Goal: Task Accomplishment & Management: Use online tool/utility

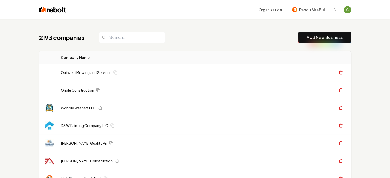
drag, startPoint x: 338, startPoint y: 40, endPoint x: 239, endPoint y: 1, distance: 106.8
click at [338, 40] on link "Add New Business" at bounding box center [324, 37] width 36 height 6
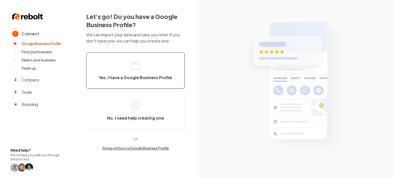
click at [139, 61] on icon "button" at bounding box center [135, 66] width 10 height 10
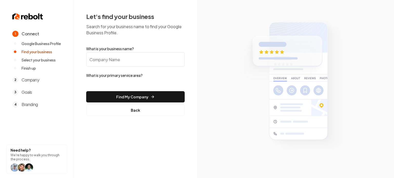
click at [134, 58] on input "What is your business name?" at bounding box center [135, 59] width 98 height 14
paste input "[PERSON_NAME]’s Heating and Air"
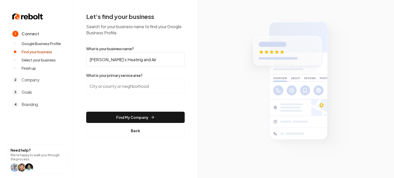
type input "[PERSON_NAME]’s Heating and Air"
click at [150, 90] on input "search" at bounding box center [135, 86] width 98 height 14
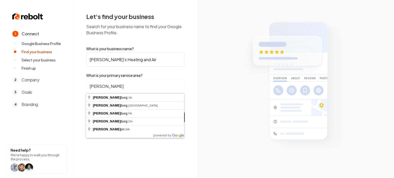
type input "Fredericksburg, VA"
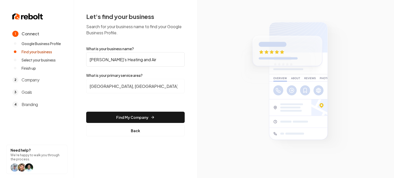
click at [119, 109] on form "What is your business name? Gary’s Heating and Air What is your primary service…" at bounding box center [135, 91] width 98 height 90
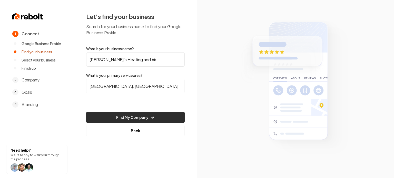
click at [124, 118] on button "Find My Company" at bounding box center [135, 117] width 98 height 11
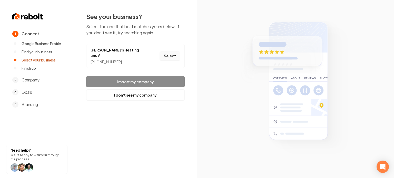
click at [167, 52] on button "Select" at bounding box center [169, 56] width 21 height 9
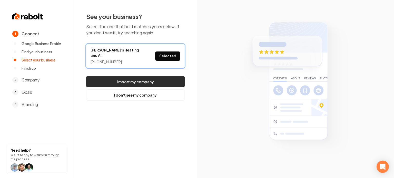
click at [153, 76] on button "Import my company" at bounding box center [135, 81] width 98 height 11
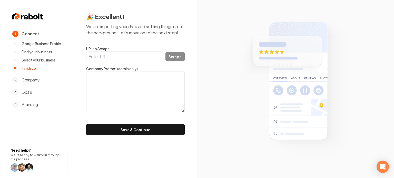
click at [99, 62] on form "URL to Scrape Scrape Company Prompt (admin only) Save & Continue" at bounding box center [135, 90] width 98 height 89
click at [99, 57] on input "URL to Scrape" at bounding box center [124, 56] width 77 height 11
click at [374, 115] on section at bounding box center [295, 89] width 197 height 178
click at [117, 57] on input "URL to Scrape" at bounding box center [124, 56] width 77 height 11
click at [126, 117] on form "URL to Scrape Scrape Company Prompt (admin only) Save & Continue" at bounding box center [135, 90] width 98 height 89
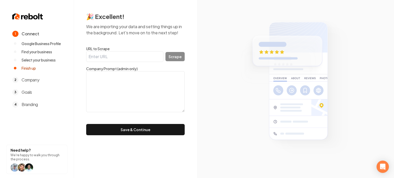
click at [126, 106] on textarea at bounding box center [135, 91] width 98 height 41
paste textarea ""Gary’s Heating and Air is a family owned and operated company with a commitmen…"
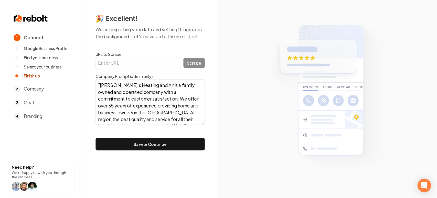
scroll to position [35, 0]
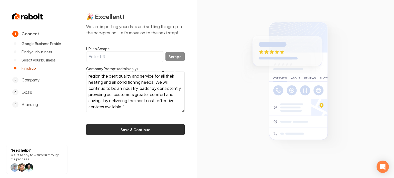
type textarea ""Gary’s Heating and Air is a family owned and operated company with a commitmen…"
click at [128, 134] on button "Save & Continue" at bounding box center [135, 129] width 98 height 11
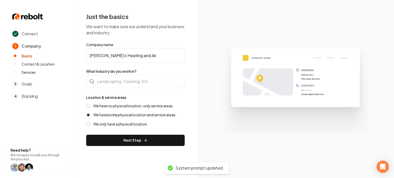
click at [117, 53] on input "[PERSON_NAME]’s Heating and Air" at bounding box center [135, 55] width 98 height 14
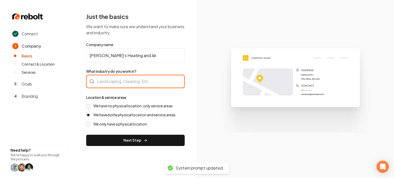
click at [113, 81] on div at bounding box center [135, 81] width 98 height 13
type input "HVAC"
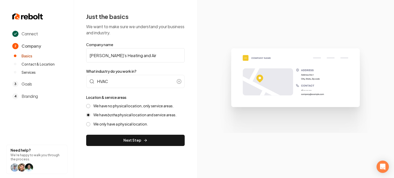
click at [108, 105] on label "We have no physical location, only service areas." at bounding box center [133, 106] width 80 height 5
click at [90, 105] on button "We have no physical location, only service areas." at bounding box center [88, 106] width 4 height 4
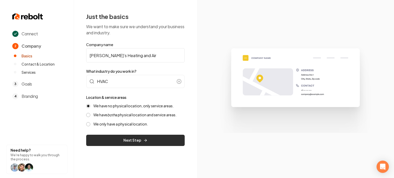
click at [141, 137] on button "Next Step" at bounding box center [135, 140] width 98 height 11
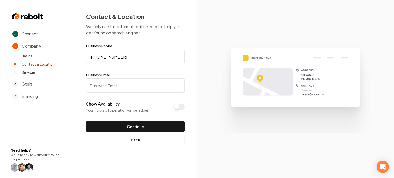
click at [111, 84] on input "Business Email" at bounding box center [135, 85] width 98 height 14
paste input "jmillerhvac1@gmail.com"
type input "jmillerhvac1@gmail.com"
click at [105, 119] on form "Business Phone (540) 538-3543 Business Email jmillerhvac1@gmail.com Show Availa…" at bounding box center [135, 88] width 98 height 88
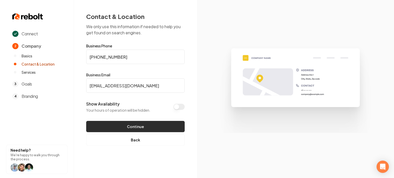
click at [105, 122] on button "Continue" at bounding box center [135, 126] width 98 height 11
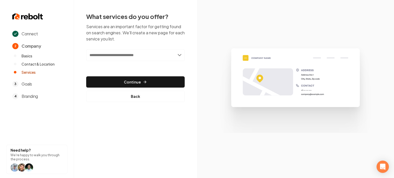
click at [136, 55] on input "text" at bounding box center [135, 55] width 98 height 12
click at [131, 43] on div "What services do you offer? Services are an important factor for getting found …" at bounding box center [135, 57] width 98 height 90
click at [101, 51] on input "text" at bounding box center [135, 55] width 98 height 12
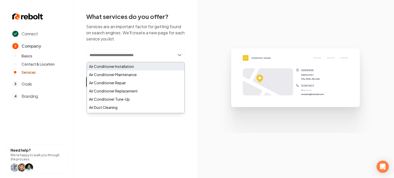
click at [124, 65] on div "Air Conditioner Installation" at bounding box center [135, 66] width 97 height 8
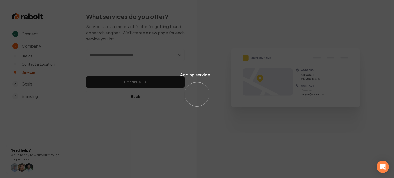
click at [123, 54] on div "Adding service... Loading..." at bounding box center [197, 89] width 394 height 178
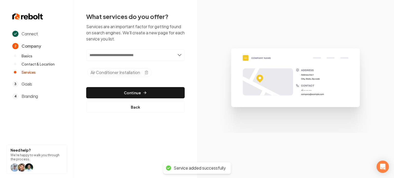
click at [123, 54] on input "text" at bounding box center [135, 55] width 98 height 12
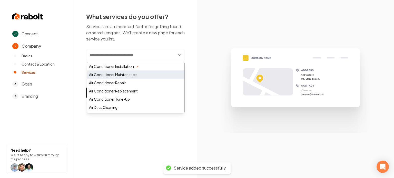
click at [121, 73] on div "Air Conditioner Maintenance" at bounding box center [135, 74] width 97 height 8
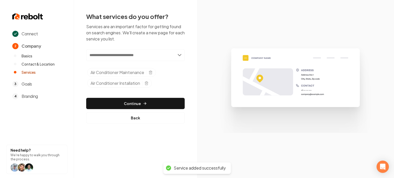
click at [122, 56] on input "text" at bounding box center [135, 55] width 98 height 12
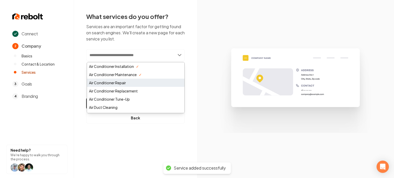
click at [110, 84] on div "Air Conditioner Repair" at bounding box center [135, 83] width 97 height 8
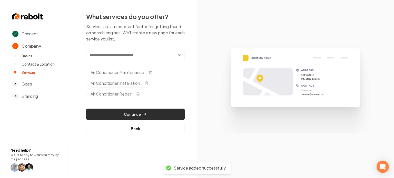
click at [119, 115] on button "Continue" at bounding box center [135, 114] width 98 height 11
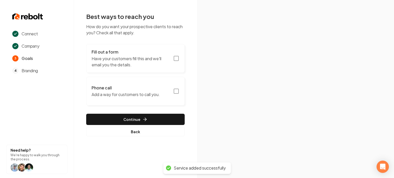
click at [151, 66] on p "Have your customers fill this and we'll email you the details." at bounding box center [130, 62] width 78 height 12
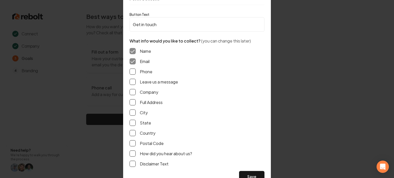
drag, startPoint x: 134, startPoint y: 84, endPoint x: 134, endPoint y: 78, distance: 6.7
click at [134, 84] on button "Leave us a message" at bounding box center [132, 82] width 6 height 6
drag, startPoint x: 133, startPoint y: 71, endPoint x: 132, endPoint y: 97, distance: 25.4
click at [133, 71] on button "Phone" at bounding box center [132, 71] width 6 height 6
click at [132, 99] on div "Name Email Phone Leave us a message Company Full Address City State Country Pos…" at bounding box center [196, 107] width 135 height 127
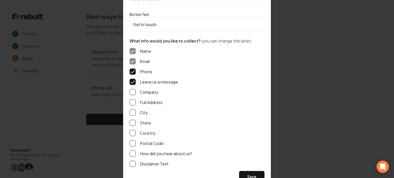
click at [132, 100] on button "Full Address" at bounding box center [132, 102] width 6 height 6
click at [259, 170] on div "Name Email Phone Leave us a message Company Full Address City State Country Pos…" at bounding box center [196, 107] width 135 height 127
click at [259, 173] on button "Save" at bounding box center [251, 176] width 25 height 11
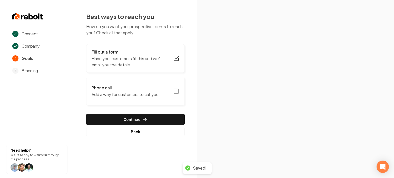
click at [174, 90] on rect "button" at bounding box center [176, 91] width 5 height 5
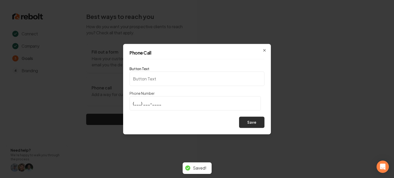
click at [256, 124] on button "Save" at bounding box center [251, 122] width 25 height 11
type input "Call us"
type input "(540) 538-3543"
click at [256, 124] on button "Save" at bounding box center [251, 122] width 25 height 11
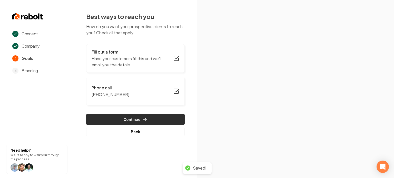
click at [116, 119] on button "Continue" at bounding box center [135, 119] width 98 height 11
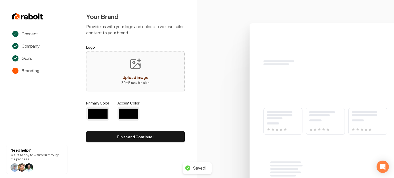
type input "#194d33"
type input "#70be00"
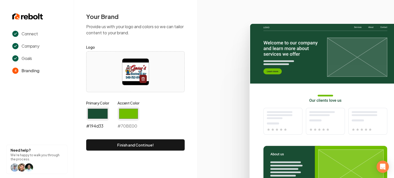
click at [91, 113] on input "#194d33" at bounding box center [97, 114] width 23 height 14
click at [212, 115] on icon at bounding box center [295, 98] width 197 height 159
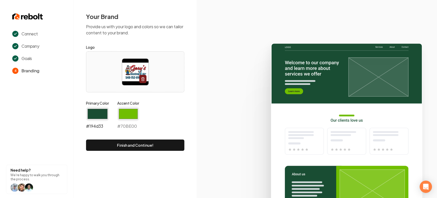
click at [94, 112] on input "#194d33" at bounding box center [97, 114] width 23 height 14
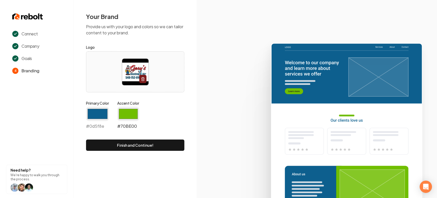
type input "#0d5f8e"
click at [127, 112] on input "#70be00" at bounding box center [128, 114] width 22 height 14
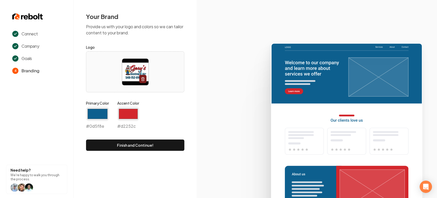
type input "#d2252c"
click at [227, 89] on icon at bounding box center [317, 118] width 241 height 159
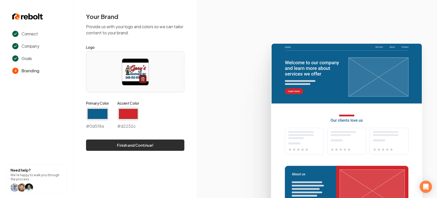
click at [137, 144] on button "Finish and Continue!" at bounding box center [135, 144] width 98 height 11
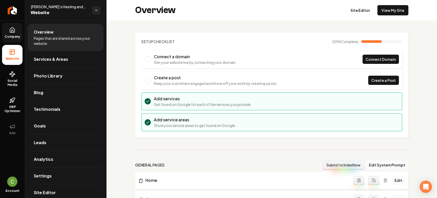
drag, startPoint x: 12, startPoint y: 38, endPoint x: 15, endPoint y: 42, distance: 4.7
click at [12, 38] on span "Company" at bounding box center [13, 37] width 20 height 4
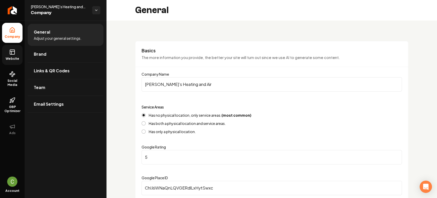
click at [13, 54] on rect at bounding box center [12, 52] width 5 height 5
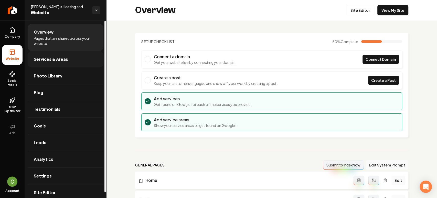
click at [54, 60] on span "Services & Areas" at bounding box center [51, 59] width 34 height 6
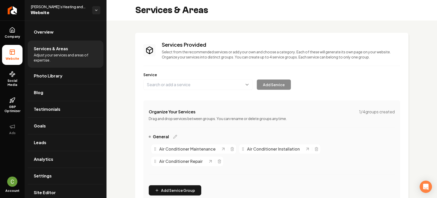
drag, startPoint x: 13, startPoint y: 40, endPoint x: 13, endPoint y: 46, distance: 5.9
click at [13, 40] on link "Company" at bounding box center [12, 33] width 20 height 20
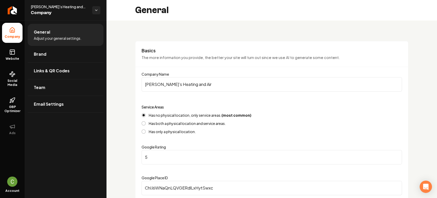
click at [14, 55] on link "Website" at bounding box center [12, 55] width 20 height 20
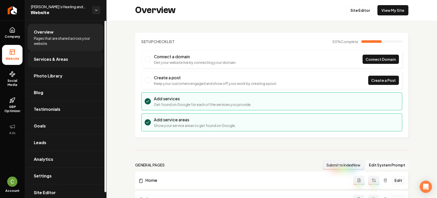
click at [42, 56] on span "Services & Areas" at bounding box center [51, 59] width 34 height 6
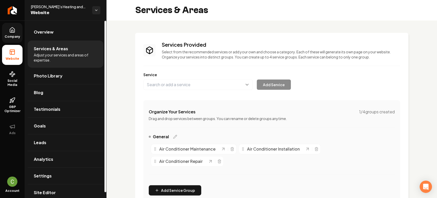
click at [13, 36] on span "Company" at bounding box center [13, 37] width 20 height 4
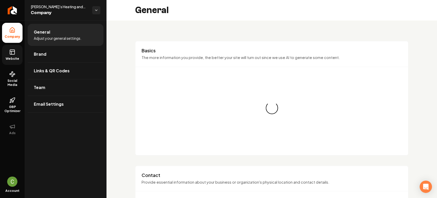
click at [20, 51] on link "Website" at bounding box center [12, 55] width 20 height 20
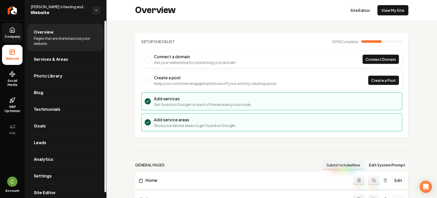
click at [348, 4] on div "Overview Site Editor View My Site" at bounding box center [272, 10] width 331 height 20
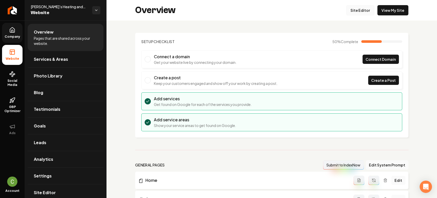
click at [352, 9] on link "Site Editor" at bounding box center [360, 10] width 28 height 10
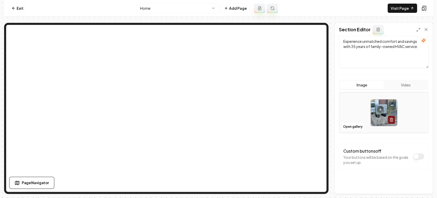
scroll to position [66, 0]
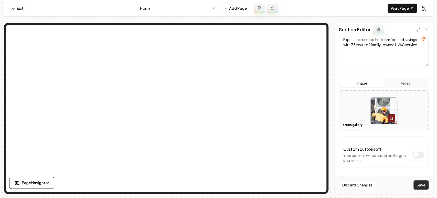
click at [389, 178] on button "Save" at bounding box center [421, 184] width 15 height 9
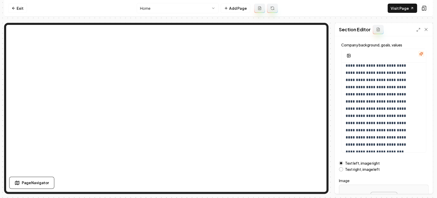
scroll to position [78, 0]
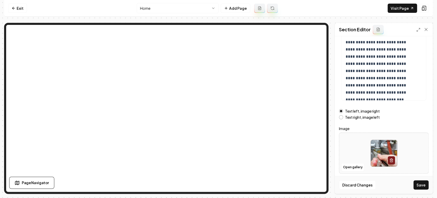
click at [389, 178] on button "Save" at bounding box center [421, 184] width 15 height 9
click at [18, 8] on link "Exit" at bounding box center [17, 8] width 19 height 9
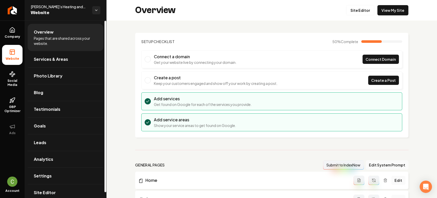
click at [2, 29] on ul "Company Website Social Media GBP Optimizer Ads" at bounding box center [12, 80] width 25 height 121
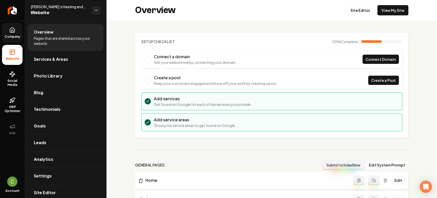
click at [9, 30] on icon at bounding box center [12, 30] width 6 height 6
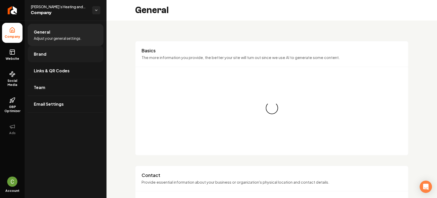
click at [64, 57] on link "Brand" at bounding box center [66, 54] width 76 height 16
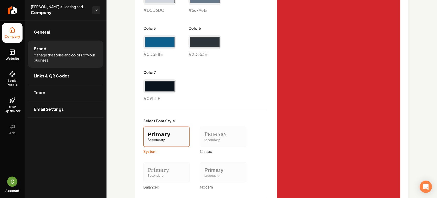
scroll to position [438, 0]
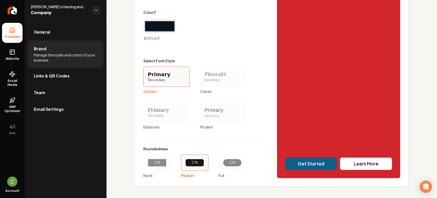
click at [219, 112] on div "Primary" at bounding box center [223, 109] width 38 height 7
click at [204, 112] on button "Primary Secondary Modern" at bounding box center [202, 112] width 4 height 4
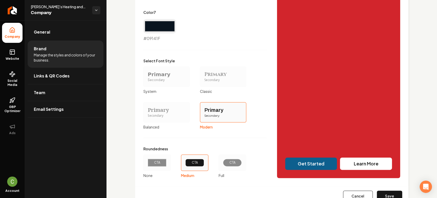
click at [382, 178] on button "Save" at bounding box center [389, 195] width 25 height 11
type input "#f2f4f6"
type input "#dde2e7"
type input "#d0d6dc"
type input "#667a8b"
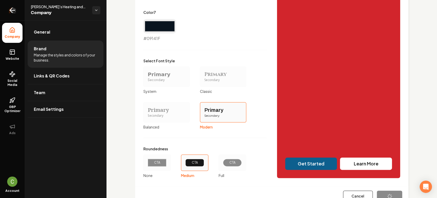
type input "#0d5f8e"
type input "#2d353b"
type input "#09141f"
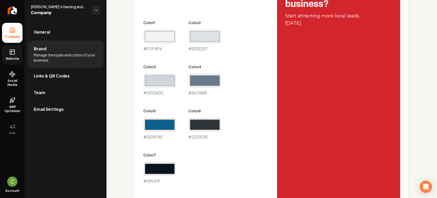
drag, startPoint x: 15, startPoint y: 53, endPoint x: 20, endPoint y: 51, distance: 5.3
click at [15, 53] on icon at bounding box center [12, 52] width 6 height 6
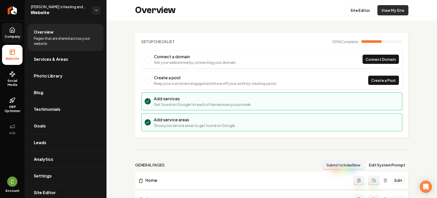
click at [389, 10] on link "View My Site" at bounding box center [393, 10] width 31 height 10
click at [360, 11] on link "Site Editor" at bounding box center [360, 10] width 28 height 10
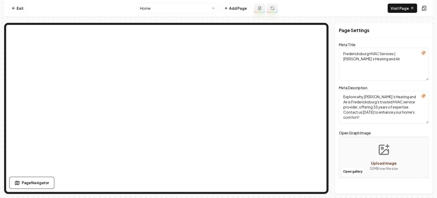
click at [177, 6] on html "Computer Required This feature is only available on a computer. Please switch t…" at bounding box center [218, 99] width 437 height 198
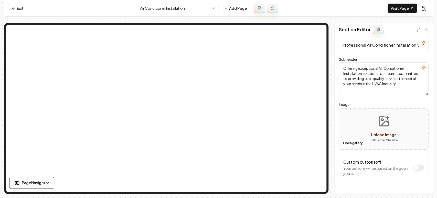
scroll to position [22, 0]
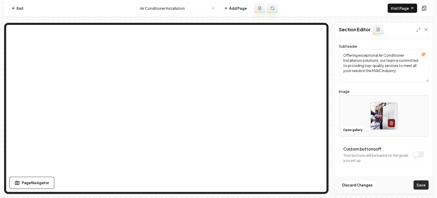
click at [389, 178] on button "Save" at bounding box center [421, 184] width 15 height 9
click at [174, 6] on html "Computer Required This feature is only available on a computer. Please switch t…" at bounding box center [218, 99] width 437 height 198
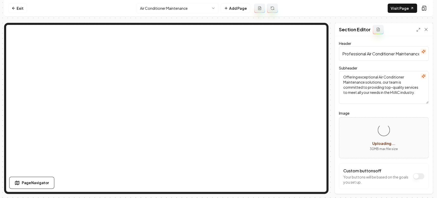
scroll to position [22, 0]
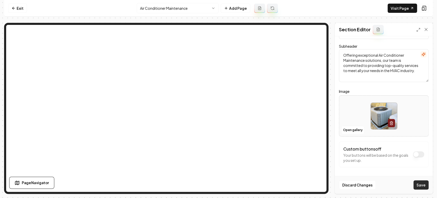
click at [389, 178] on button "Save" at bounding box center [421, 184] width 15 height 9
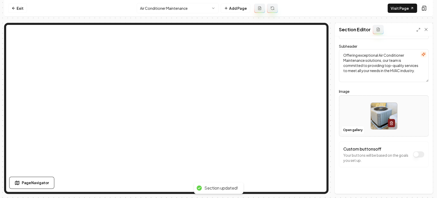
click at [201, 11] on html "Computer Required This feature is only available on a computer. Please switch t…" at bounding box center [218, 99] width 437 height 198
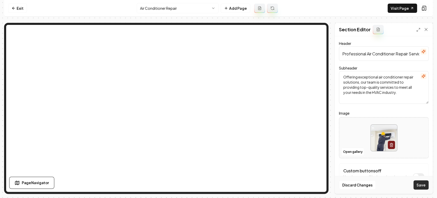
click at [389, 178] on button "Save" at bounding box center [421, 184] width 15 height 9
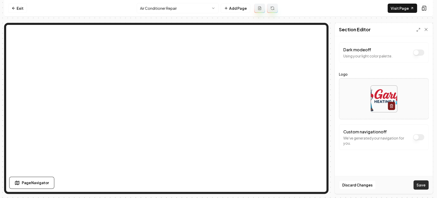
click at [389, 178] on button "Save" at bounding box center [421, 184] width 15 height 9
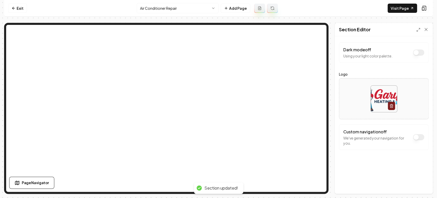
click at [159, 7] on html "Computer Required This feature is only available on a computer. Please switch t…" at bounding box center [218, 99] width 437 height 198
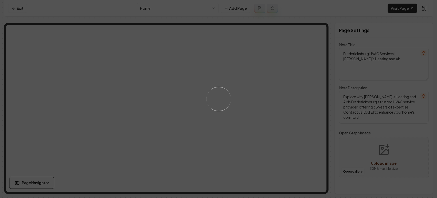
click at [174, 12] on div "Loading..." at bounding box center [218, 99] width 437 height 198
click at [172, 6] on div "Loading..." at bounding box center [218, 99] width 437 height 198
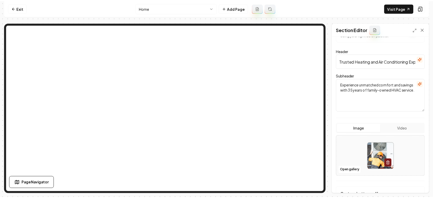
scroll to position [66, 0]
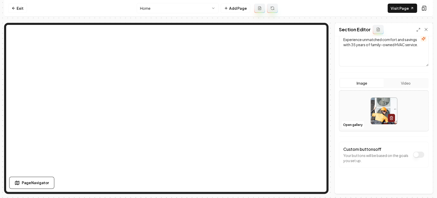
click at [188, 9] on html "Computer Required This feature is only available on a computer. Please switch t…" at bounding box center [218, 99] width 437 height 198
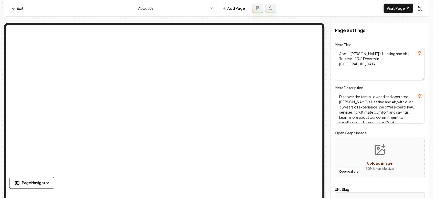
click at [343, 22] on div "Exit About Us Add Page Visit Page Page Navigator Page Settings Meta Title About…" at bounding box center [216, 97] width 425 height 194
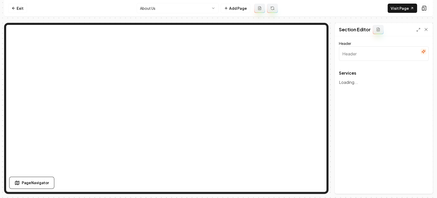
click at [194, 8] on html "Computer Required This feature is only available on a computer. Please switch t…" at bounding box center [218, 99] width 437 height 198
type input "Our Top HVAC Services"
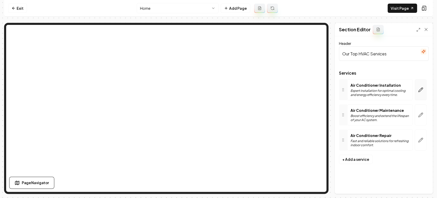
click at [423, 87] on icon "button" at bounding box center [420, 89] width 5 height 5
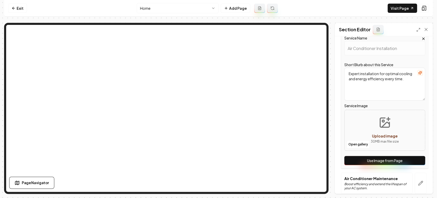
scroll to position [94, 0]
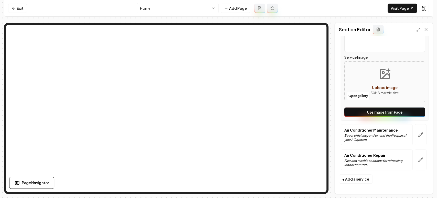
click at [367, 114] on button "Use Image from Page" at bounding box center [385, 111] width 81 height 9
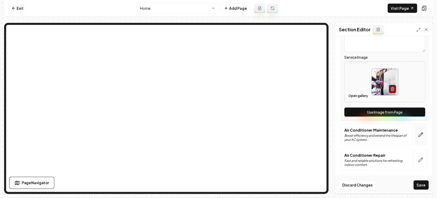
click at [418, 136] on icon "button" at bounding box center [420, 134] width 5 height 5
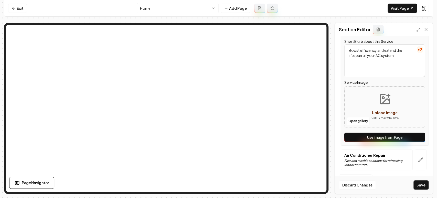
click at [396, 138] on button "Use Image from Page" at bounding box center [385, 136] width 81 height 9
click at [418, 159] on icon "button" at bounding box center [420, 159] width 5 height 5
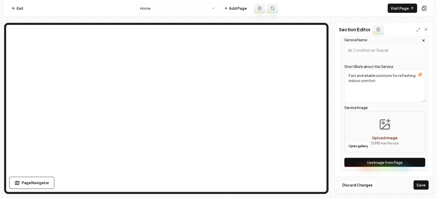
click at [404, 159] on button "Use Image from Page" at bounding box center [385, 162] width 81 height 9
click at [418, 180] on button "Save" at bounding box center [421, 184] width 15 height 9
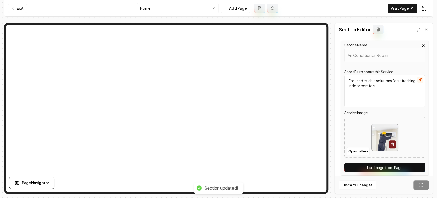
scroll to position [0, 0]
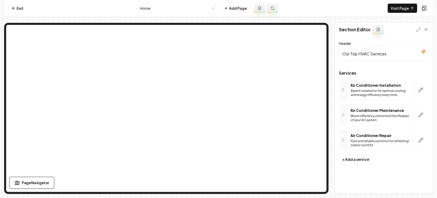
click at [154, 13] on html "Computer Required This feature is only available on a computer. Please switch t…" at bounding box center [218, 99] width 437 height 198
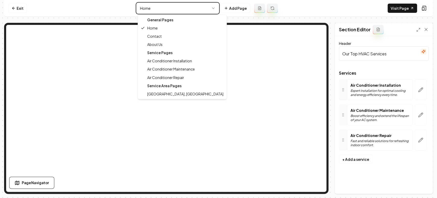
click at [164, 9] on html "Computer Required This feature is only available on a computer. Please switch t…" at bounding box center [218, 99] width 437 height 198
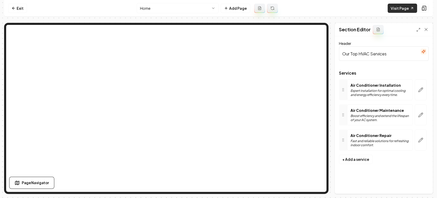
click at [391, 8] on link "Visit Page" at bounding box center [402, 8] width 29 height 9
click at [22, 12] on link "Exit" at bounding box center [17, 8] width 19 height 9
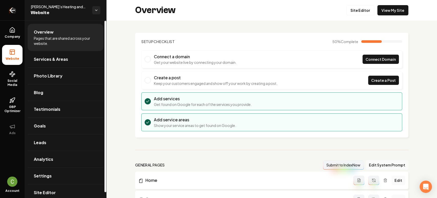
click at [9, 0] on link "Return to dashboard" at bounding box center [12, 10] width 25 height 20
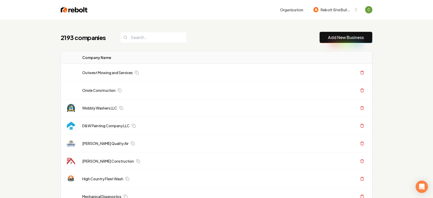
click at [329, 36] on link "Add New Business" at bounding box center [346, 37] width 36 height 6
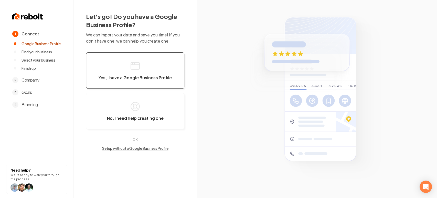
click at [119, 67] on button "Yes, I have a Google Business Profile" at bounding box center [135, 70] width 98 height 36
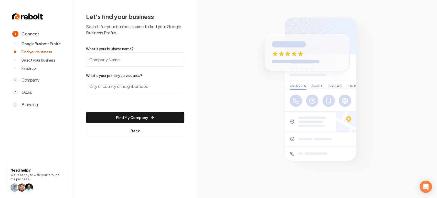
click at [120, 54] on input "What is your business name?" at bounding box center [135, 59] width 98 height 14
paste input "Calculated Electric"
type input "Calculated Electric"
click at [92, 84] on input "search" at bounding box center [135, 86] width 98 height 14
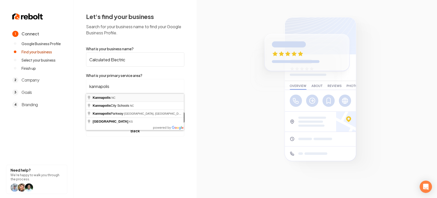
type input "Kannapolis, NC"
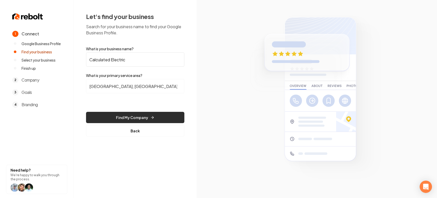
click at [122, 119] on button "Find My Company" at bounding box center [135, 117] width 98 height 11
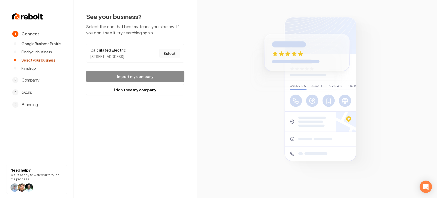
click at [169, 56] on button "Select" at bounding box center [169, 53] width 21 height 9
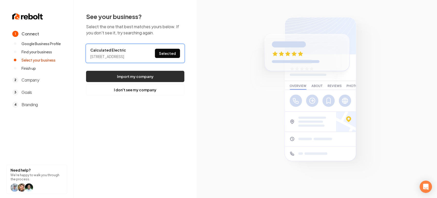
click at [158, 82] on button "Import my company" at bounding box center [135, 76] width 98 height 11
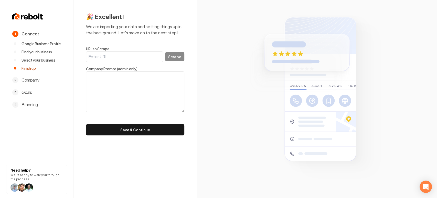
click at [109, 54] on input "URL to Scrape" at bounding box center [124, 56] width 77 height 11
paste input "https://www.calculatedelectric.com/"
click at [161, 56] on input "https://www.calculatedelectric.com/" at bounding box center [124, 56] width 77 height 11
type input "https://www.calculatedelectric.com/"
click at [168, 56] on button "Scrape" at bounding box center [174, 56] width 19 height 9
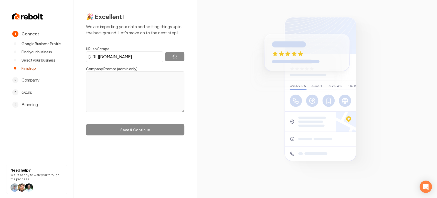
type textarea "Calculated Electric LLC was founded in 2024 and was the culmination of a life -…"
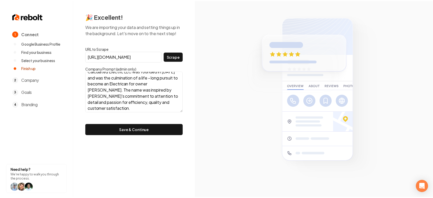
scroll to position [6, 0]
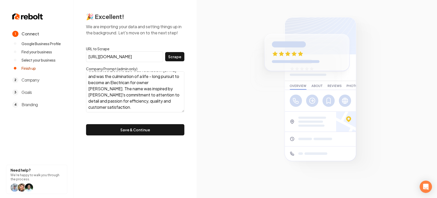
click at [135, 133] on button "Save & Continue" at bounding box center [135, 129] width 98 height 11
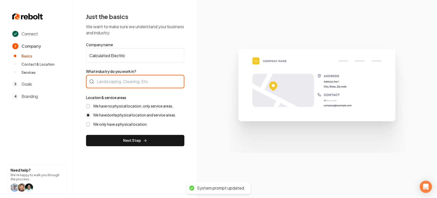
click at [138, 75] on div at bounding box center [135, 81] width 98 height 13
type input "Electrician"
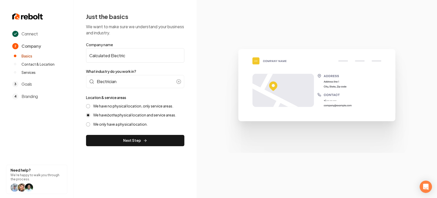
click at [118, 102] on div "Location & service areas We have no physical location, only service areas. We h…" at bounding box center [135, 110] width 98 height 32
click at [118, 105] on label "We have no physical location, only service areas." at bounding box center [133, 106] width 80 height 5
click at [90, 105] on button "We have no physical location, only service areas." at bounding box center [88, 106] width 4 height 4
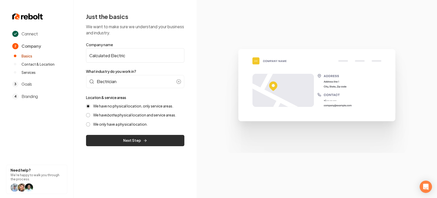
click at [115, 137] on button "Next Step" at bounding box center [135, 140] width 98 height 11
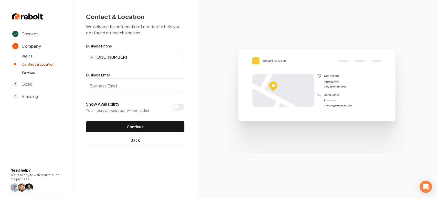
click at [107, 83] on input "Business Email" at bounding box center [135, 85] width 98 height 14
click at [127, 136] on button "Back" at bounding box center [135, 139] width 98 height 11
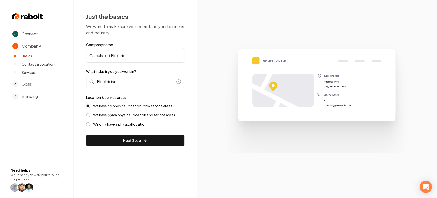
click at [101, 118] on div "We have no physical location, only service areas. We have both a physical locat…" at bounding box center [135, 115] width 98 height 23
click at [102, 115] on label "We have both a physical location and service areas." at bounding box center [134, 114] width 83 height 5
click at [90, 115] on button "We have both a physical location and service areas." at bounding box center [88, 115] width 4 height 4
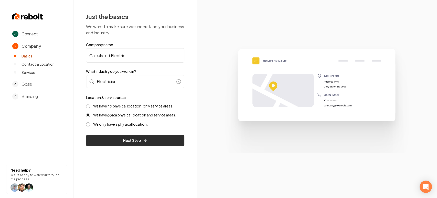
click at [104, 143] on button "Next Step" at bounding box center [135, 140] width 98 height 11
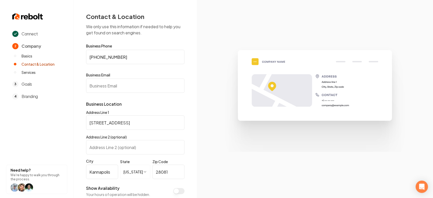
click at [129, 81] on input "Business Email" at bounding box center [135, 85] width 98 height 14
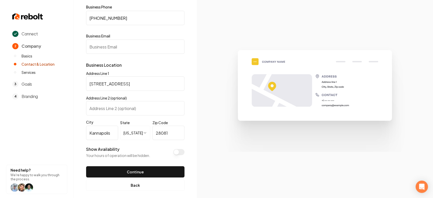
scroll to position [44, 0]
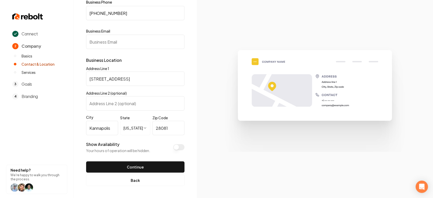
paste input "calculatedelectric@gmail.com"
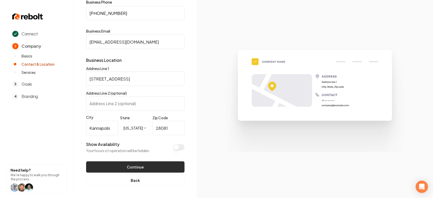
type input "calculatedelectric@gmail.com"
click at [112, 164] on button "Continue" at bounding box center [135, 166] width 98 height 11
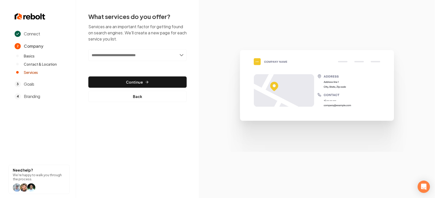
scroll to position [0, 0]
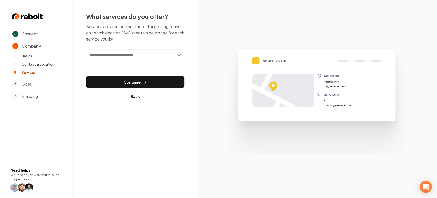
click at [137, 44] on div "What services do you offer? Services are an important factor for getting found …" at bounding box center [135, 57] width 98 height 90
click at [134, 55] on input "text" at bounding box center [135, 55] width 98 height 12
click at [133, 57] on input "text" at bounding box center [135, 55] width 98 height 12
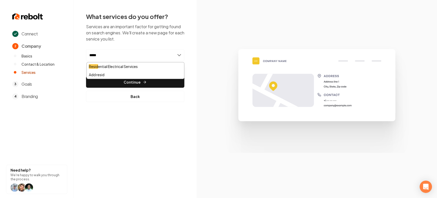
type input "******"
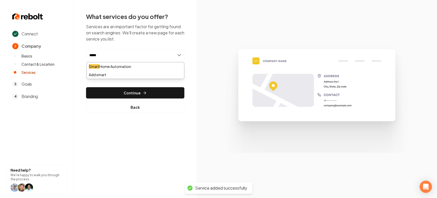
type input "*****"
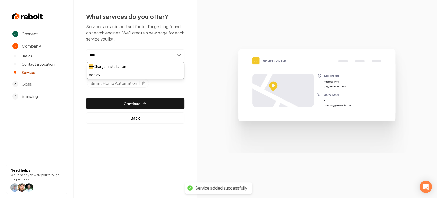
type input "*****"
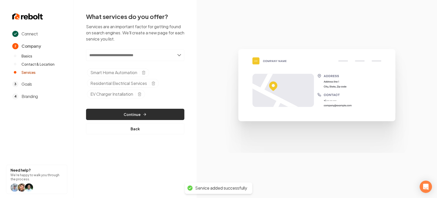
click at [128, 112] on button "Continue" at bounding box center [135, 114] width 98 height 11
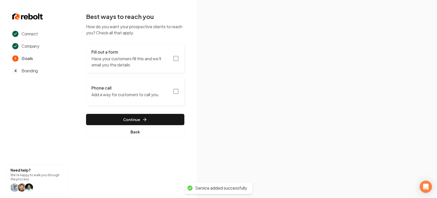
click at [151, 55] on div "Fill out a form Have your customers fill this and we'll email you the details." at bounding box center [130, 58] width 78 height 19
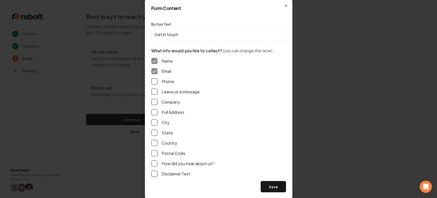
click at [157, 92] on button "Leave us a message" at bounding box center [154, 92] width 6 height 6
click at [152, 84] on button "Phone" at bounding box center [154, 81] width 6 height 6
click at [153, 82] on button "Phone" at bounding box center [154, 81] width 6 height 6
click at [153, 81] on button "Phone" at bounding box center [154, 81] width 6 height 6
click at [151, 111] on button "Full Address" at bounding box center [154, 112] width 6 height 6
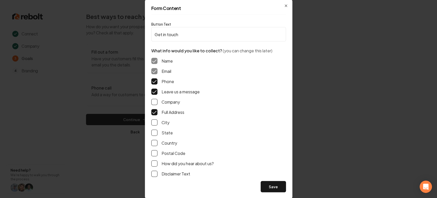
click at [259, 183] on div "Save" at bounding box center [218, 186] width 135 height 11
click at [265, 186] on button "Save" at bounding box center [273, 186] width 25 height 11
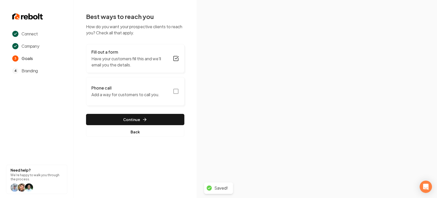
click at [180, 92] on button "Phone call Add a way for customers to call you." at bounding box center [135, 91] width 98 height 29
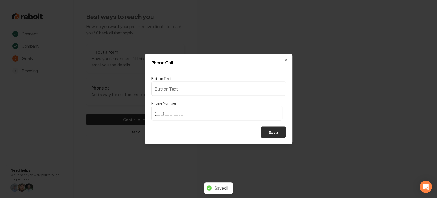
type input "Call us"
type input "(704) 774-7310"
click at [269, 133] on button "Save" at bounding box center [273, 132] width 25 height 11
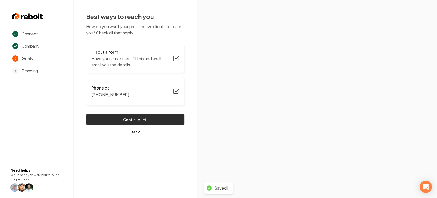
click at [167, 121] on button "Continue" at bounding box center [135, 119] width 98 height 11
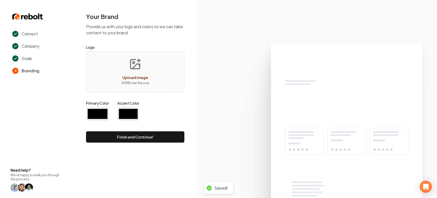
type input "#194d33"
type input "#70be00"
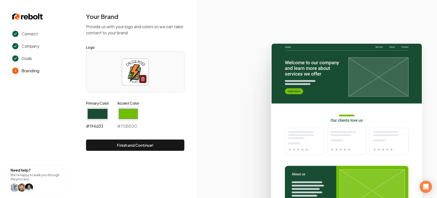
click at [95, 111] on input "#194d33" at bounding box center [97, 114] width 23 height 14
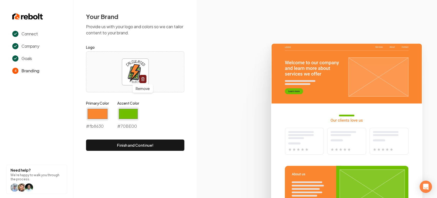
type input "#fb8630"
click at [201, 105] on icon at bounding box center [317, 118] width 241 height 159
click at [120, 118] on input "#70be00" at bounding box center [128, 114] width 22 height 14
click at [117, 164] on div "Connect Company Goals 4 Branding Need help? We're happy to walk you through the…" at bounding box center [218, 99] width 437 height 198
click at [132, 112] on input "#70be00" at bounding box center [128, 114] width 22 height 14
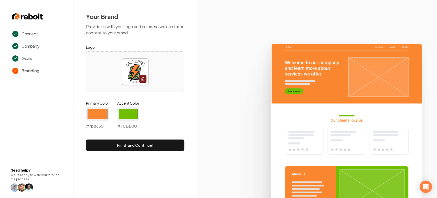
click at [117, 160] on div "Your Brand Provide us with your logo and colors so we can tailor content to you…" at bounding box center [135, 81] width 123 height 163
click at [131, 114] on input "#70be00" at bounding box center [128, 114] width 22 height 14
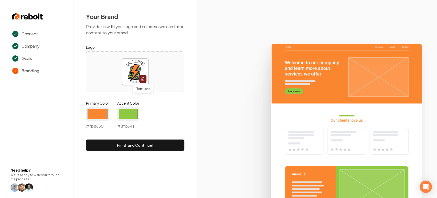
type input "#8fc841"
click at [205, 89] on icon at bounding box center [317, 118] width 241 height 159
click at [134, 152] on div "Your Brand Provide us with your logo and colors so we can tailor content to you…" at bounding box center [135, 81] width 123 height 163
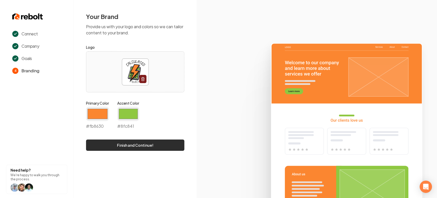
click at [131, 143] on button "Finish and Continue!" at bounding box center [135, 144] width 98 height 11
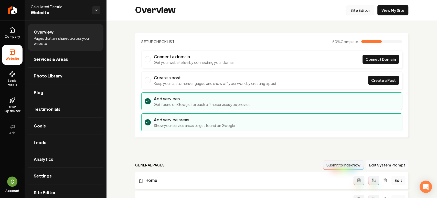
click at [363, 12] on link "Site Editor" at bounding box center [360, 10] width 28 height 10
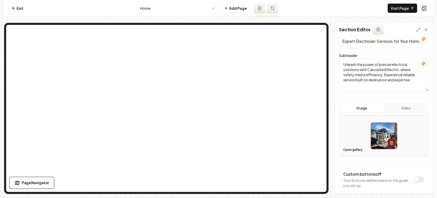
scroll to position [66, 0]
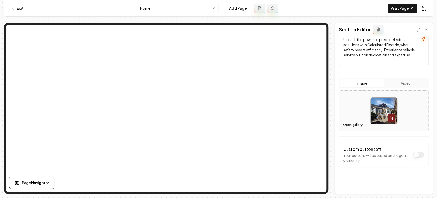
click at [349, 126] on button "Open gallery" at bounding box center [353, 125] width 23 height 8
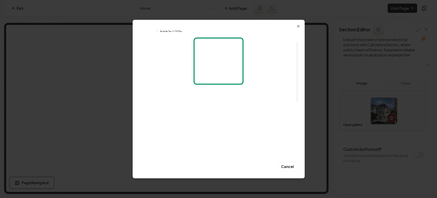
scroll to position [134, 0]
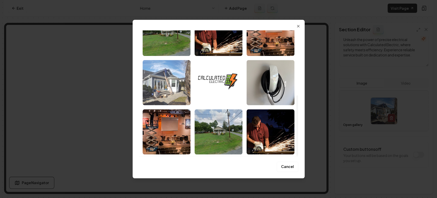
click at [155, 83] on img "Select image image_68b730675c7cd75eb89db035.jpeg" at bounding box center [167, 82] width 48 height 45
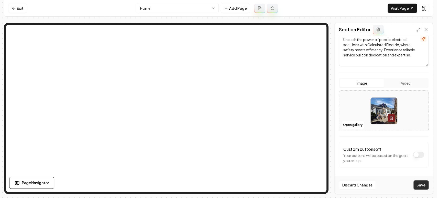
click at [425, 187] on button "Save" at bounding box center [421, 184] width 15 height 9
click at [163, 6] on html "Computer Required This feature is only available on a computer. Please switch t…" at bounding box center [218, 99] width 437 height 198
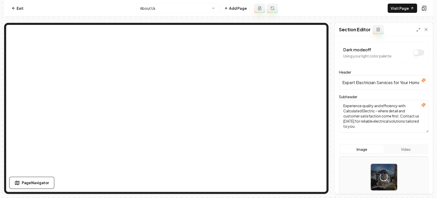
scroll to position [66, 0]
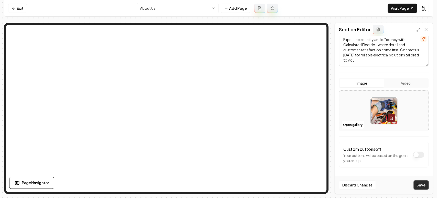
click at [420, 185] on button "Save" at bounding box center [421, 184] width 15 height 9
click at [414, 139] on form "Dark mode off Using your light color palette. Header Expert Electrician Service…" at bounding box center [384, 82] width 90 height 212
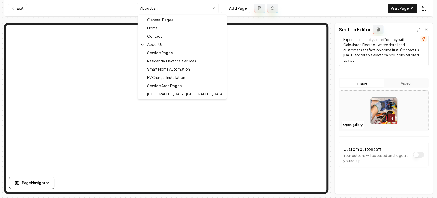
click at [174, 8] on html "Computer Required This feature is only available on a computer. Please switch t…" at bounding box center [218, 99] width 437 height 198
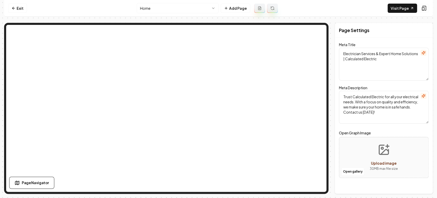
click at [161, 6] on html "Computer Required This feature is only available on a computer. Please switch t…" at bounding box center [218, 99] width 437 height 198
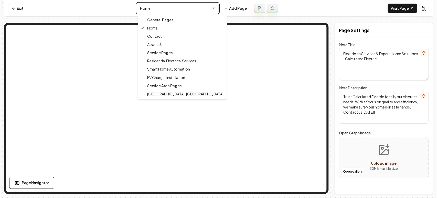
type textarea "About Us - Expert Electricians Committed to Quality | Calculated Electric"
type textarea "Discover Calculated Electric, your trusted full-service electrician. We priorit…"
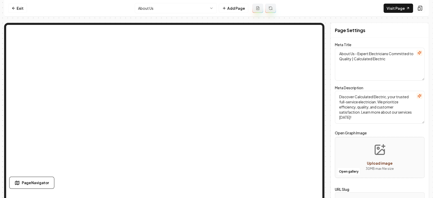
click at [166, 11] on html "Computer Required This feature is only available on a computer. Please switch t…" at bounding box center [216, 99] width 433 height 198
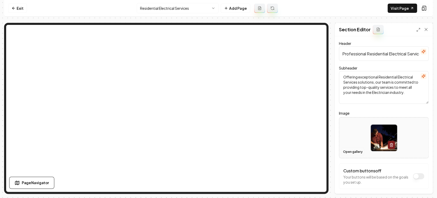
click at [349, 151] on button "Open gallery" at bounding box center [353, 152] width 23 height 8
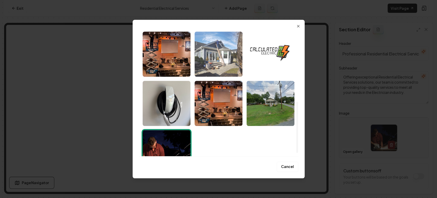
scroll to position [155, 0]
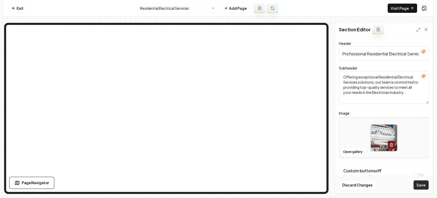
click at [418, 184] on button "Save" at bounding box center [421, 184] width 15 height 9
click at [163, 8] on html "Computer Required This feature is only available on a computer. Please switch t…" at bounding box center [218, 99] width 437 height 198
click at [420, 185] on button "Save" at bounding box center [421, 184] width 15 height 9
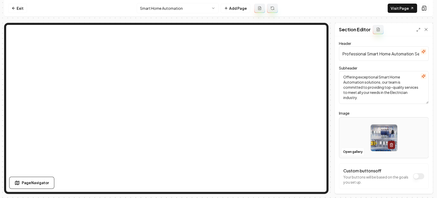
click at [183, 11] on html "Computer Required This feature is only available on a computer. Please switch t…" at bounding box center [218, 99] width 437 height 198
click at [354, 152] on button "Open gallery" at bounding box center [353, 152] width 23 height 8
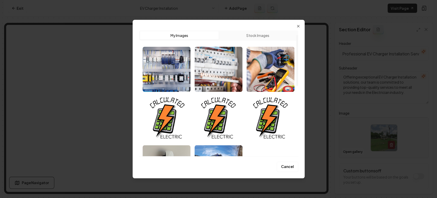
scroll to position [28, 0]
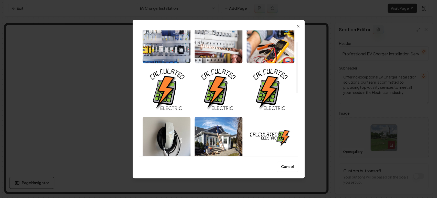
click at [160, 130] on img "Select image image_68b730685c7cd75eb89dbaba.jpeg" at bounding box center [167, 139] width 48 height 45
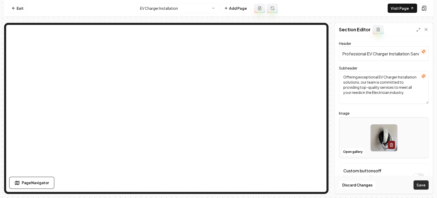
click at [419, 186] on button "Save" at bounding box center [421, 184] width 15 height 9
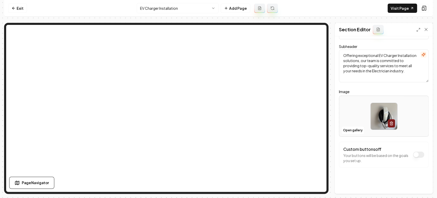
scroll to position [22, 0]
click at [150, 5] on html "Computer Required This feature is only available on a computer. Please switch t…" at bounding box center [218, 99] width 437 height 198
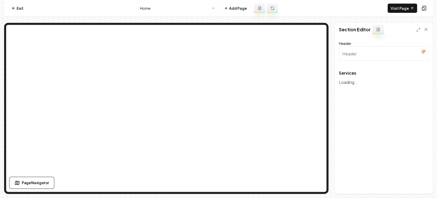
type input "Our Expert Electrical Services"
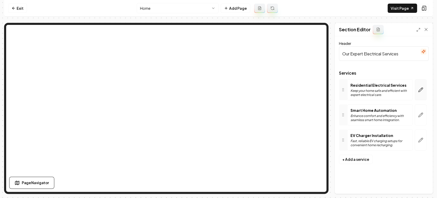
click at [418, 87] on icon "button" at bounding box center [420, 89] width 5 height 5
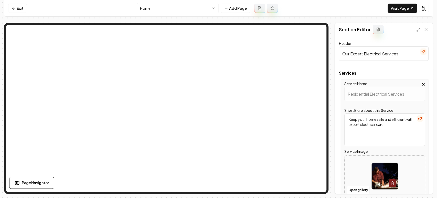
scroll to position [85, 0]
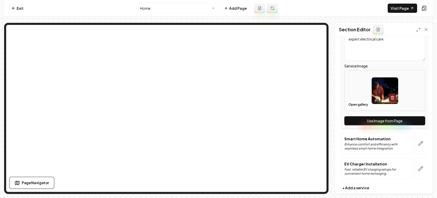
click at [396, 125] on button "Use Image from Page" at bounding box center [385, 120] width 81 height 9
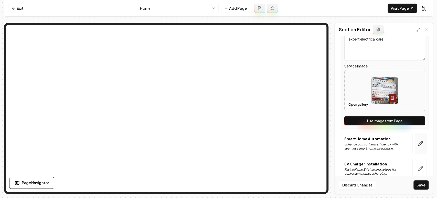
click at [415, 139] on button "button" at bounding box center [421, 143] width 12 height 21
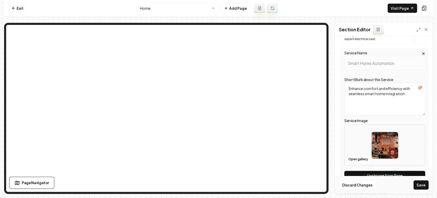
scroll to position [94, 0]
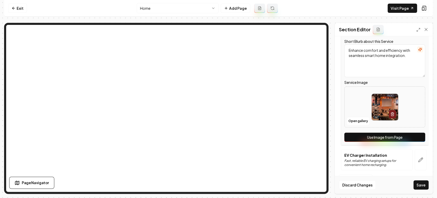
click at [407, 139] on button "Use Image from Page" at bounding box center [385, 136] width 81 height 9
click at [418, 158] on icon "button" at bounding box center [420, 159] width 5 height 5
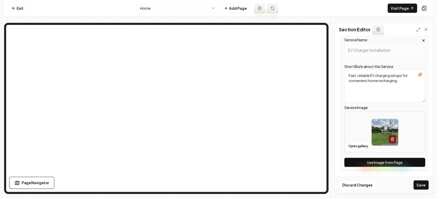
click at [408, 161] on button "Use Image from Page" at bounding box center [385, 162] width 81 height 9
click at [415, 181] on button "Save" at bounding box center [421, 184] width 15 height 9
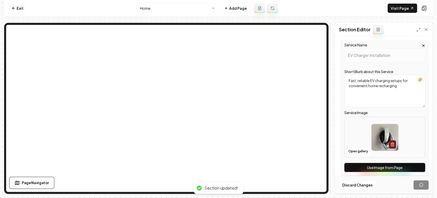
scroll to position [0, 0]
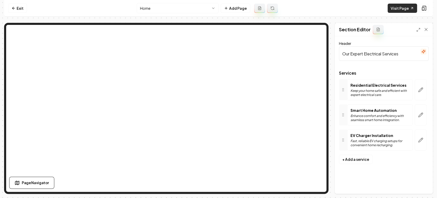
click at [398, 10] on link "Visit Page" at bounding box center [402, 8] width 29 height 9
click at [171, 9] on html "Computer Required This feature is only available on a computer. Please switch t…" at bounding box center [218, 99] width 437 height 198
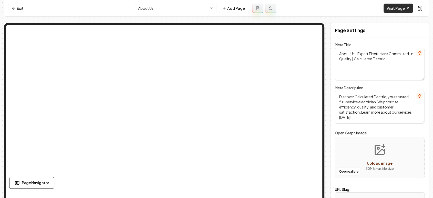
click at [393, 6] on link "Visit Page" at bounding box center [398, 8] width 29 height 9
click at [16, 6] on link "Exit" at bounding box center [17, 8] width 19 height 9
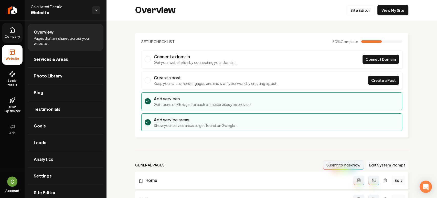
click at [12, 30] on icon at bounding box center [13, 31] width 2 height 2
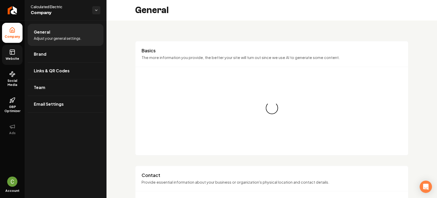
click at [13, 47] on link "Website" at bounding box center [12, 55] width 20 height 20
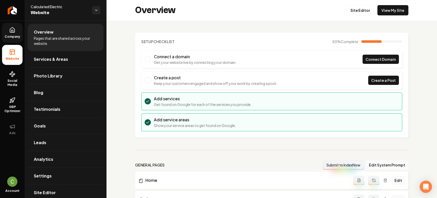
click at [14, 30] on icon at bounding box center [12, 29] width 5 height 5
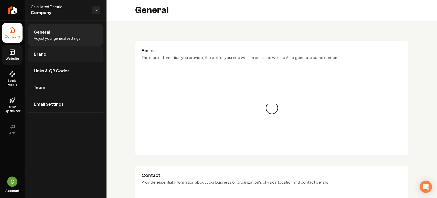
click at [36, 51] on span "Brand" at bounding box center [40, 54] width 13 height 6
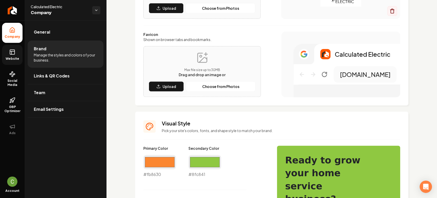
scroll to position [114, 0]
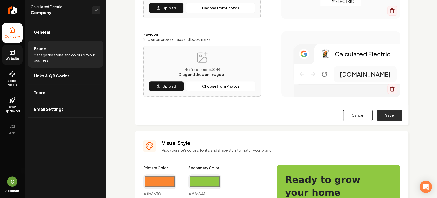
click at [391, 118] on button "Save" at bounding box center [389, 114] width 25 height 11
click at [391, 118] on div "Cancel Save" at bounding box center [271, 115] width 273 height 20
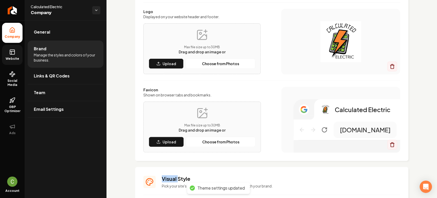
scroll to position [57, 0]
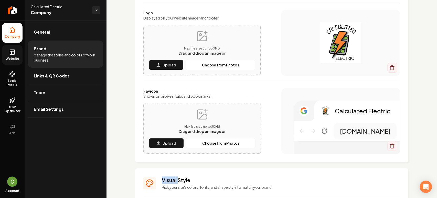
click at [10, 53] on icon at bounding box center [12, 52] width 6 height 6
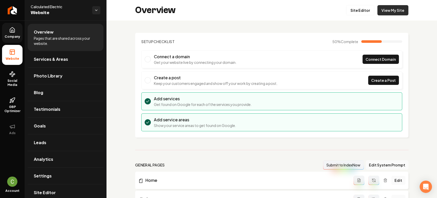
click at [400, 9] on link "View My Site" at bounding box center [393, 10] width 31 height 10
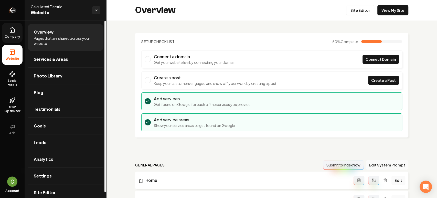
click at [11, 7] on icon "Return to dashboard" at bounding box center [12, 10] width 8 height 8
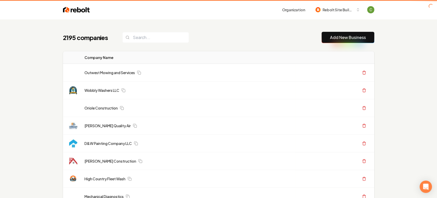
click at [330, 35] on link "Add New Business" at bounding box center [348, 37] width 36 height 6
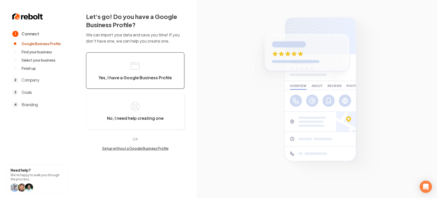
click at [147, 72] on button "Yes, I have a Google Business Profile" at bounding box center [135, 70] width 98 height 36
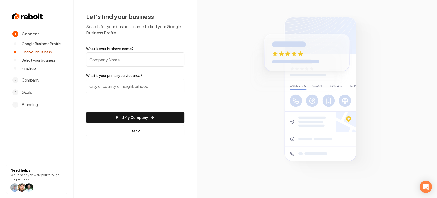
click at [141, 60] on input "What is your business name?" at bounding box center [135, 59] width 98 height 14
paste input "Perfection Outdoor Services"
type input "Perfection Outdoor Services"
click at [137, 81] on input "search" at bounding box center [135, 86] width 98 height 14
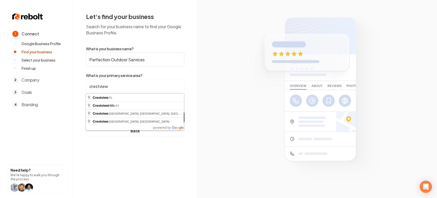
type input "Crestview, FL"
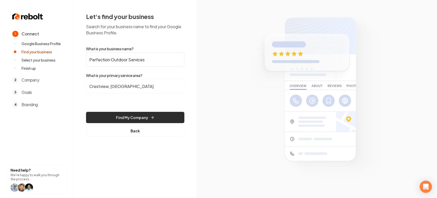
click at [124, 114] on button "Find My Company" at bounding box center [135, 117] width 98 height 11
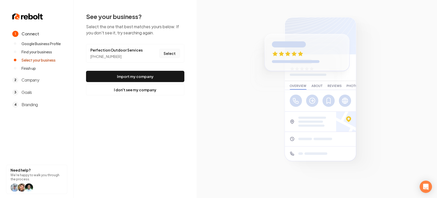
click at [175, 50] on button "Select" at bounding box center [169, 53] width 21 height 9
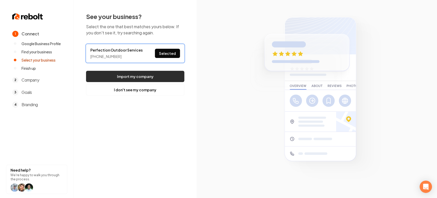
click at [172, 76] on button "Import my company" at bounding box center [135, 76] width 98 height 11
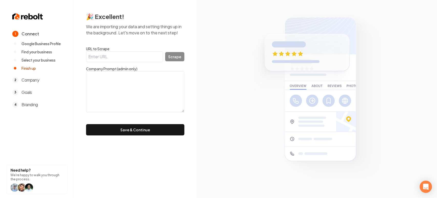
click at [134, 84] on textarea at bounding box center [135, 91] width 98 height 41
click at [97, 70] on label "Company Prompt (admin only)" at bounding box center [135, 68] width 98 height 5
click at [101, 80] on textarea at bounding box center [135, 91] width 98 height 41
paste textarea ""Locally Owned & Operated Since 2008. Offering Commercial & Residential Landsca…"
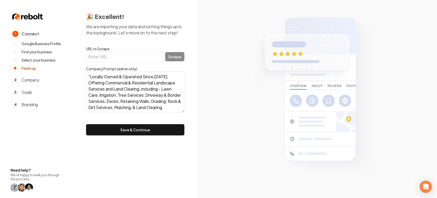
scroll to position [16, 0]
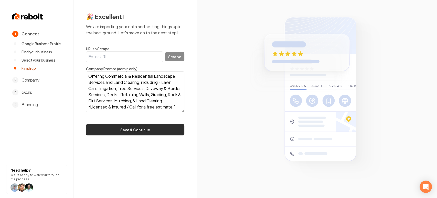
type textarea ""Locally Owned & Operated Since 2008. Offering Commercial & Residential Landsca…"
click at [111, 127] on button "Save & Continue" at bounding box center [135, 129] width 98 height 11
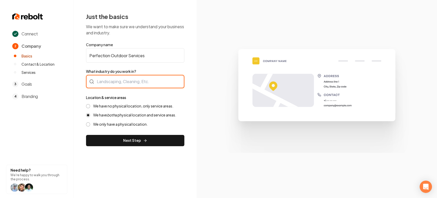
click at [156, 79] on div at bounding box center [135, 81] width 98 height 13
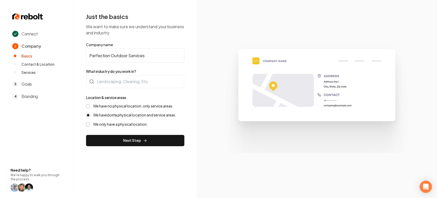
click at [228, 73] on div "Connect 2 Company Basics Contact & Location Services 3 Goals 4 Branding Need he…" at bounding box center [218, 99] width 437 height 198
click at [122, 108] on label "We have no physical location, only service areas." at bounding box center [133, 106] width 80 height 5
click at [90, 108] on button "We have no physical location, only service areas." at bounding box center [88, 106] width 4 height 4
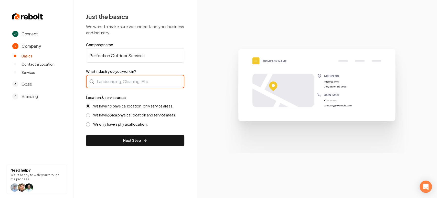
click at [124, 86] on div at bounding box center [135, 81] width 98 height 13
click at [120, 76] on div at bounding box center [135, 81] width 98 height 13
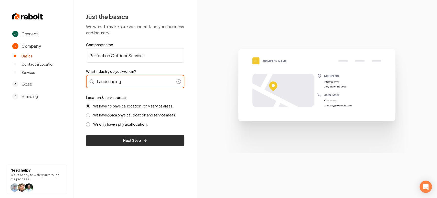
type input "Landscaping"
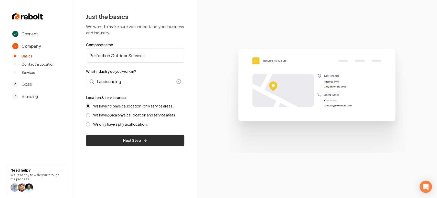
click at [119, 136] on button "Next Step" at bounding box center [135, 140] width 98 height 11
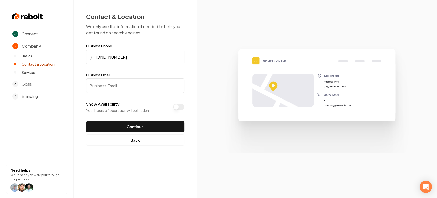
click at [96, 85] on input "Business Email" at bounding box center [135, 85] width 98 height 14
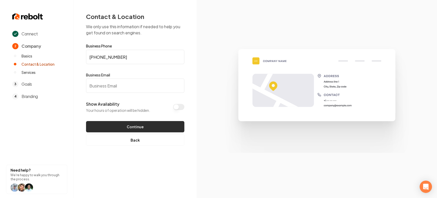
paste input "andrewelliott2011@yahoo.com"
type input "andrewelliott2011@yahoo.com"
click at [138, 124] on button "Continue" at bounding box center [135, 126] width 98 height 11
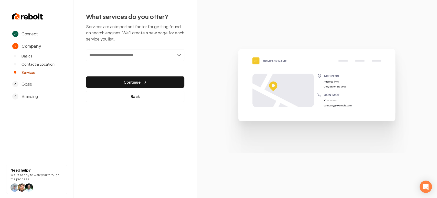
click at [121, 59] on input "text" at bounding box center [135, 55] width 98 height 12
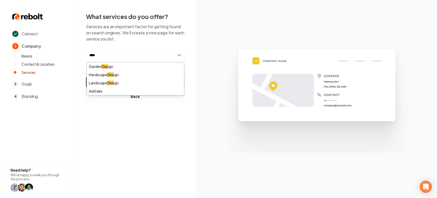
type input "*****"
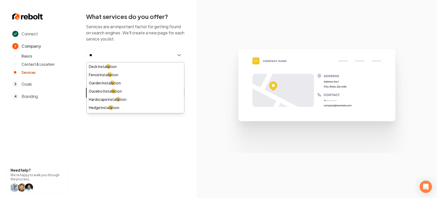
type input "*"
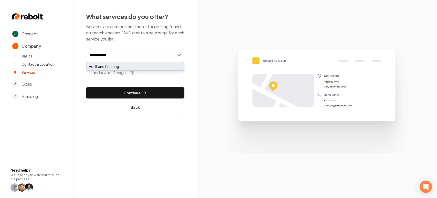
type input "**********"
click at [96, 65] on div "Add Land Clearing" at bounding box center [135, 66] width 97 height 8
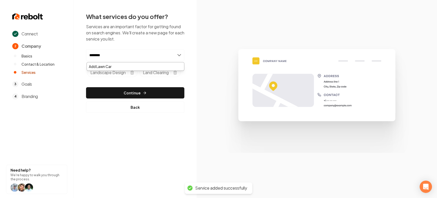
type input "*********"
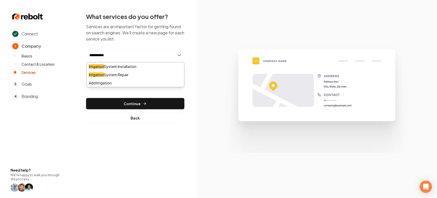
type input "**********"
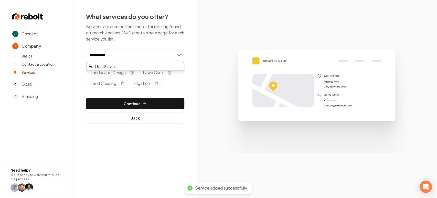
type input "**********"
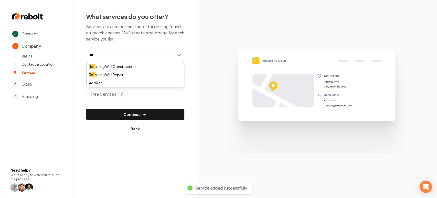
type input "****"
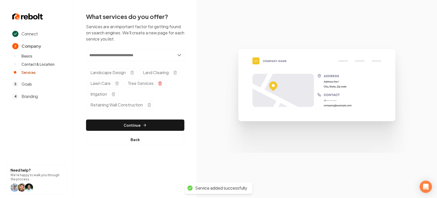
click at [161, 85] on icon "Selected tags" at bounding box center [160, 83] width 4 height 4
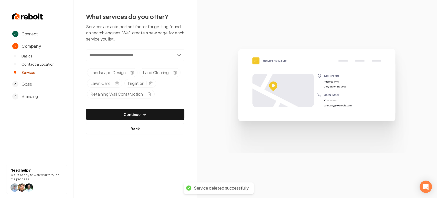
click at [134, 55] on input "text" at bounding box center [135, 55] width 98 height 12
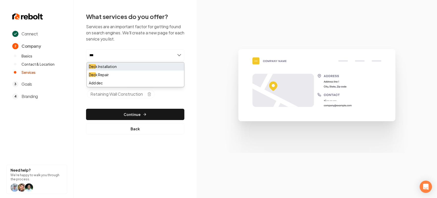
type input "***"
click at [102, 68] on div "Dec k Installation" at bounding box center [135, 66] width 97 height 8
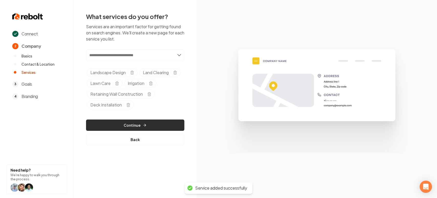
click at [150, 121] on button "Continue" at bounding box center [135, 124] width 98 height 11
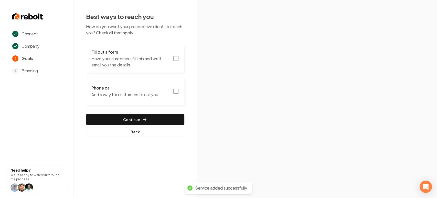
click at [145, 56] on p "Have your customers fill this and we'll email you the details." at bounding box center [130, 62] width 78 height 12
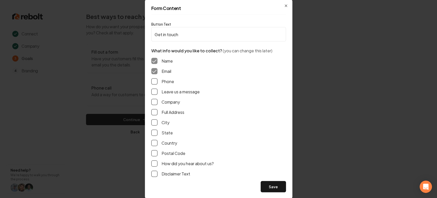
click at [153, 95] on div "Name Email Phone Leave us a message Company Full Address City State Country Pos…" at bounding box center [218, 117] width 135 height 127
click at [154, 91] on button "Leave us a message" at bounding box center [154, 92] width 6 height 6
click at [154, 82] on button "Phone" at bounding box center [154, 81] width 6 height 6
drag, startPoint x: 153, startPoint y: 112, endPoint x: 180, endPoint y: 133, distance: 33.8
click at [152, 112] on button "Full Address" at bounding box center [154, 112] width 6 height 6
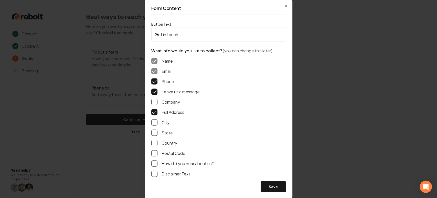
drag, startPoint x: 268, startPoint y: 185, endPoint x: 242, endPoint y: 170, distance: 30.7
click at [267, 184] on button "Save" at bounding box center [273, 186] width 25 height 11
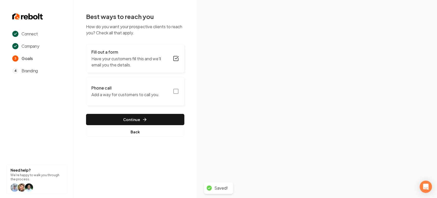
click at [176, 93] on icon "button" at bounding box center [176, 91] width 6 height 6
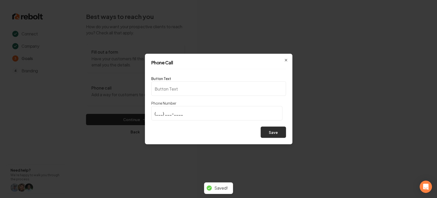
type input "Call us"
type input "(850) 420-0881"
click at [277, 134] on button "Save" at bounding box center [273, 132] width 25 height 11
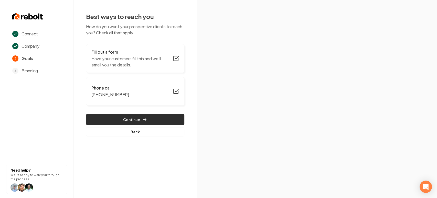
click at [156, 120] on button "Continue" at bounding box center [135, 119] width 98 height 11
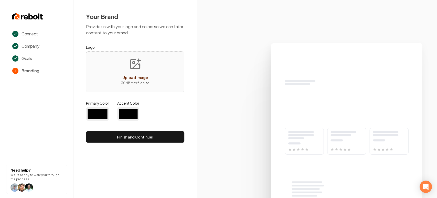
type input "#194d33"
type input "#70be00"
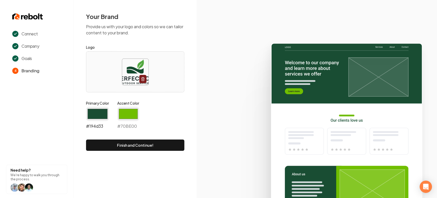
click at [94, 111] on input "#194d33" at bounding box center [97, 114] width 23 height 14
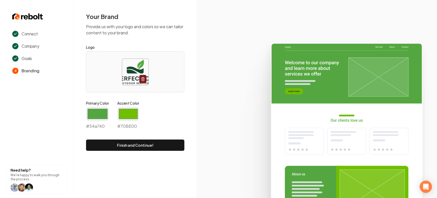
click at [208, 94] on icon at bounding box center [317, 118] width 241 height 159
type input "#54a740"
click at [125, 112] on input "#70be00" at bounding box center [128, 114] width 22 height 14
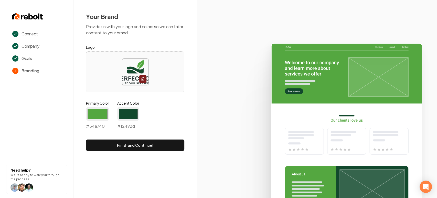
type input "#12492d"
click at [212, 85] on icon at bounding box center [317, 118] width 241 height 159
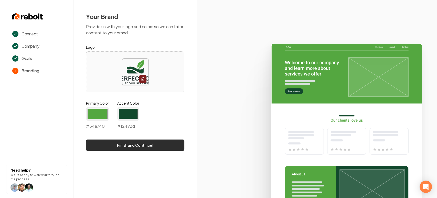
click at [139, 144] on button "Finish and Continue!" at bounding box center [135, 144] width 98 height 11
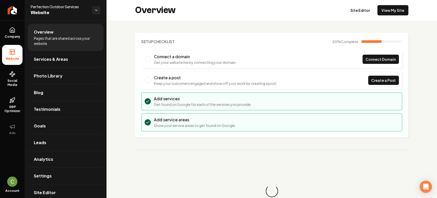
click at [356, 16] on div "Overview Site Editor View My Site" at bounding box center [272, 10] width 331 height 20
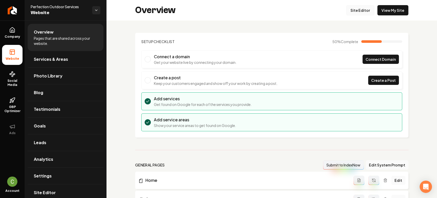
click at [353, 11] on link "Site Editor" at bounding box center [360, 10] width 28 height 10
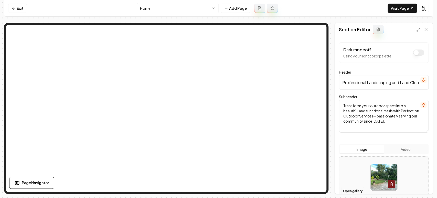
click at [351, 189] on button "Open gallery" at bounding box center [353, 191] width 23 height 8
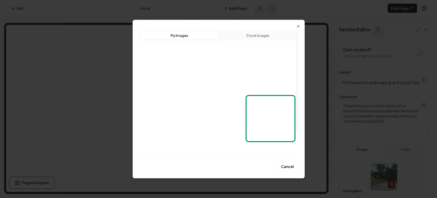
scroll to position [36, 0]
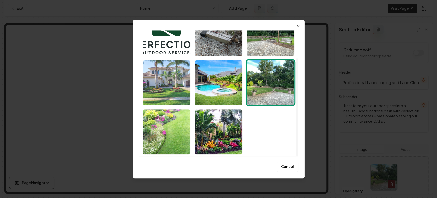
click at [155, 79] on img "Select image image_68b736e25c7cd75eb8c675ca.jpeg" at bounding box center [167, 82] width 48 height 45
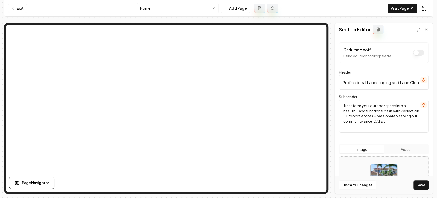
click at [420, 188] on button "Save" at bounding box center [421, 184] width 15 height 9
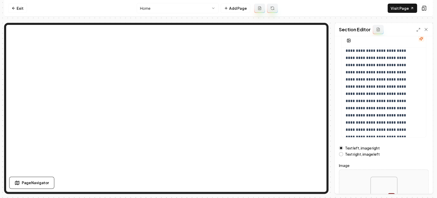
scroll to position [78, 0]
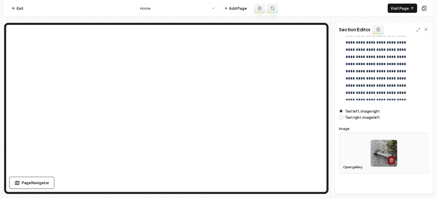
click at [355, 166] on button "Open gallery" at bounding box center [353, 167] width 23 height 8
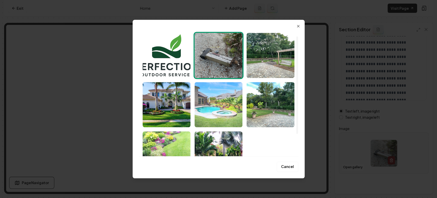
scroll to position [7, 0]
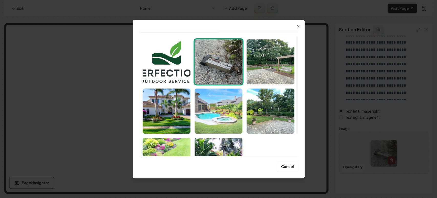
click at [225, 108] on img "Select image image_68b736e25c7cd75eb8c673e2.jpeg" at bounding box center [219, 110] width 48 height 45
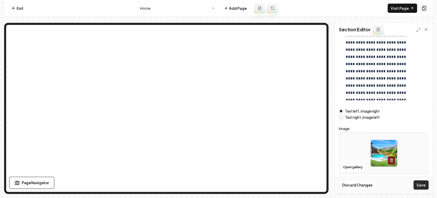
click at [422, 184] on button "Save" at bounding box center [421, 184] width 15 height 9
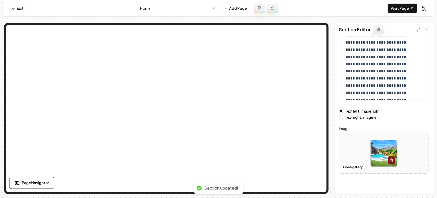
click at [148, 7] on html "**********" at bounding box center [218, 99] width 437 height 198
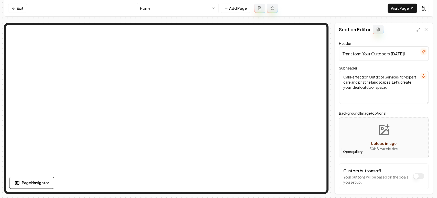
click at [352, 152] on button "Open gallery" at bounding box center [353, 152] width 23 height 8
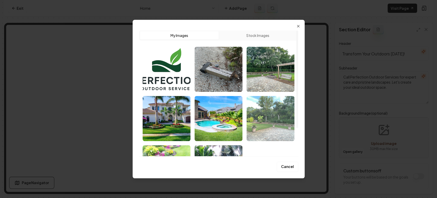
click at [255, 127] on img "Select image image_68b736e25c7cd75eb8c67408.jpeg" at bounding box center [271, 118] width 48 height 45
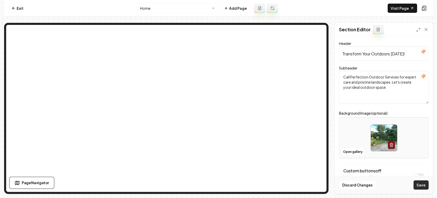
click at [420, 188] on button "Save" at bounding box center [421, 184] width 15 height 9
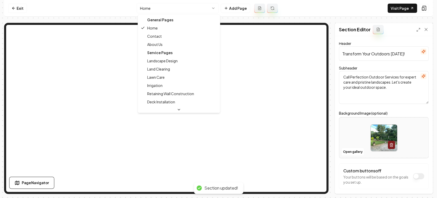
click at [150, 9] on html "Computer Required This feature is only available on a computer. Please switch t…" at bounding box center [218, 99] width 437 height 198
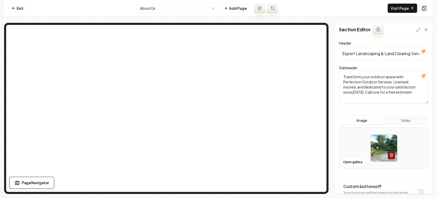
scroll to position [57, 0]
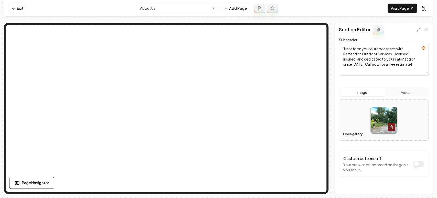
click at [355, 135] on button "Open gallery" at bounding box center [353, 134] width 23 height 8
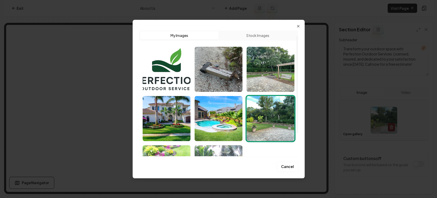
scroll to position [36, 0]
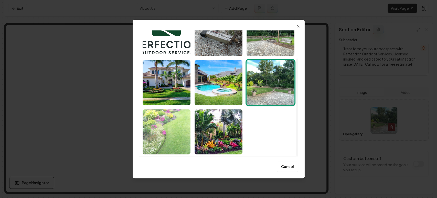
click at [180, 131] on img "Select image image_68b736e25c7cd75eb8c6730c.jpeg" at bounding box center [167, 131] width 48 height 45
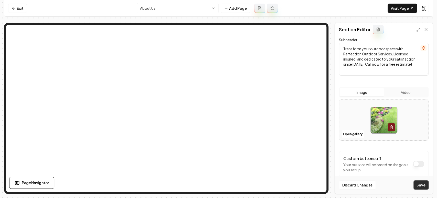
click at [421, 186] on button "Save" at bounding box center [421, 184] width 15 height 9
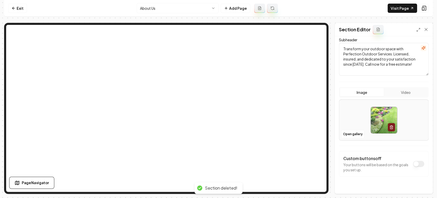
click at [178, 7] on html "Computer Required This feature is only available on a computer. Please switch t…" at bounding box center [218, 99] width 437 height 198
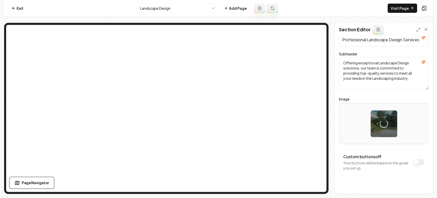
scroll to position [22, 0]
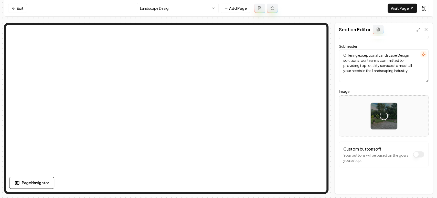
drag, startPoint x: 371, startPoint y: 14, endPoint x: 371, endPoint y: 21, distance: 7.2
click at [371, 14] on nav "Exit Landscape Design Add Page Visit Page" at bounding box center [218, 8] width 429 height 17
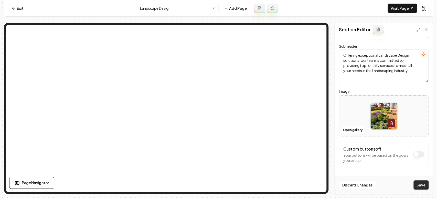
click at [420, 187] on button "Save" at bounding box center [421, 184] width 15 height 9
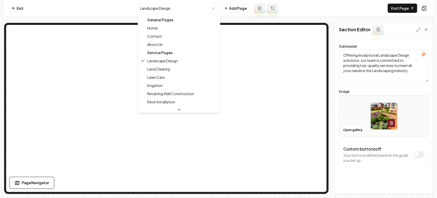
click at [177, 10] on html "Computer Required This feature is only available on a computer. Please switch t…" at bounding box center [218, 99] width 437 height 198
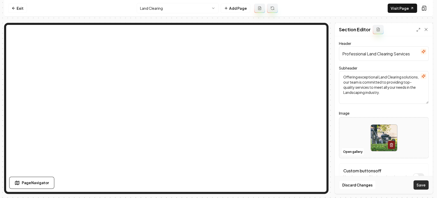
click at [424, 183] on button "Save" at bounding box center [421, 184] width 15 height 9
click at [157, 7] on html "Computer Required This feature is only available on a computer. Please switch t…" at bounding box center [218, 99] width 437 height 198
click at [425, 187] on button "Save" at bounding box center [421, 184] width 15 height 9
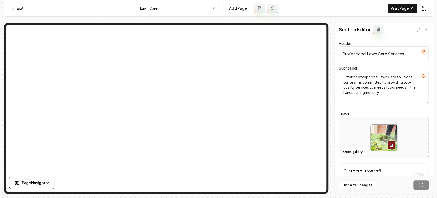
click at [152, 12] on html "Computer Required This feature is only available on a computer. Please switch t…" at bounding box center [218, 99] width 437 height 198
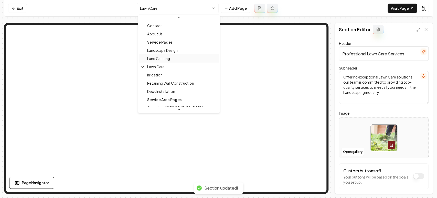
scroll to position [17, 0]
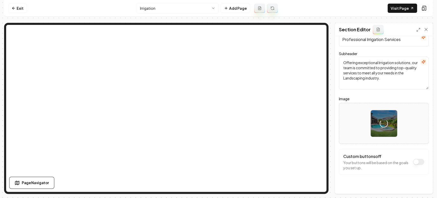
scroll to position [22, 0]
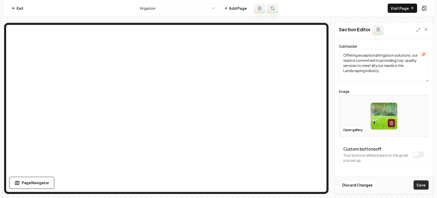
click at [417, 185] on button "Save" at bounding box center [421, 184] width 15 height 9
click at [179, 7] on html "Computer Required This feature is only available on a computer. Please switch t…" at bounding box center [218, 99] width 437 height 198
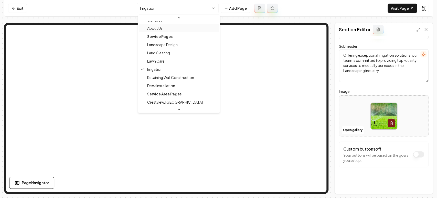
scroll to position [17, 0]
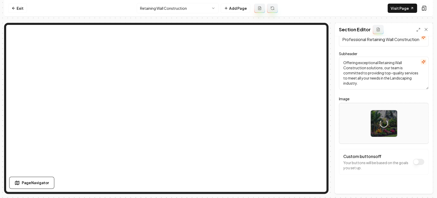
scroll to position [22, 0]
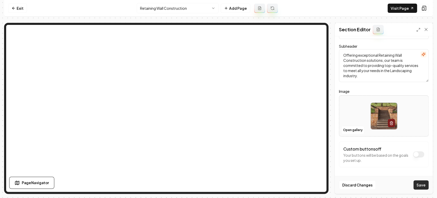
click at [422, 186] on button "Save" at bounding box center [421, 184] width 15 height 9
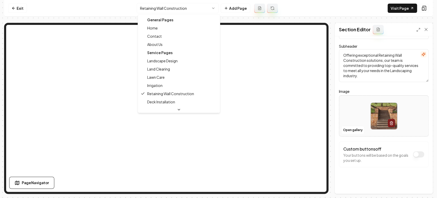
click at [188, 6] on html "Computer Required This feature is only available on a computer. Please switch t…" at bounding box center [218, 99] width 437 height 198
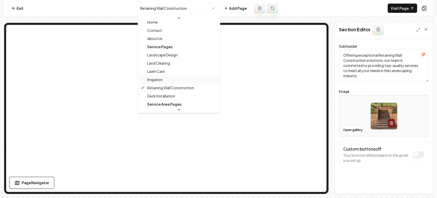
scroll to position [17, 0]
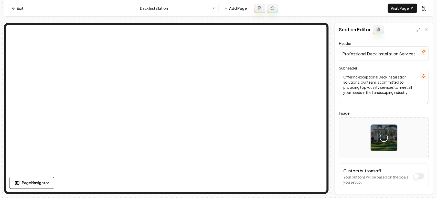
scroll to position [22, 0]
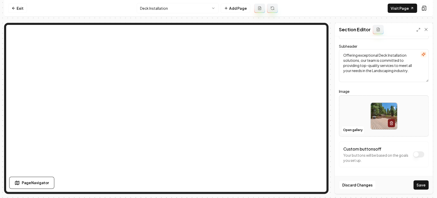
click at [422, 179] on div "Discard Changes Save" at bounding box center [384, 185] width 98 height 18
click at [422, 182] on button "Save" at bounding box center [421, 184] width 15 height 9
click at [163, 5] on html "Computer Required This feature is only available on a computer. Please switch t…" at bounding box center [218, 99] width 437 height 198
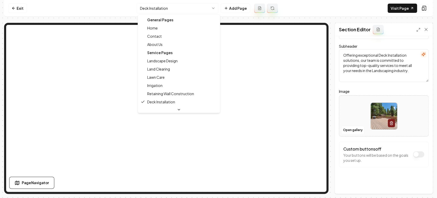
drag, startPoint x: 159, startPoint y: 27, endPoint x: 156, endPoint y: 29, distance: 3.9
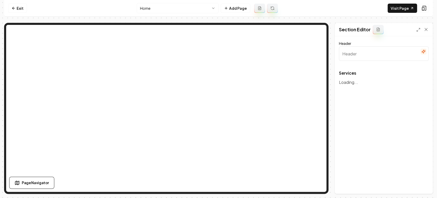
type input "Our Expert Landscaping Services"
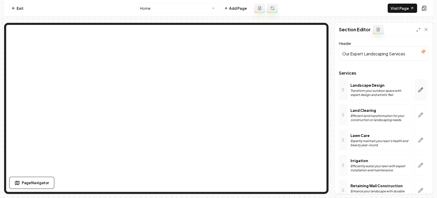
click at [422, 84] on button "button" at bounding box center [421, 89] width 12 height 21
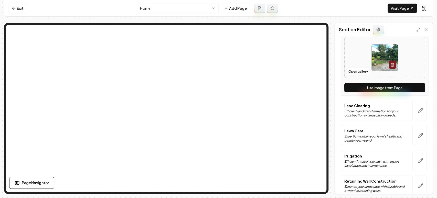
scroll to position [142, 0]
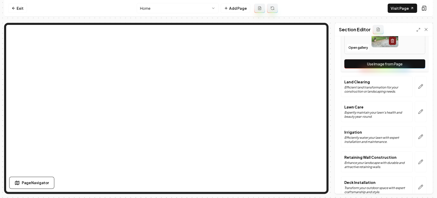
click at [374, 59] on button "Use Image from Page" at bounding box center [385, 63] width 81 height 9
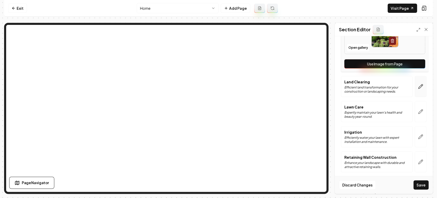
click at [420, 81] on button "button" at bounding box center [421, 86] width 12 height 21
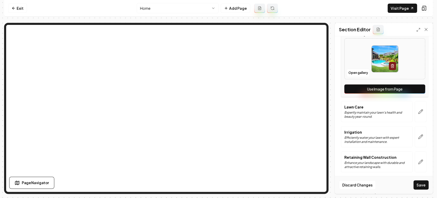
click at [415, 92] on button "Use Image from Page" at bounding box center [385, 88] width 81 height 9
click at [418, 108] on button "button" at bounding box center [421, 111] width 12 height 21
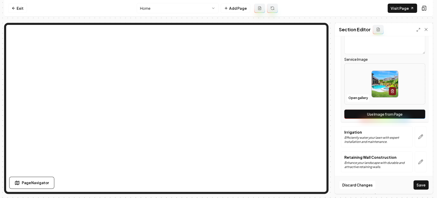
click at [405, 108] on div "Service Name Lawn Care Short Blurb about this Service Expertly maintain your la…" at bounding box center [385, 54] width 88 height 135
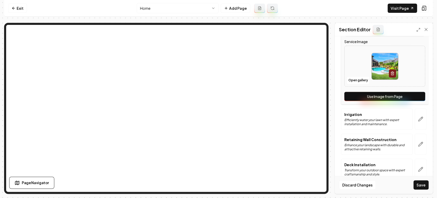
scroll to position [169, 0]
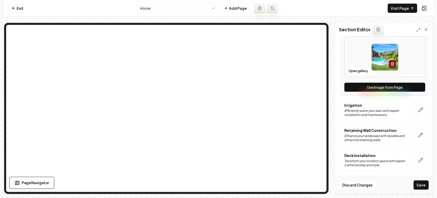
click at [407, 90] on button "Use Image from Page" at bounding box center [385, 87] width 81 height 9
click at [418, 103] on button "button" at bounding box center [421, 109] width 12 height 21
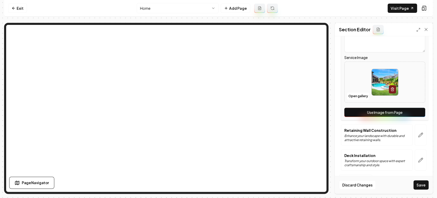
click at [413, 111] on button "Use Image from Page" at bounding box center [385, 112] width 81 height 9
click at [418, 135] on icon "button" at bounding box center [420, 134] width 5 height 5
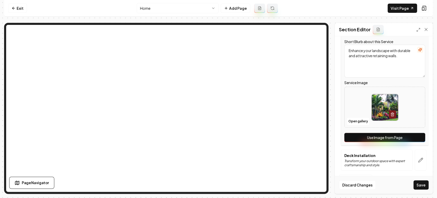
click at [410, 137] on button "Use Image from Page" at bounding box center [385, 137] width 81 height 9
click at [418, 160] on icon "button" at bounding box center [420, 159] width 5 height 5
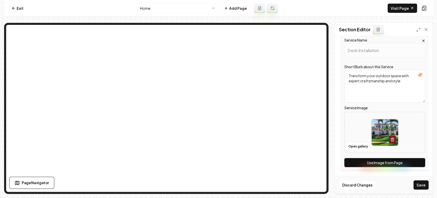
click at [409, 161] on button "Use Image from Page" at bounding box center [385, 162] width 81 height 9
click at [419, 182] on button "Save" at bounding box center [421, 184] width 15 height 9
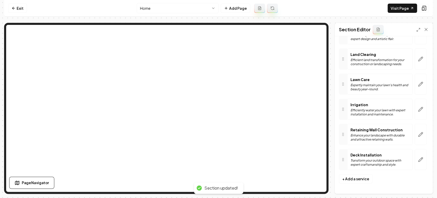
scroll to position [55, 0]
click at [406, 6] on div "Show what it looks like on mobile Show what it looks like on mobile" at bounding box center [387, 8] width 61 height 9
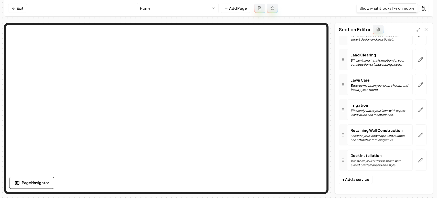
click at [408, 9] on div "Show what it looks like on mobile Show what it looks like on mobile" at bounding box center [387, 8] width 61 height 9
click at [400, 9] on link "Visit Page" at bounding box center [402, 8] width 29 height 9
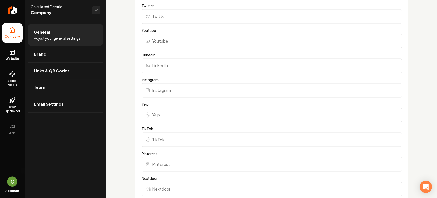
scroll to position [427, 0]
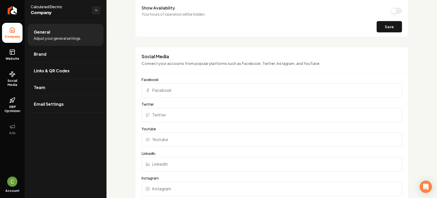
click at [173, 86] on input "Facebook" at bounding box center [272, 90] width 261 height 14
paste input "https://web.facebook.com/CalculatedElectric/"
type input "https://web.facebook.com/CalculatedElectric/"
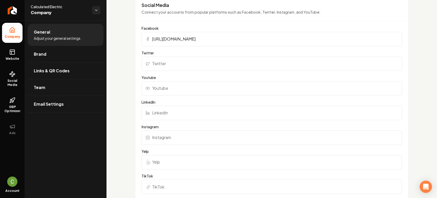
scroll to position [541, 0]
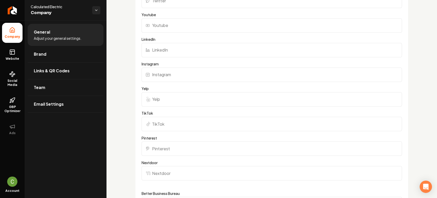
click at [174, 77] on input "Instagram" at bounding box center [272, 74] width 261 height 14
paste input "https://www.instagram.com/calculatedelectric/"
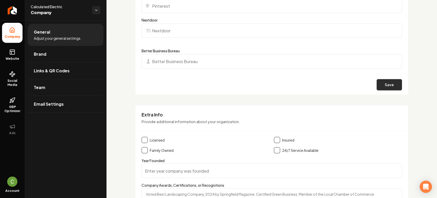
type input "https://www.instagram.com/calculatedelectric/"
click at [377, 80] on button "Save" at bounding box center [389, 84] width 25 height 11
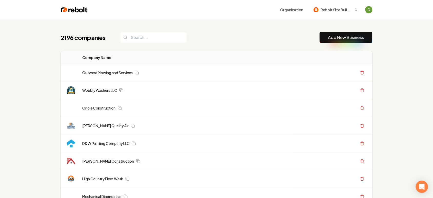
drag, startPoint x: 432, startPoint y: 59, endPoint x: 171, endPoint y: 34, distance: 262.0
click at [133, 38] on input "search" at bounding box center [153, 37] width 67 height 11
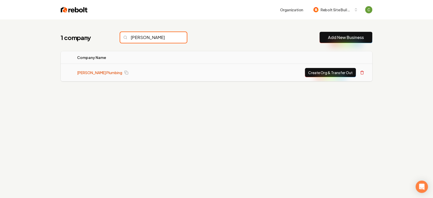
type input "varnadore"
click at [92, 73] on link "Varnadore Plumbing" at bounding box center [99, 72] width 45 height 5
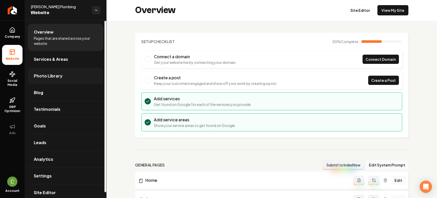
click at [40, 71] on link "Photo Library" at bounding box center [66, 76] width 76 height 16
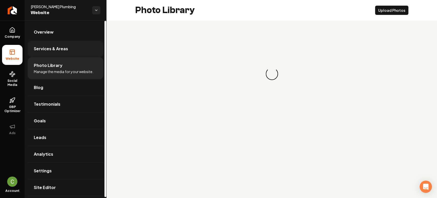
click at [44, 48] on span "Services & Areas" at bounding box center [51, 49] width 34 height 6
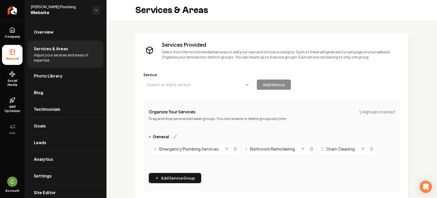
click at [419, 104] on div "Services Provided Select from the recommended services or add your own and choo…" at bounding box center [272, 157] width 331 height 275
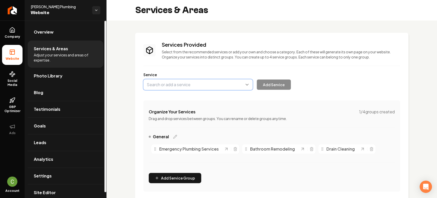
click at [166, 83] on button "Main content area" at bounding box center [197, 84] width 109 height 11
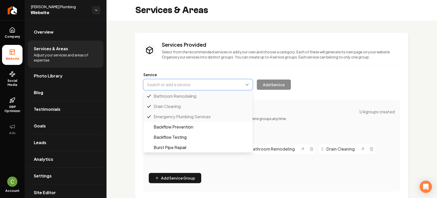
paste input "Bathtub installation"
type input "Bathtub installation"
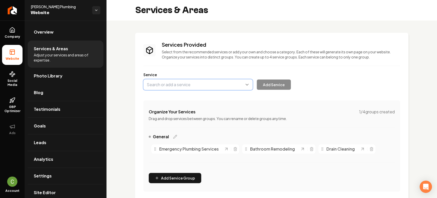
click at [164, 83] on button "Main content area" at bounding box center [197, 84] width 109 height 11
click at [167, 83] on button "Main content area" at bounding box center [197, 84] width 109 height 11
paste input "Bathtub installation"
type input "Bathtub Installation"
click at [267, 87] on button "Add Service" at bounding box center [274, 84] width 34 height 10
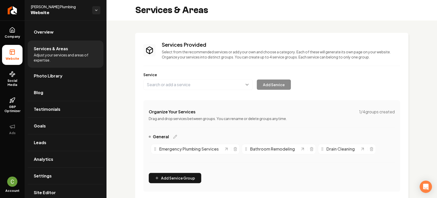
click at [405, 93] on div "Services Provided Select from the recommended services or add your own and choo…" at bounding box center [272, 157] width 331 height 275
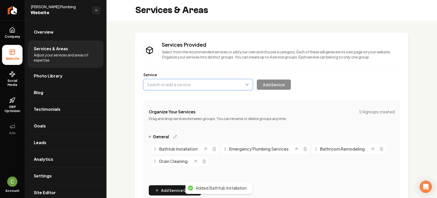
click at [191, 89] on button "Main content area" at bounding box center [197, 84] width 109 height 11
paste input "Faucet Installation"
type input "Faucet Installation"
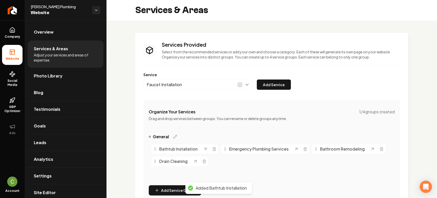
click at [276, 93] on div "Services Provided Select from the recommended services or add your own and choo…" at bounding box center [271, 122] width 257 height 163
click at [276, 86] on button "Add Service" at bounding box center [274, 84] width 34 height 10
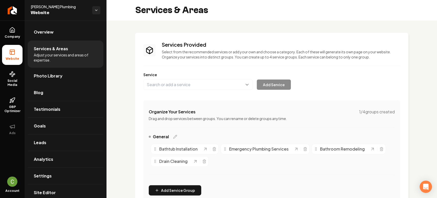
click at [409, 70] on div "Services Provided Select from the recommended services or add your own and choo…" at bounding box center [272, 163] width 331 height 287
click at [179, 86] on button "Main content area" at bounding box center [197, 84] width 109 height 11
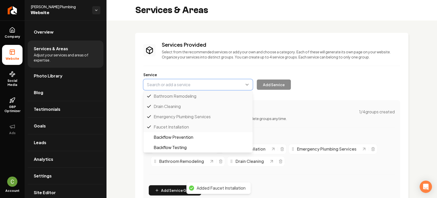
paste input "Gas Line Installation & Repair"
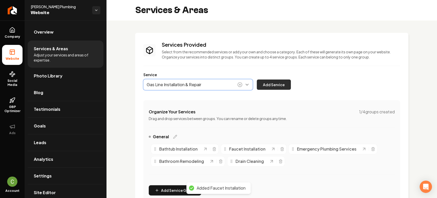
type input "Gas Line Installation & Repair"
click at [266, 85] on button "Add Service" at bounding box center [274, 84] width 34 height 10
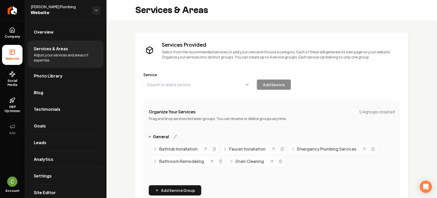
click at [408, 110] on div "Services Provided Select from the recommended services or add your own and choo…" at bounding box center [272, 163] width 331 height 287
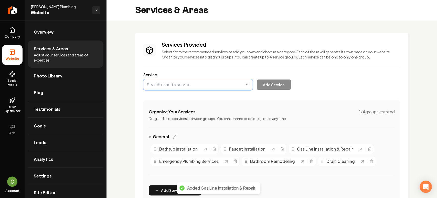
click at [192, 89] on button "Main content area" at bounding box center [197, 84] width 109 height 11
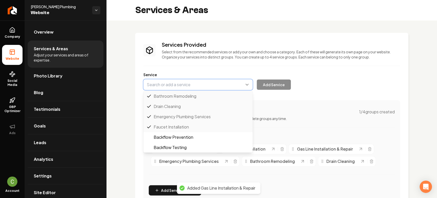
paste input "Water heater Installation & Repair"
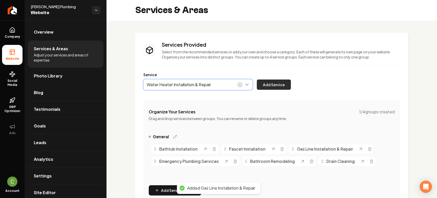
type input "Water Heater Installation & Repair"
click at [273, 86] on button "Add Service" at bounding box center [274, 84] width 34 height 10
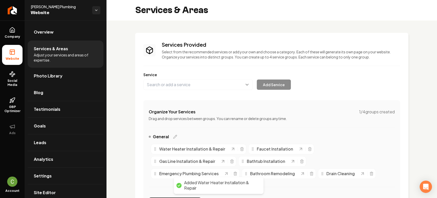
drag, startPoint x: 416, startPoint y: 110, endPoint x: 412, endPoint y: 112, distance: 4.6
click at [416, 110] on div "Services Provided Select from the recommended services or add your own and choo…" at bounding box center [272, 169] width 331 height 299
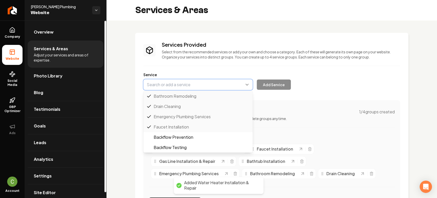
click at [156, 87] on button "Main content area" at bounding box center [197, 84] width 109 height 11
paste input "Tankless Water Heater Installation"
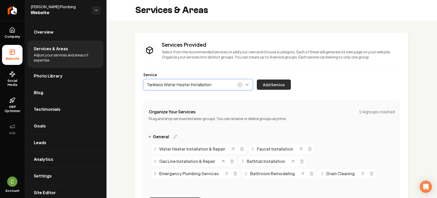
type input "Tankless Water Heater Installation"
click at [277, 86] on button "Add Service" at bounding box center [274, 84] width 34 height 10
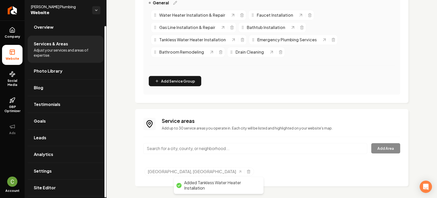
scroll to position [6, 0]
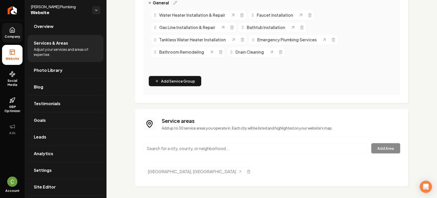
click at [6, 27] on link "Company" at bounding box center [12, 33] width 20 height 20
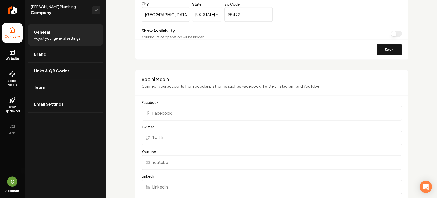
scroll to position [426, 0]
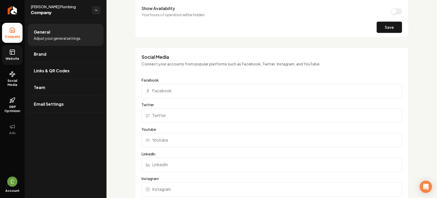
click at [9, 62] on link "Website" at bounding box center [12, 55] width 20 height 20
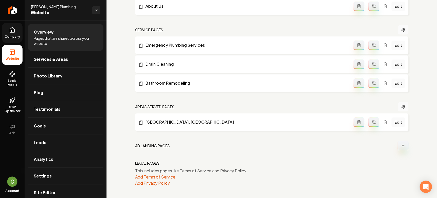
scroll to position [307, 0]
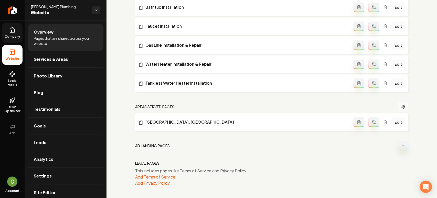
click at [372, 120] on icon "Main content area" at bounding box center [374, 122] width 4 height 4
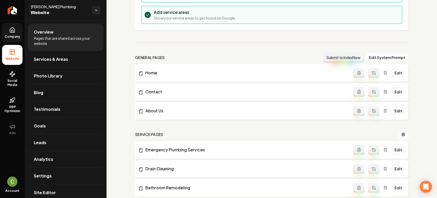
scroll to position [0, 0]
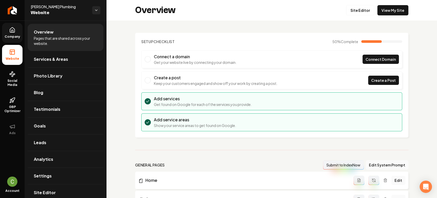
click at [392, 17] on div "Overview Site Editor View My Site" at bounding box center [272, 10] width 331 height 20
click at [390, 12] on link "View My Site" at bounding box center [393, 10] width 31 height 10
click at [369, 12] on link "Site Editor" at bounding box center [360, 10] width 28 height 10
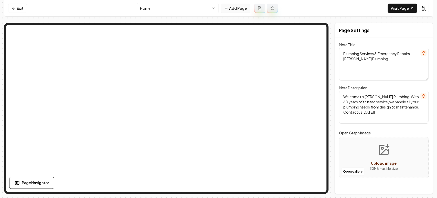
click at [236, 8] on button "Add Page" at bounding box center [235, 8] width 29 height 9
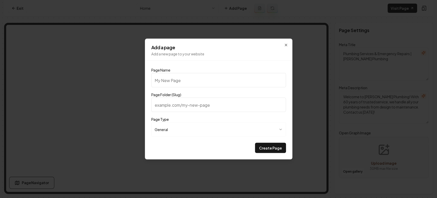
type input "G"
type input "g"
type input "Ga"
type input "ga"
type input "Gal"
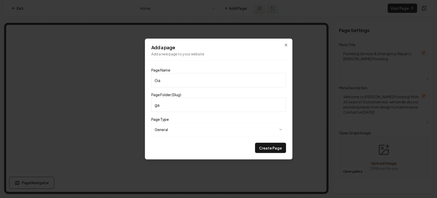
type input "gal"
type input "Gall"
type input "gall"
type input "Galle"
type input "galle"
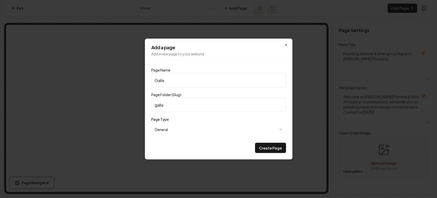
type input "Galler"
type input "galler"
type input "Gallery"
type input "gallery"
type input "Gallery"
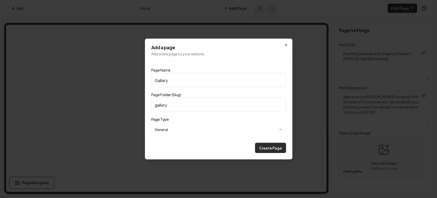
click at [263, 144] on button "Create Page" at bounding box center [270, 148] width 31 height 10
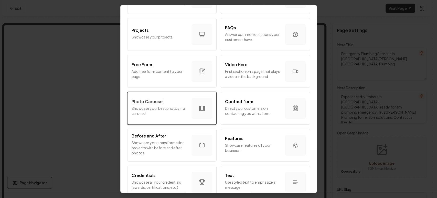
scroll to position [256, 0]
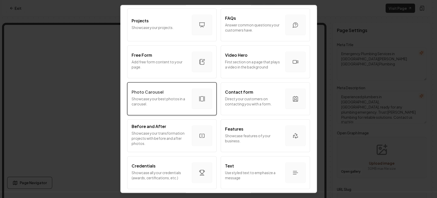
click at [149, 91] on p "Photo Carousel" at bounding box center [148, 92] width 32 height 6
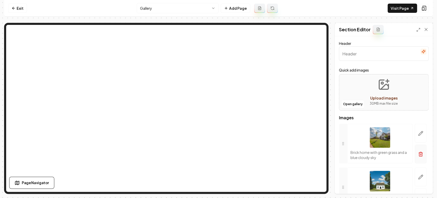
click at [418, 152] on icon "button" at bounding box center [420, 153] width 5 height 5
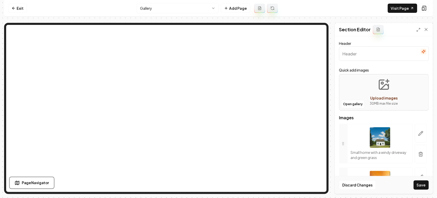
click at [418, 152] on icon "button" at bounding box center [420, 153] width 5 height 5
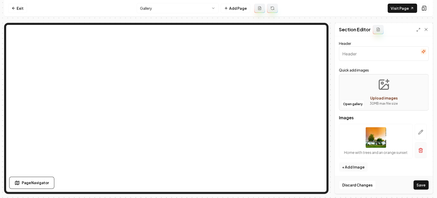
click at [415, 149] on button "button" at bounding box center [421, 150] width 12 height 16
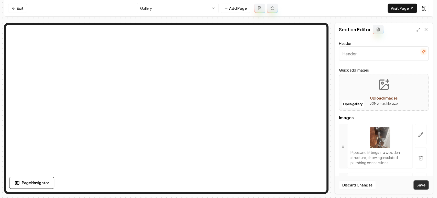
click at [421, 186] on button "Save" at bounding box center [421, 184] width 15 height 9
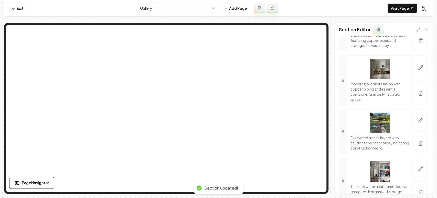
scroll to position [0, 0]
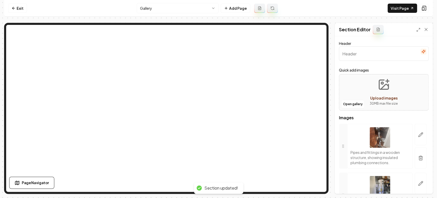
drag, startPoint x: 344, startPoint y: 142, endPoint x: 354, endPoint y: 137, distance: 10.8
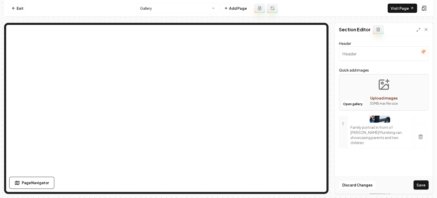
drag, startPoint x: 342, startPoint y: 146, endPoint x: 357, endPoint y: 141, distance: 15.1
drag, startPoint x: 342, startPoint y: 113, endPoint x: 358, endPoint y: 147, distance: 37.2
drag, startPoint x: 345, startPoint y: 104, endPoint x: 355, endPoint y: 147, distance: 44.0
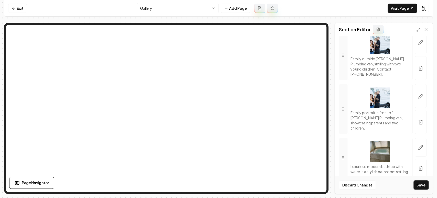
scroll to position [114, 0]
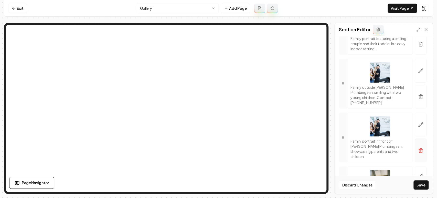
click at [420, 148] on icon "button" at bounding box center [421, 148] width 2 height 1
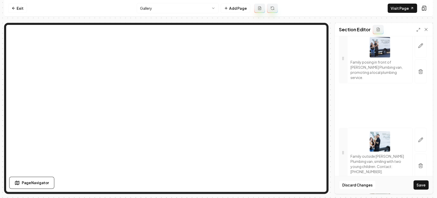
scroll to position [0, 0]
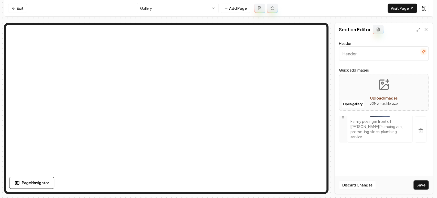
drag, startPoint x: 345, startPoint y: 67, endPoint x: 361, endPoint y: 145, distance: 79.5
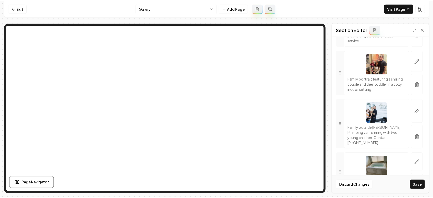
scroll to position [114, 0]
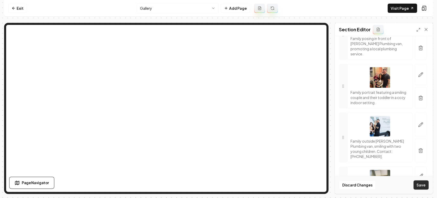
click at [416, 186] on button "Save" at bounding box center [421, 184] width 15 height 9
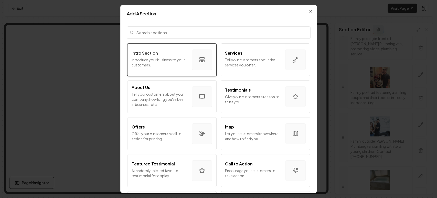
click at [154, 69] on div "Intro Section Introduce your business to your customers." at bounding box center [160, 59] width 56 height 19
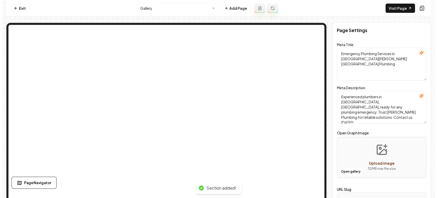
scroll to position [0, 0]
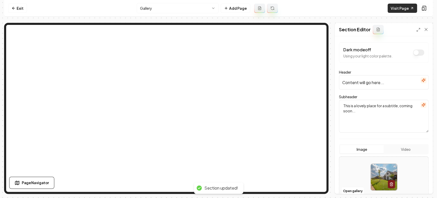
click at [402, 9] on link "Visit Page" at bounding box center [402, 8] width 29 height 9
drag, startPoint x: 13, startPoint y: 6, endPoint x: 14, endPoint y: 9, distance: 3.4
click at [13, 6] on link "Exit" at bounding box center [17, 8] width 19 height 9
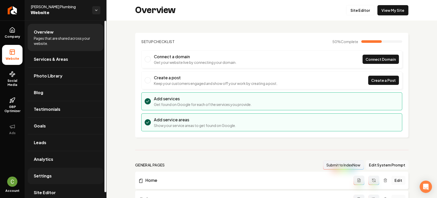
click at [40, 180] on link "Settings" at bounding box center [66, 176] width 76 height 16
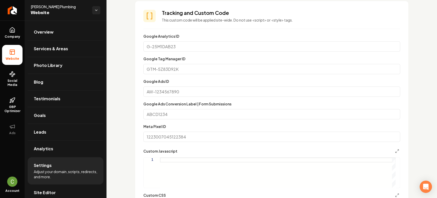
scroll to position [310, 0]
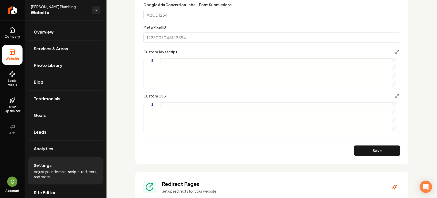
click at [182, 110] on div "Main content area" at bounding box center [278, 117] width 236 height 30
click at [160, 102] on div "**********" at bounding box center [271, 117] width 257 height 31
drag, startPoint x: 160, startPoint y: 102, endPoint x: 161, endPoint y: 105, distance: 3.1
click at [160, 102] on div "Main content area" at bounding box center [152, 104] width 16 height 5
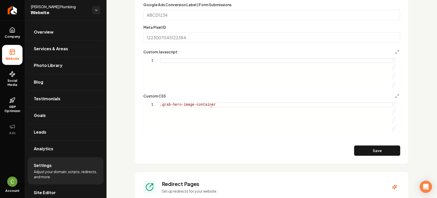
click at [161, 105] on div ".grab-hero-image-container" at bounding box center [278, 117] width 236 height 30
click at [268, 107] on div ".grab-gallery .grab-hero-image-container" at bounding box center [278, 117] width 236 height 30
drag, startPoint x: 162, startPoint y: 102, endPoint x: 153, endPoint y: 102, distance: 9.0
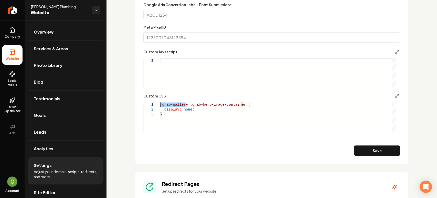
click at [160, 102] on div ".grab-gallery .grab-hero-image-container { display: none ; }" at bounding box center [278, 117] width 236 height 30
click at [238, 102] on div ".grab-gallery .grab-hero-image-container { display: none ; }" at bounding box center [278, 117] width 236 height 30
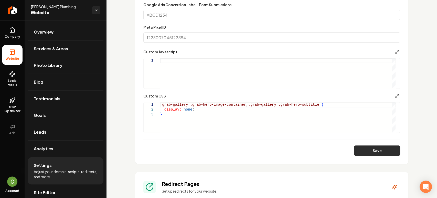
click at [381, 147] on button "Save" at bounding box center [377, 150] width 46 height 10
type textarea "**********"
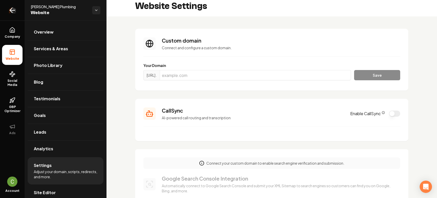
scroll to position [0, 0]
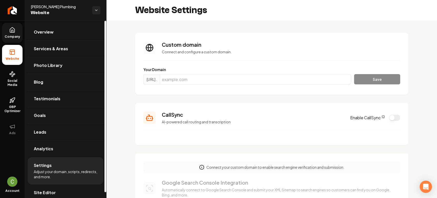
click at [22, 40] on ul "Company Website Social Media GBP Optimizer Ads" at bounding box center [12, 80] width 25 height 121
click at [16, 36] on span "Company" at bounding box center [13, 37] width 20 height 4
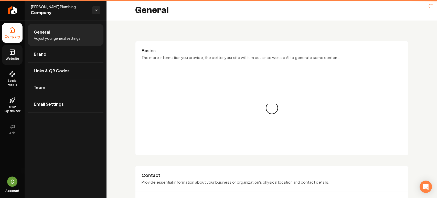
click at [12, 55] on link "Website" at bounding box center [12, 55] width 20 height 20
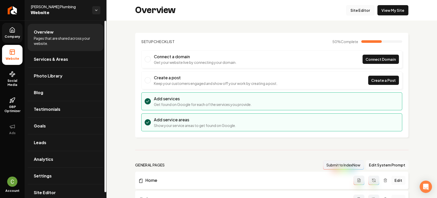
click at [355, 10] on link "Site Editor" at bounding box center [360, 10] width 28 height 10
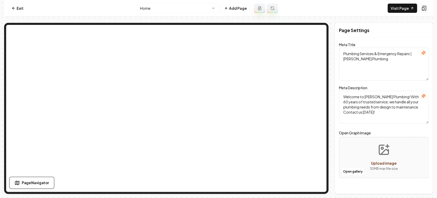
click at [165, 2] on nav "Exit Home Add Page Visit Page" at bounding box center [218, 8] width 429 height 17
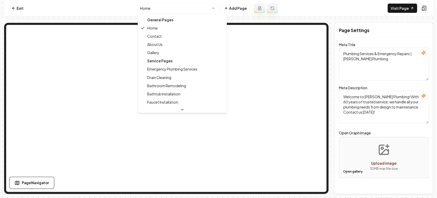
click at [165, 3] on html "Computer Required This feature is only available on a computer. Please switch t…" at bounding box center [218, 99] width 437 height 198
type textarea "Emergency Plumbing Services in Windsor - Varnadore Plumbing"
type textarea "Experienced plumbers in Windsor, CA, ready for any plumbing emergency. Trust Va…"
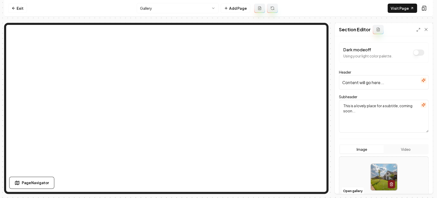
click at [378, 83] on input "Content will go here..." at bounding box center [384, 82] width 90 height 14
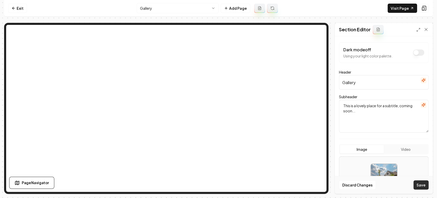
type input "Gallery"
click at [422, 186] on button "Save" at bounding box center [421, 184] width 15 height 9
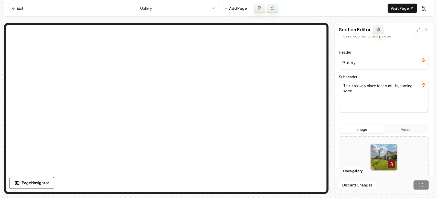
scroll to position [28, 0]
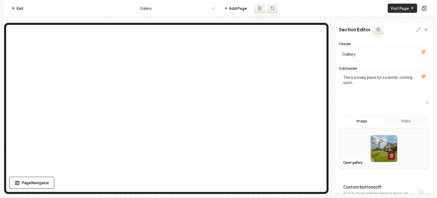
click at [400, 9] on link "Visit Page" at bounding box center [402, 8] width 29 height 9
click at [20, 6] on link "Exit" at bounding box center [17, 8] width 19 height 9
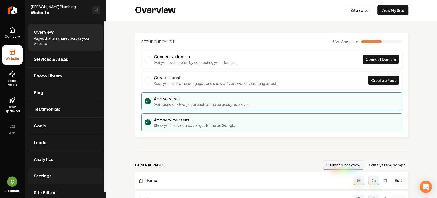
click at [39, 169] on link "Settings" at bounding box center [66, 176] width 76 height 16
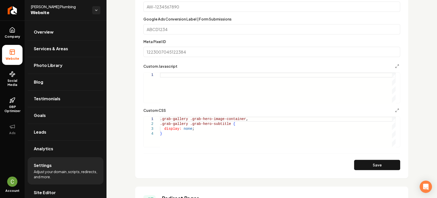
scroll to position [370, 0]
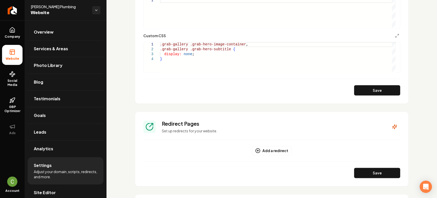
click at [195, 55] on div ".grab-gallery .grab-hero-image-container , .grab-gallery .grab-hero-subtitle { …" at bounding box center [278, 57] width 236 height 30
click at [199, 61] on div ".grab-gallery .grab-hero-image-container , .grab-gallery .grab-hero-subtitle { …" at bounding box center [278, 57] width 236 height 30
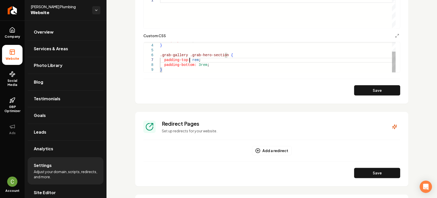
scroll to position [33, 32]
type textarea "**********"
click at [387, 92] on button "Save" at bounding box center [377, 90] width 46 height 10
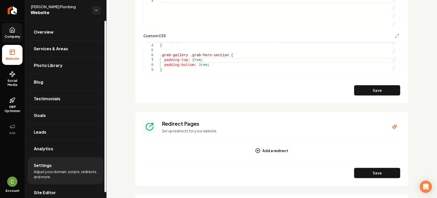
click at [10, 36] on span "Company" at bounding box center [13, 37] width 20 height 4
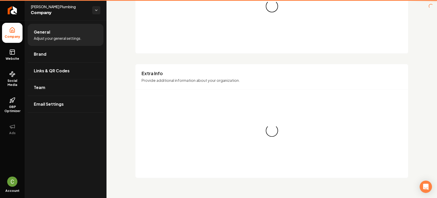
click at [6, 58] on span "Website" at bounding box center [13, 59] width 18 height 4
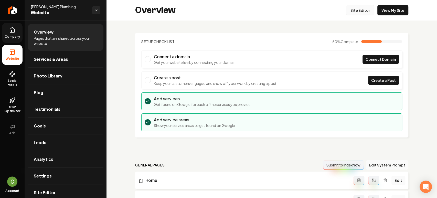
click at [356, 10] on link "Site Editor" at bounding box center [360, 10] width 28 height 10
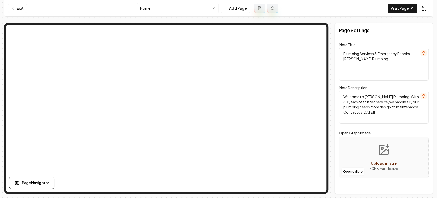
click at [405, 129] on form "Meta Title Plumbing Services & Emergency Repairs | Varnadore Plumbing Meta Desc…" at bounding box center [384, 113] width 90 height 139
click at [201, 9] on html "Computer Required This feature is only available on a computer. Please switch t…" at bounding box center [218, 99] width 437 height 198
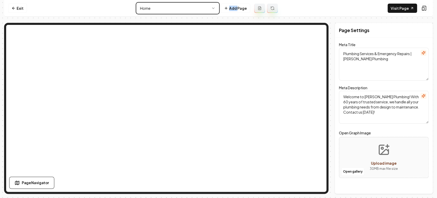
click at [201, 9] on html "Computer Required This feature is only available on a computer. Please switch t…" at bounding box center [218, 99] width 437 height 198
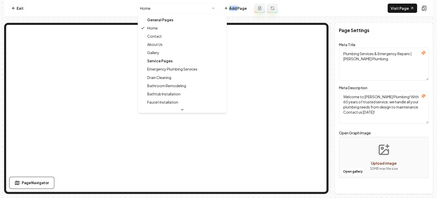
click at [144, 11] on html "Computer Required This feature is only available on a computer. Please switch t…" at bounding box center [218, 99] width 437 height 198
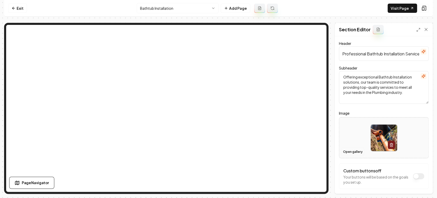
click at [348, 151] on button "Open gallery" at bounding box center [353, 152] width 23 height 8
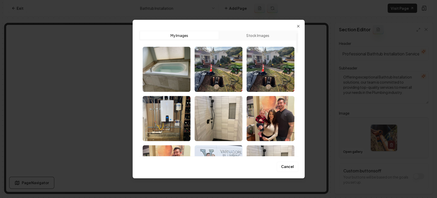
scroll to position [28, 0]
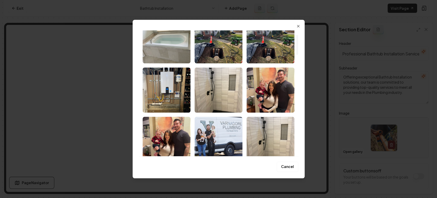
click at [154, 37] on img "Select image image_68b73c945c7cd75eb8e398be.jpg" at bounding box center [167, 40] width 48 height 45
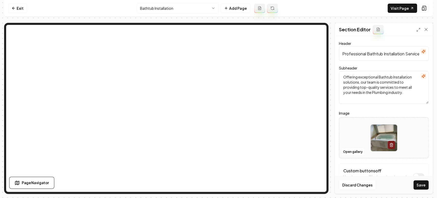
click at [423, 184] on button "Save" at bounding box center [421, 184] width 15 height 9
click at [191, 7] on html "Computer Required This feature is only available on a computer. Please switch t…" at bounding box center [218, 99] width 437 height 198
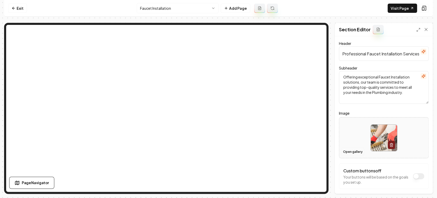
click at [347, 153] on button "Open gallery" at bounding box center [353, 152] width 23 height 8
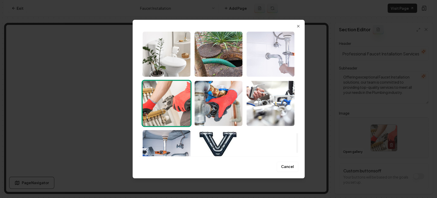
scroll to position [675, 0]
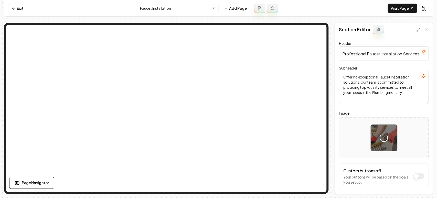
click at [428, 136] on div "Header Professional Faucet Installation Services Subheader Offering exceptional…" at bounding box center [384, 114] width 98 height 157
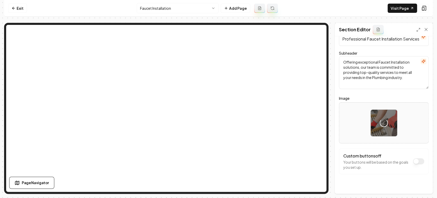
scroll to position [22, 0]
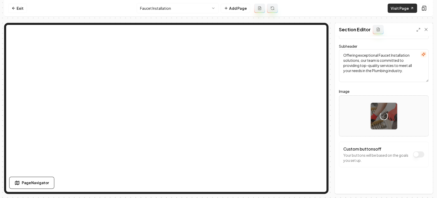
click at [397, 8] on link "Visit Page" at bounding box center [402, 8] width 29 height 9
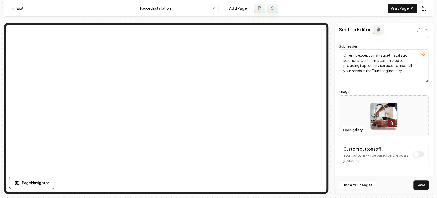
click at [421, 181] on button "Save" at bounding box center [421, 184] width 15 height 9
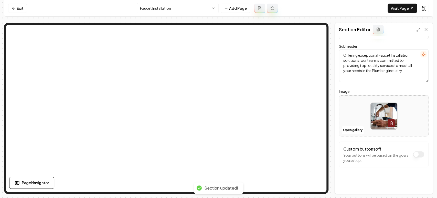
click at [150, 6] on html "Computer Required This feature is only available on a computer. Please switch t…" at bounding box center [218, 99] width 437 height 198
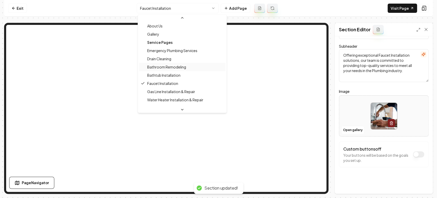
scroll to position [41, 0]
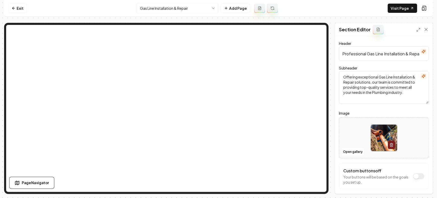
click at [167, 7] on html "Computer Required This feature is only available on a computer. Please switch t…" at bounding box center [218, 99] width 437 height 198
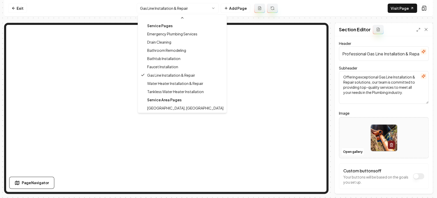
scroll to position [41, 0]
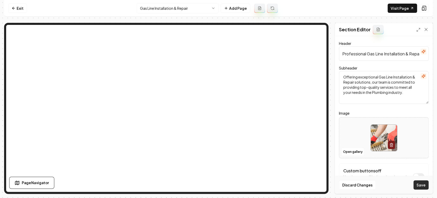
click at [426, 186] on button "Save" at bounding box center [421, 184] width 15 height 9
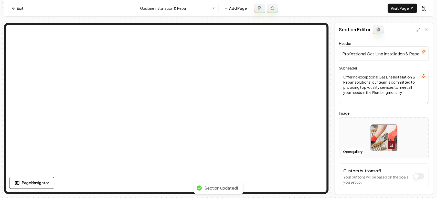
click at [182, 6] on html "Computer Required This feature is only available on a computer. Please switch t…" at bounding box center [218, 99] width 437 height 198
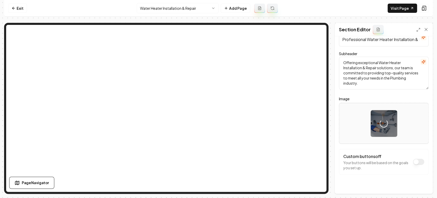
scroll to position [22, 0]
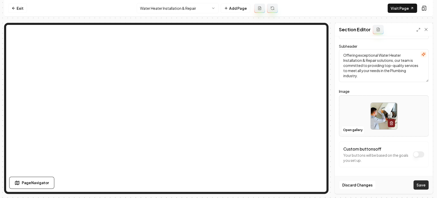
click at [420, 182] on button "Save" at bounding box center [421, 184] width 15 height 9
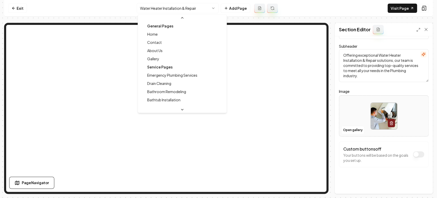
click at [158, 8] on html "Computer Required This feature is only available on a computer. Please switch t…" at bounding box center [218, 99] width 437 height 198
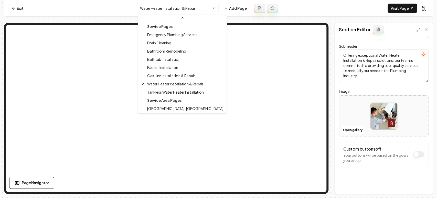
scroll to position [41, 0]
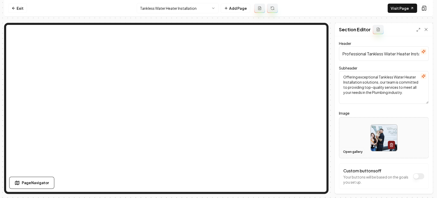
click at [344, 151] on button "Open gallery" at bounding box center [353, 152] width 23 height 8
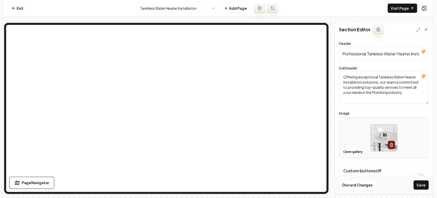
click at [426, 185] on button "Save" at bounding box center [421, 184] width 15 height 9
click at [164, 9] on html "Computer Required This feature is only available on a computer. Please switch t…" at bounding box center [218, 99] width 437 height 198
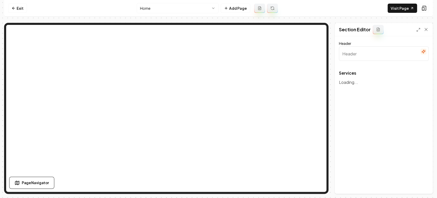
type input "Reliable Plumbing Services for Every Need"
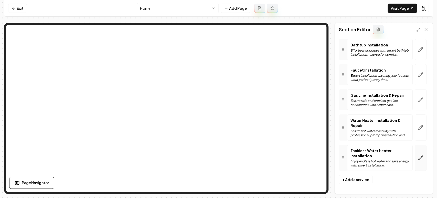
click at [419, 158] on icon "button" at bounding box center [421, 158] width 4 height 4
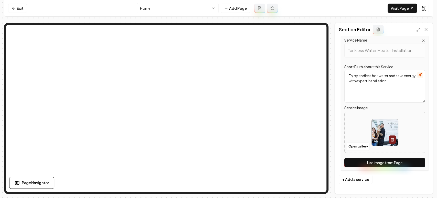
click at [405, 163] on button "Use Image from Page" at bounding box center [385, 162] width 81 height 9
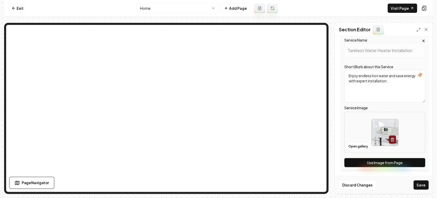
scroll to position [134, 0]
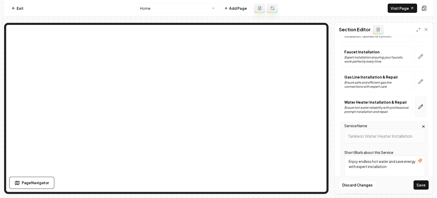
click at [418, 104] on icon "button" at bounding box center [420, 106] width 5 height 5
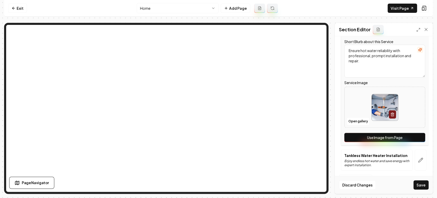
click at [391, 141] on button "Use Image from Page" at bounding box center [385, 137] width 81 height 9
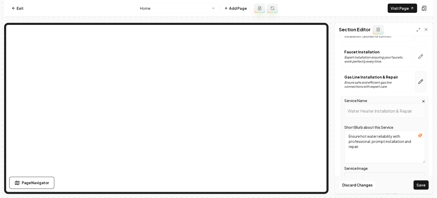
click at [418, 81] on icon "button" at bounding box center [420, 81] width 5 height 5
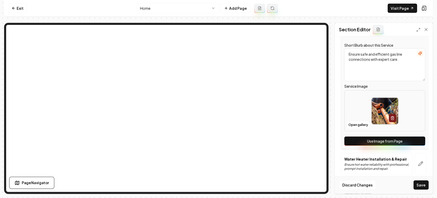
click at [396, 143] on button "Use Image from Page" at bounding box center [385, 140] width 81 height 9
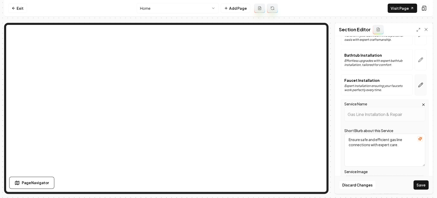
click at [418, 86] on icon "button" at bounding box center [420, 84] width 5 height 5
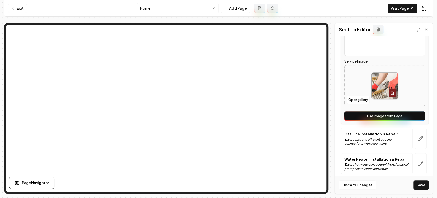
click at [387, 115] on button "Use Image from Page" at bounding box center [385, 115] width 81 height 9
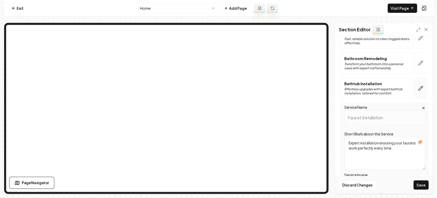
click at [417, 95] on button "button" at bounding box center [421, 88] width 12 height 21
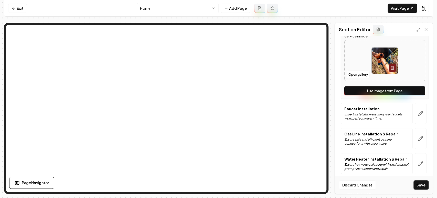
click at [403, 90] on button "Use Image from Page" at bounding box center [385, 90] width 81 height 9
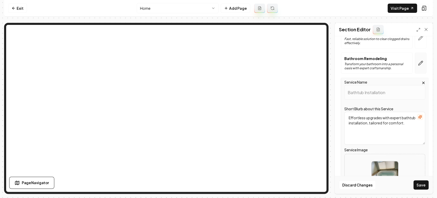
click at [415, 67] on button "button" at bounding box center [421, 63] width 12 height 21
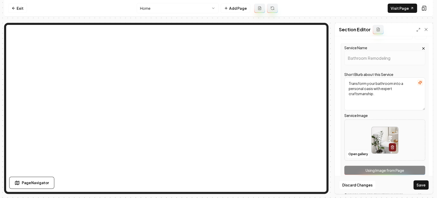
scroll to position [20, 0]
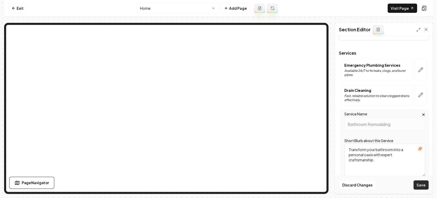
click at [420, 189] on button "Save" at bounding box center [421, 184] width 15 height 9
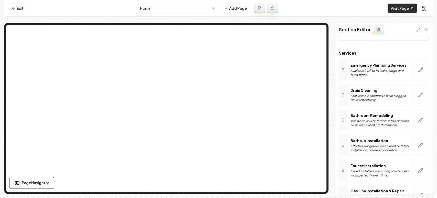
click at [406, 7] on link "Visit Page" at bounding box center [402, 8] width 29 height 9
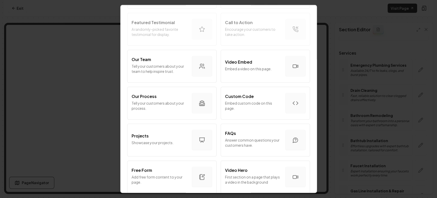
scroll to position [142, 0]
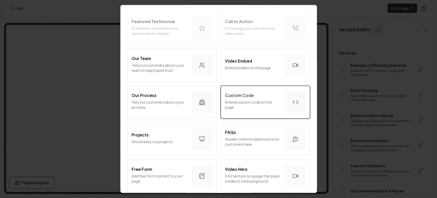
click at [244, 98] on p "Custom Code" at bounding box center [239, 95] width 29 height 6
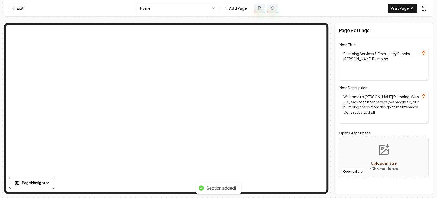
scroll to position [0, 0]
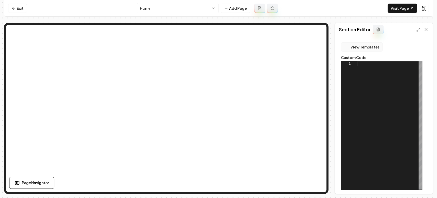
click at [364, 47] on button "View Templates" at bounding box center [362, 46] width 42 height 9
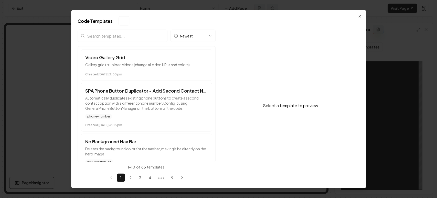
click at [147, 40] on input "search" at bounding box center [123, 36] width 90 height 12
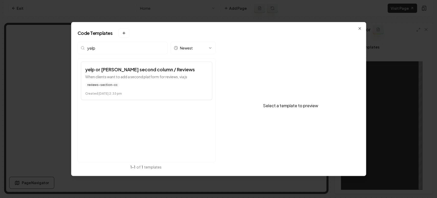
type input "yelp"
click at [146, 78] on p "When clients want to add a second platform for reviews, via js" at bounding box center [146, 76] width 123 height 5
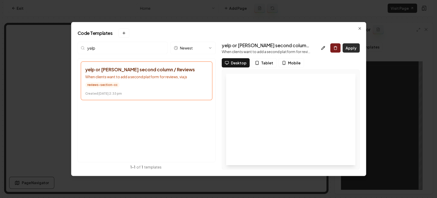
click at [350, 48] on button "Apply" at bounding box center [351, 47] width 17 height 9
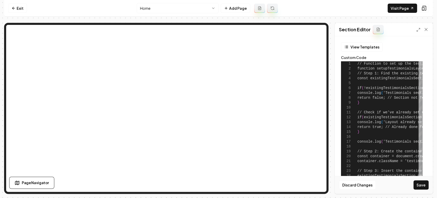
click at [419, 61] on div at bounding box center [421, 63] width 4 height 5
type textarea "**********"
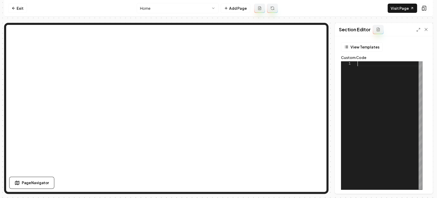
scroll to position [0, 0]
click at [417, 29] on icon at bounding box center [419, 30] width 4 height 4
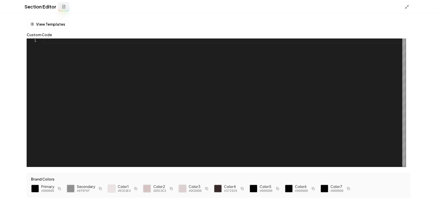
click at [137, 98] on div at bounding box center [224, 102] width 363 height 128
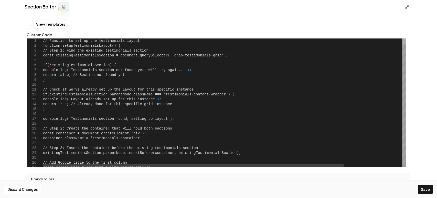
click at [406, 38] on div at bounding box center [405, 40] width 4 height 5
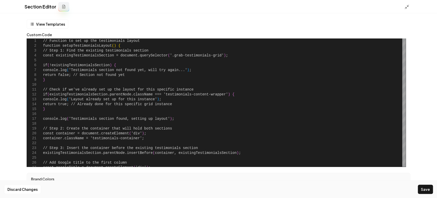
click at [407, 9] on div "Section Editor" at bounding box center [218, 6] width 437 height 13
click at [404, 6] on div "Section Editor" at bounding box center [218, 6] width 437 height 13
click at [405, 8] on icon at bounding box center [407, 6] width 5 height 5
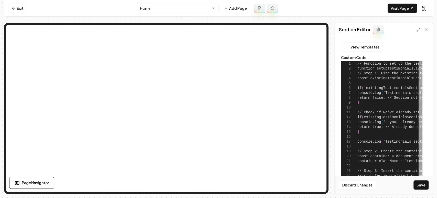
type textarea "**********"
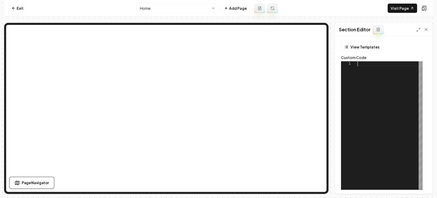
scroll to position [0, 0]
click at [12, 2] on nav "Exit Home Add Page Visit Page" at bounding box center [218, 8] width 429 height 17
click at [12, 3] on nav "Exit Home Add Page Visit Page" at bounding box center [218, 8] width 429 height 17
click at [16, 6] on link "Exit" at bounding box center [17, 8] width 19 height 9
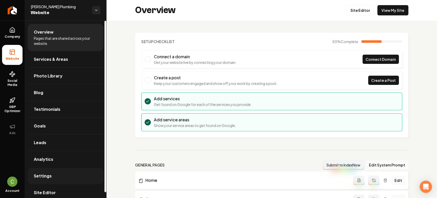
click at [38, 174] on span "Settings" at bounding box center [43, 176] width 18 height 6
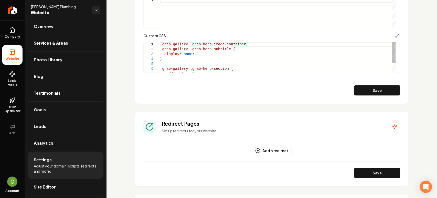
scroll to position [342, 0]
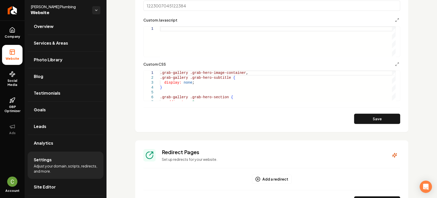
click at [201, 41] on div "Main content area" at bounding box center [278, 41] width 236 height 30
type textarea "**********"
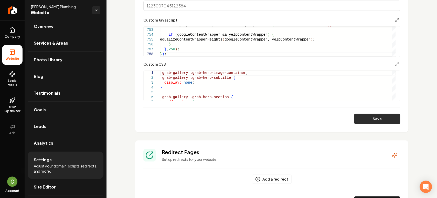
click at [356, 119] on button "Save" at bounding box center [377, 119] width 46 height 10
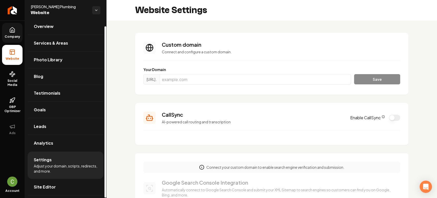
click at [16, 33] on link "Company" at bounding box center [12, 33] width 20 height 20
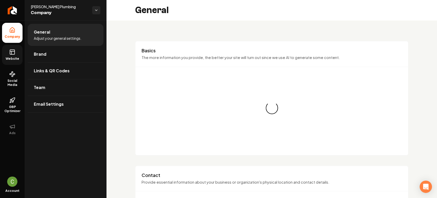
click at [14, 51] on icon at bounding box center [12, 51] width 5 height 0
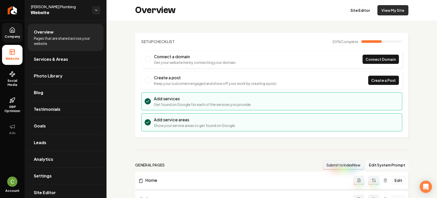
click at [388, 14] on link "View My Site" at bounding box center [393, 10] width 31 height 10
click at [15, 7] on icon "Return to dashboard" at bounding box center [12, 10] width 8 height 8
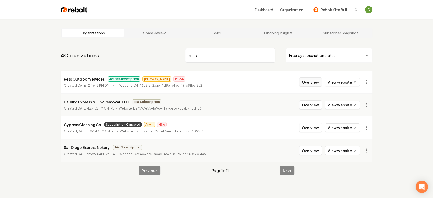
type input "ress"
click at [316, 84] on button "Overview" at bounding box center [310, 81] width 23 height 9
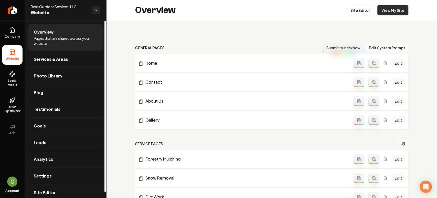
click at [396, 7] on link "View My Site" at bounding box center [393, 10] width 31 height 10
click at [6, 10] on link "Return to dashboard" at bounding box center [12, 10] width 25 height 20
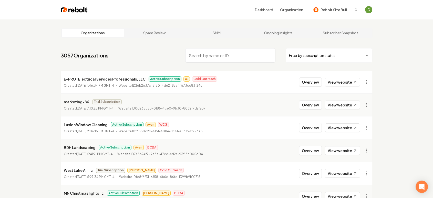
click at [195, 56] on input "search" at bounding box center [230, 55] width 90 height 14
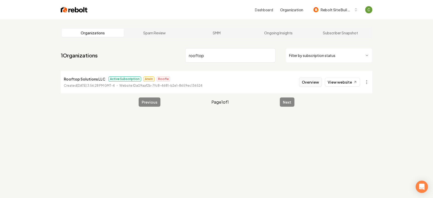
type input "rooftop"
click at [306, 83] on button "Overview" at bounding box center [310, 81] width 23 height 9
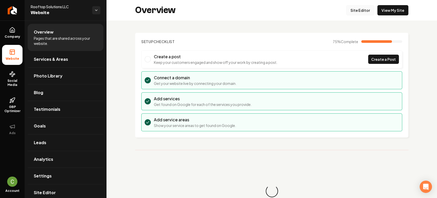
click at [362, 8] on link "Site Editor" at bounding box center [360, 10] width 28 height 10
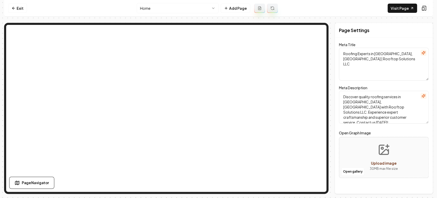
click at [413, 30] on div "Page Settings" at bounding box center [384, 30] width 98 height 14
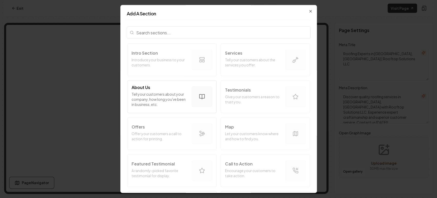
scroll to position [142, 0]
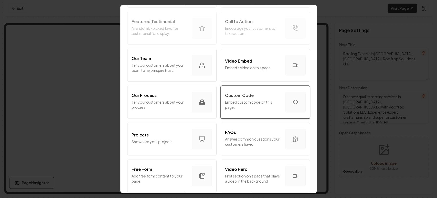
click at [251, 96] on div "Custom Code" at bounding box center [253, 95] width 56 height 6
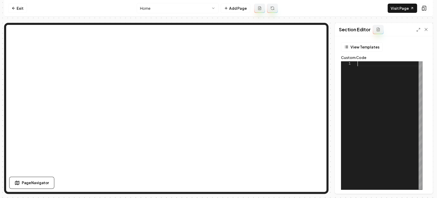
click at [383, 82] on div at bounding box center [390, 125] width 65 height 128
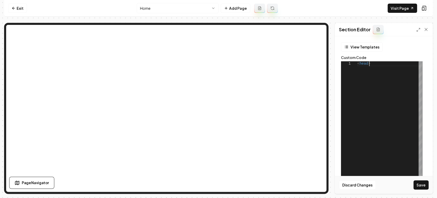
scroll to position [0, 13]
type textarea "******"
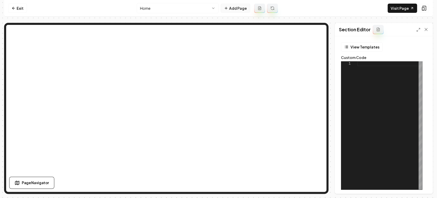
click at [242, 6] on button "Add Page" at bounding box center [235, 8] width 29 height 9
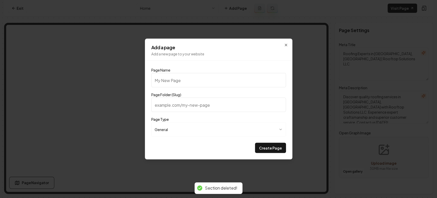
type input "R"
type input "r"
type input "Re"
type input "re"
type input "Rec"
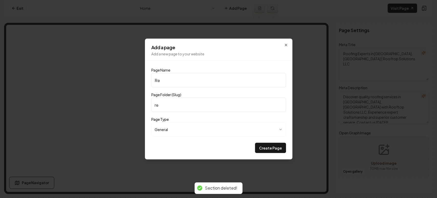
type input "rec"
type input "Rece"
type input "rece"
type input "Recen"
type input "recen"
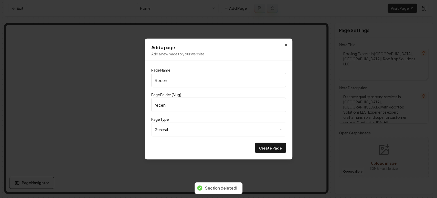
type input "Recent"
type input "recent"
type input "Recent P"
type input "recent-p"
type input "Recent PR"
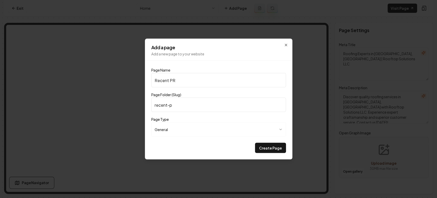
type input "recent-pr"
type input "Recent PRo"
type input "recent-pro"
type input "Recent PR"
type input "recent-pr"
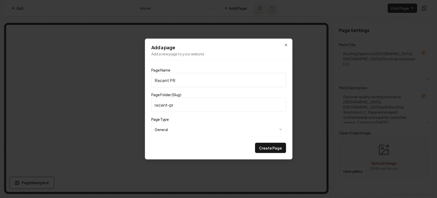
type input "Recent P"
type input "recent-p"
type input "Recent Pr"
type input "recent-pr"
type input "Recent Pro"
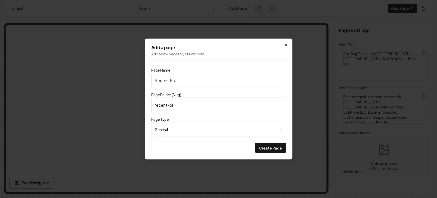
type input "recent-pro"
type input "Recent Proj"
type input "recent-proj"
type input "Recent Proje"
type input "recent-proje"
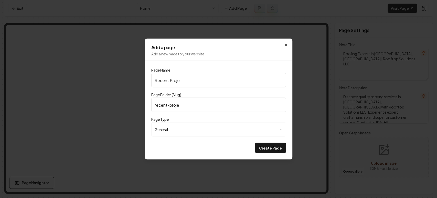
type input "Recent Projec"
type input "recent-projec"
type input "Recent Project"
type input "recent-project"
type input "Recent Projects"
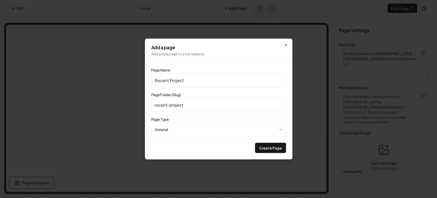
type input "recent-projects"
type input "Recent Projects"
click at [272, 142] on form "**********" at bounding box center [218, 111] width 135 height 84
click at [273, 149] on button "Create Page" at bounding box center [270, 148] width 31 height 10
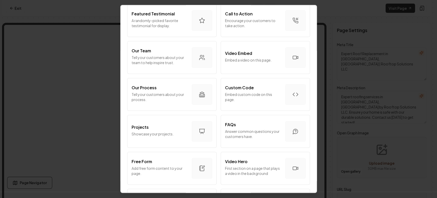
scroll to position [142, 0]
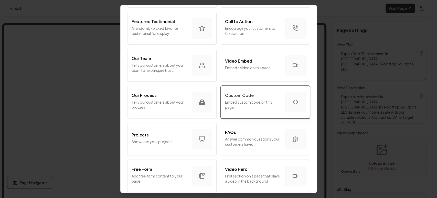
click at [250, 109] on p "Embed custom code on this page." at bounding box center [253, 104] width 56 height 10
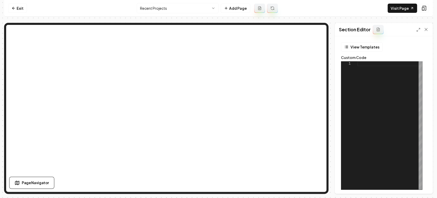
click at [365, 81] on div at bounding box center [390, 125] width 65 height 128
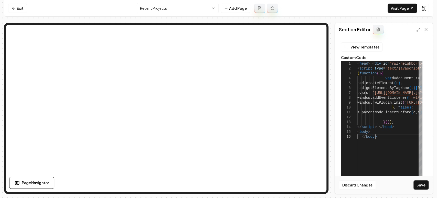
scroll to position [25, 17]
click at [422, 182] on button "Save" at bounding box center [421, 184] width 15 height 9
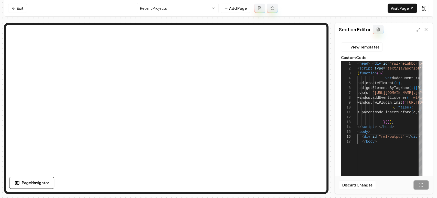
type textarea "**********"
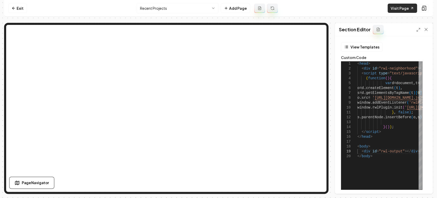
click at [406, 9] on link "Visit Page" at bounding box center [402, 8] width 29 height 9
click at [403, 6] on link "Visit Page" at bounding box center [402, 8] width 29 height 9
click at [410, 9] on icon at bounding box center [412, 8] width 4 height 4
click at [23, 11] on link "Exit" at bounding box center [17, 8] width 19 height 9
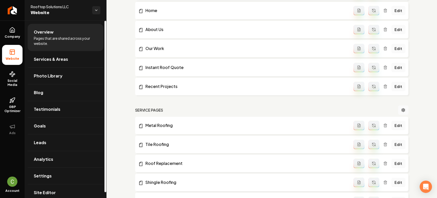
scroll to position [199, 0]
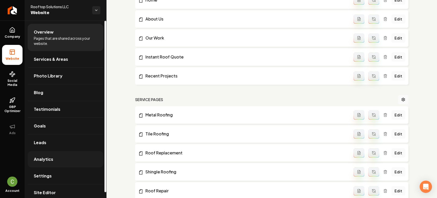
click at [59, 164] on link "Analytics" at bounding box center [66, 159] width 76 height 16
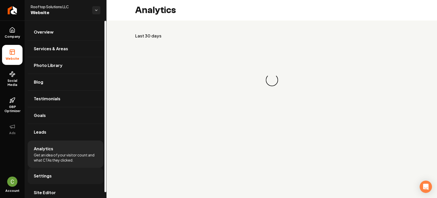
click at [59, 170] on link "Settings" at bounding box center [66, 176] width 76 height 16
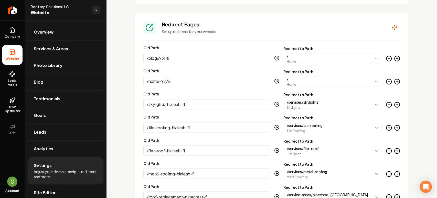
scroll to position [538, 0]
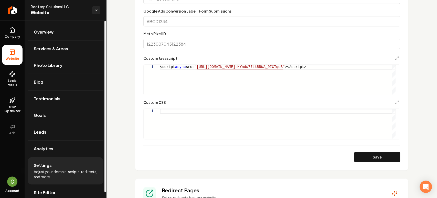
scroll to position [310, 0]
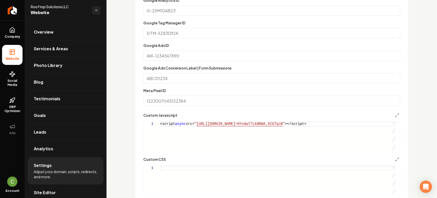
click at [183, 177] on div "Main content area" at bounding box center [278, 181] width 236 height 30
click at [185, 168] on div "Main content area" at bounding box center [278, 181] width 236 height 30
click at [197, 167] on div "Main content area" at bounding box center [278, 181] width 236 height 30
type textarea "**********"
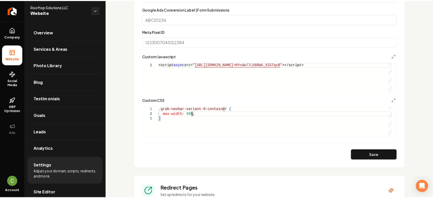
scroll to position [424, 0]
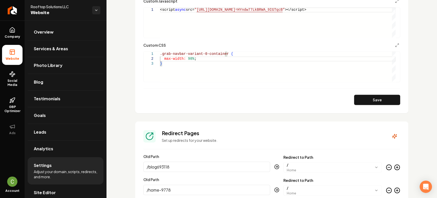
type textarea "**********"
click at [363, 99] on button "Save" at bounding box center [377, 100] width 46 height 10
click at [12, 10] on icon "Return to dashboard" at bounding box center [12, 10] width 5 height 0
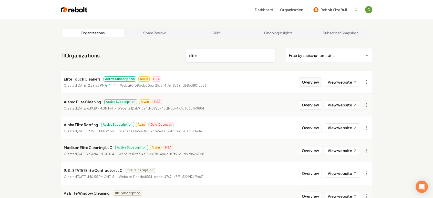
type input "elite"
click at [311, 81] on button "Overview" at bounding box center [310, 81] width 23 height 9
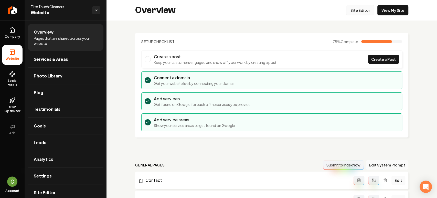
click at [353, 12] on link "Site Editor" at bounding box center [360, 10] width 28 height 10
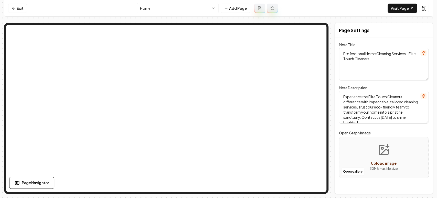
click at [32, 8] on nav "Exit Home Add Page Visit Page" at bounding box center [218, 8] width 429 height 17
drag, startPoint x: 411, startPoint y: 35, endPoint x: 407, endPoint y: 35, distance: 3.4
click at [411, 35] on div "Page Settings" at bounding box center [384, 30] width 98 height 14
click at [13, 9] on icon at bounding box center [14, 8] width 4 height 4
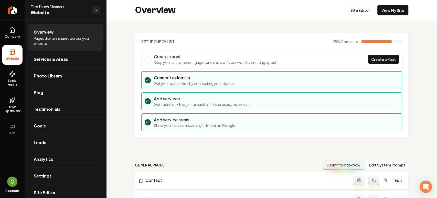
click at [384, 164] on button "Edit System Prompt" at bounding box center [387, 164] width 43 height 9
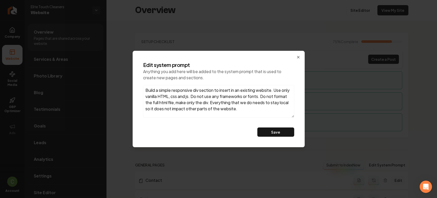
click at [258, 108] on textarea "Build a simple responsive div section to insert in an existing website. Use onl…" at bounding box center [218, 101] width 151 height 33
drag, startPoint x: 256, startPoint y: 110, endPoint x: 90, endPoint y: 68, distance: 170.8
click at [90, 68] on body "Company Website Social Media GBP Optimizer Ads Account Elite Touch Cleaners Web…" at bounding box center [218, 99] width 437 height 198
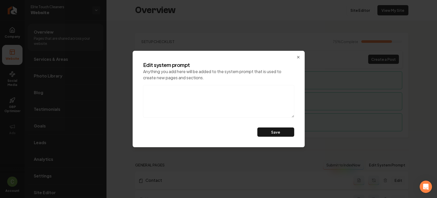
click at [253, 104] on textarea at bounding box center [218, 101] width 151 height 33
paste textarea "do not mention eco-friendly products, also, this is a referral agency. don't ca…"
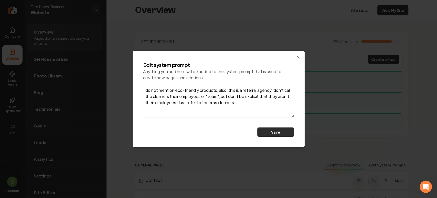
type textarea "do not mention eco-friendly products, also, this is a referral agency. don't ca…"
click at [273, 133] on button "Save" at bounding box center [276, 131] width 37 height 9
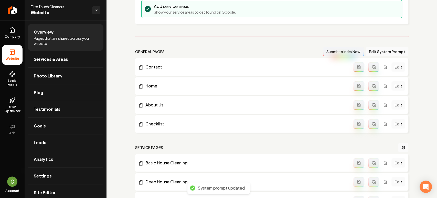
scroll to position [114, 0]
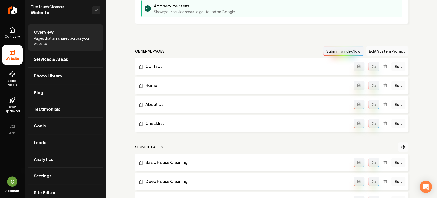
click at [372, 67] on icon "Main content area" at bounding box center [374, 66] width 4 height 4
click at [372, 87] on icon "Main content area" at bounding box center [374, 85] width 4 height 4
drag, startPoint x: 370, startPoint y: 102, endPoint x: 316, endPoint y: 127, distance: 59.3
click at [373, 103] on icon "Main content area" at bounding box center [374, 104] width 3 height 2
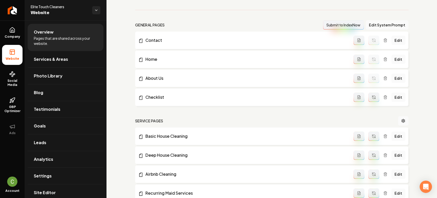
scroll to position [171, 0]
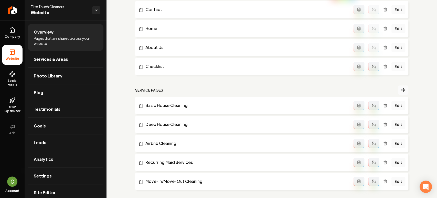
click at [372, 104] on icon "Main content area" at bounding box center [374, 105] width 4 height 4
click at [369, 120] on button "Main content area" at bounding box center [374, 124] width 11 height 9
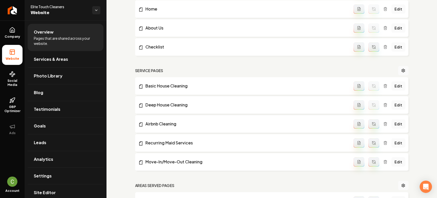
scroll to position [199, 0]
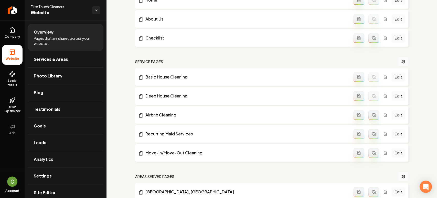
click at [370, 117] on button "Main content area" at bounding box center [374, 114] width 11 height 9
click at [373, 134] on icon "Main content area" at bounding box center [374, 135] width 3 height 2
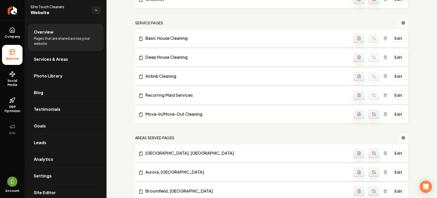
scroll to position [285, 0]
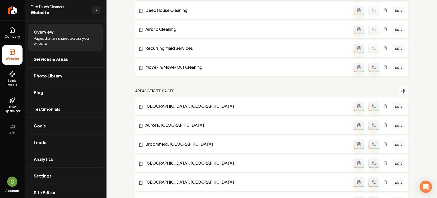
click at [372, 65] on icon "Main content area" at bounding box center [374, 67] width 4 height 4
click at [369, 108] on button "Main content area" at bounding box center [374, 105] width 11 height 9
click at [372, 120] on button "Main content area" at bounding box center [374, 124] width 11 height 9
click at [373, 143] on button "Main content area" at bounding box center [374, 143] width 11 height 9
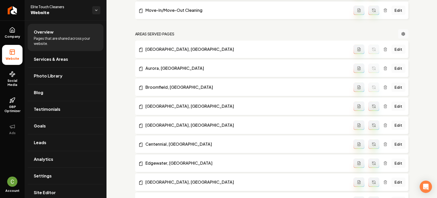
click at [372, 106] on icon "Main content area" at bounding box center [374, 106] width 4 height 4
click at [369, 125] on button "Main content area" at bounding box center [374, 124] width 11 height 9
click at [372, 142] on icon "Main content area" at bounding box center [374, 144] width 4 height 4
drag, startPoint x: 371, startPoint y: 158, endPoint x: 373, endPoint y: 168, distance: 9.8
click at [371, 158] on button "Main content area" at bounding box center [374, 162] width 11 height 9
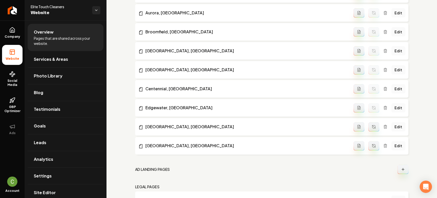
scroll to position [398, 0]
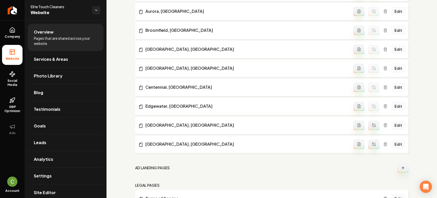
click at [372, 125] on icon "Main content area" at bounding box center [374, 125] width 4 height 4
click at [373, 142] on icon "Main content area" at bounding box center [374, 143] width 3 height 2
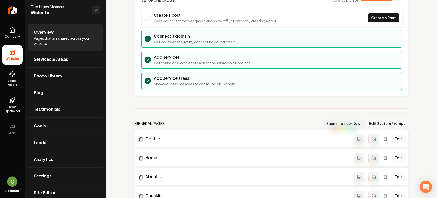
scroll to position [41, 0]
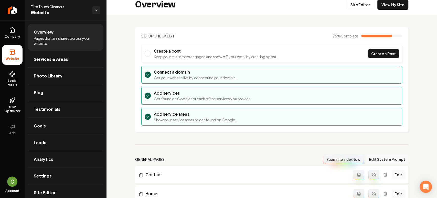
scroll to position [0, 0]
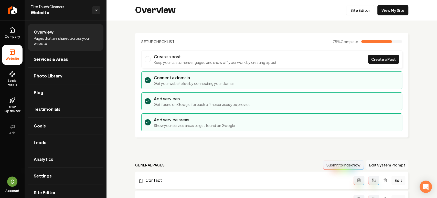
click at [385, 16] on div "Overview Site Editor View My Site" at bounding box center [272, 10] width 331 height 20
click at [387, 11] on link "View My Site" at bounding box center [393, 10] width 31 height 10
click at [351, 14] on link "Site Editor" at bounding box center [360, 10] width 28 height 10
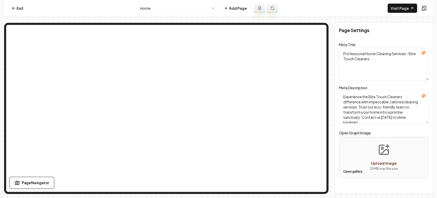
click at [210, 6] on html "Computer Required This feature is only available on a computer. Please switch t…" at bounding box center [218, 99] width 437 height 198
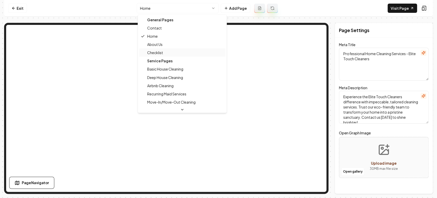
type textarea "Professional Home Cleaning Services | Elite Touch Cleaners"
type textarea "Transform your home with Elite Touch Cleaners' professional cleaning services. …"
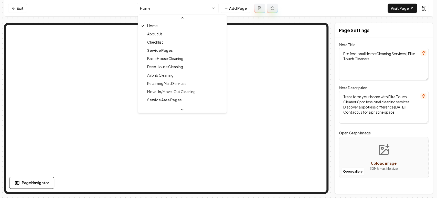
scroll to position [28, 0]
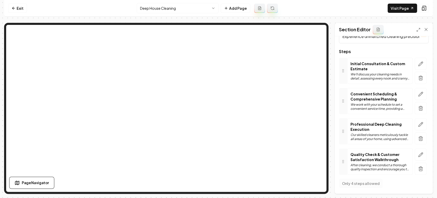
scroll to position [42, 0]
click at [149, 13] on html "Computer Required This feature is only available on a computer. Please switch t…" at bounding box center [218, 99] width 437 height 198
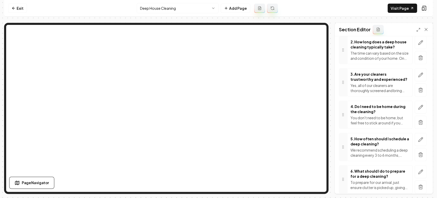
scroll to position [105, 0]
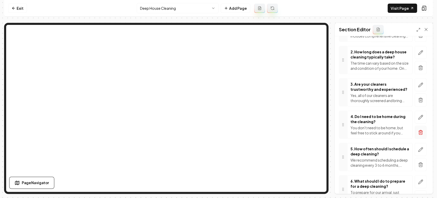
click at [419, 100] on icon "button" at bounding box center [420, 100] width 3 height 3
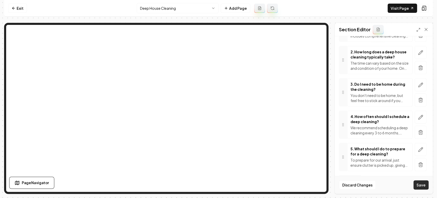
click at [415, 184] on button "Save" at bounding box center [421, 184] width 15 height 9
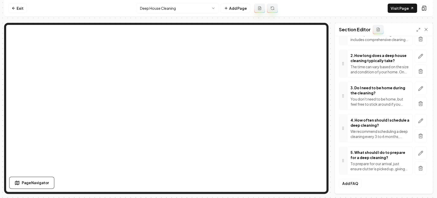
click at [168, 6] on html "Computer Required This feature is only available on a computer. Please switch t…" at bounding box center [218, 99] width 437 height 198
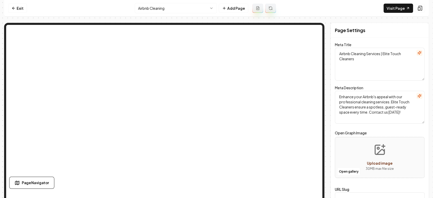
click at [424, 129] on form "Meta Title Airbnb Cleaning Services | Elite Touch Cleaners Meta Description Enh…" at bounding box center [380, 128] width 90 height 168
click at [162, 7] on html "Computer Required This feature is only available on a computer. Please switch t…" at bounding box center [216, 99] width 433 height 198
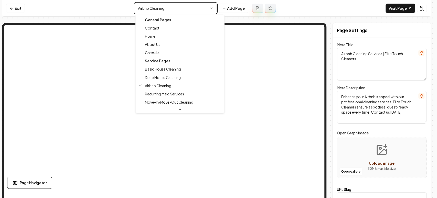
type textarea "Professional Home Cleaning Services | Elite Touch Cleaners"
type textarea "Transform your home with Elite Touch Cleaners' professional cleaning services. …"
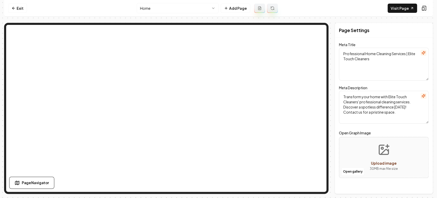
click at [151, 12] on html "Computer Required This feature is only available on a computer. Please switch t…" at bounding box center [218, 99] width 437 height 198
click at [151, 8] on html "Computer Required This feature is only available on a computer. Please switch t…" at bounding box center [218, 99] width 437 height 198
click at [154, 10] on html "Computer Required This feature is only available on a computer. Please switch t…" at bounding box center [218, 99] width 437 height 198
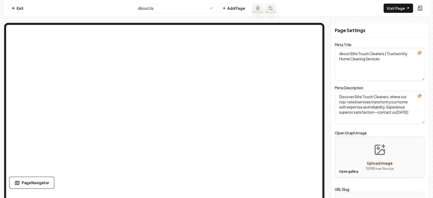
click at [165, 9] on html "Computer Required This feature is only available on a computer. Please switch t…" at bounding box center [216, 99] width 433 height 198
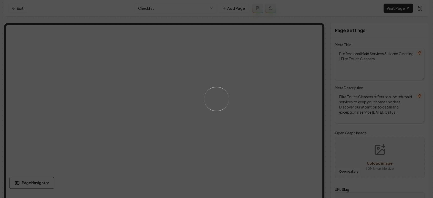
click at [163, 10] on div "Loading..." at bounding box center [216, 99] width 433 height 198
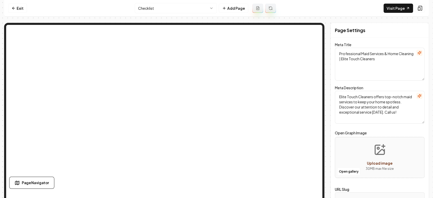
click at [161, 9] on html "Computer Required This feature is only available on a computer. Please switch t…" at bounding box center [216, 99] width 433 height 198
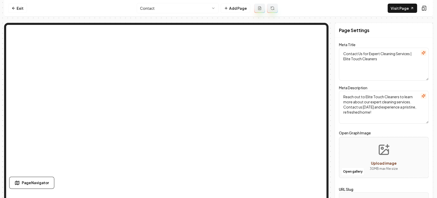
click at [148, 8] on html "Computer Required This feature is only available on a computer. Please switch t…" at bounding box center [218, 99] width 437 height 198
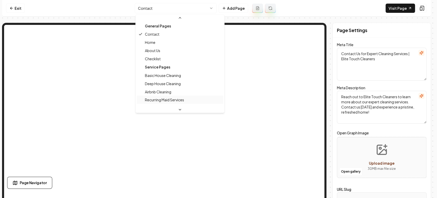
scroll to position [28, 0]
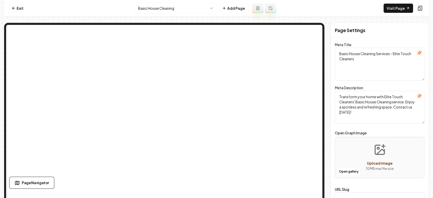
click at [172, 6] on html "Computer Required This feature is only available on a computer. Please switch t…" at bounding box center [216, 99] width 433 height 198
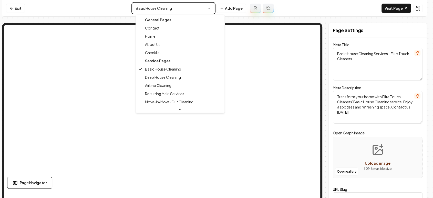
type textarea "Deep House Cleaning Services - Revitalize Your Home | Elite Touch Cleaners"
type textarea "Revitalize your home with Elite Touch Cleaners' Deep House Cleaning service. Ou…"
type input "deep-house-cleaning"
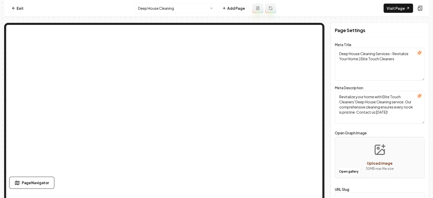
click at [170, 4] on html "Computer Required This feature is only available on a computer. Please switch t…" at bounding box center [216, 99] width 433 height 198
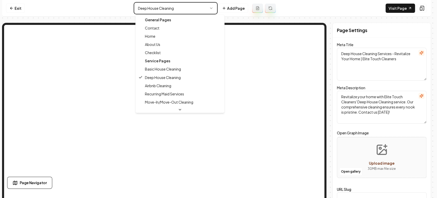
type textarea "Airbnb Cleaning Services | Elite Touch Cleaners"
type textarea "Enhance your Airbnb's appeal with our professional cleaning services. Elite Tou…"
type input "airbnb-cleaning"
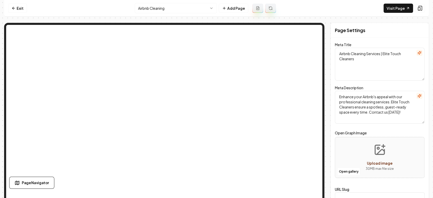
click at [174, 4] on html "Computer Required This feature is only available on a computer. Please switch t…" at bounding box center [216, 99] width 433 height 198
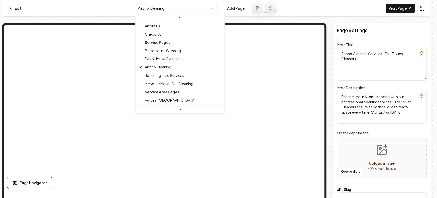
scroll to position [33, 0]
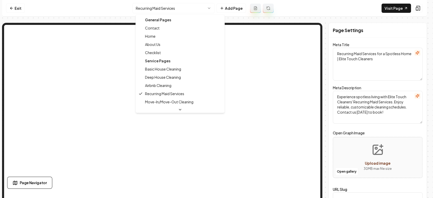
click at [169, 4] on html "Computer Required This feature is only available on a computer. Please switch t…" at bounding box center [216, 99] width 433 height 198
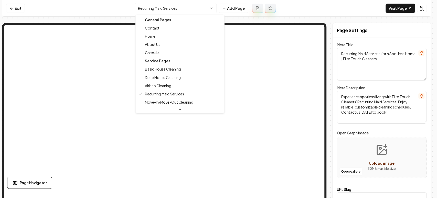
scroll to position [16, 0]
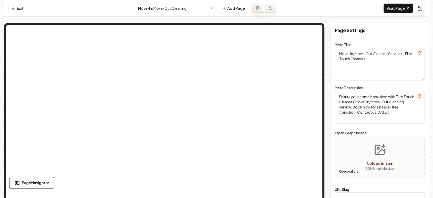
click at [184, 11] on html "Computer Required This feature is only available on a computer. Please switch t…" at bounding box center [216, 99] width 433 height 198
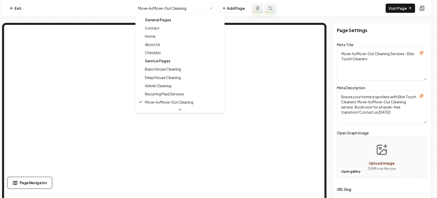
click at [282, 73] on html "Computer Required This feature is only available on a computer. Please switch t…" at bounding box center [218, 99] width 437 height 198
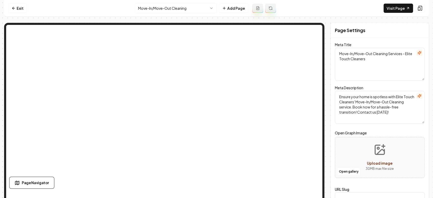
drag, startPoint x: 416, startPoint y: 135, endPoint x: 356, endPoint y: 120, distance: 61.6
click at [416, 135] on label "Open Graph Image" at bounding box center [380, 133] width 90 height 6
click at [164, 6] on html "Computer Required This feature is only available on a computer. Please switch t…" at bounding box center [216, 99] width 433 height 198
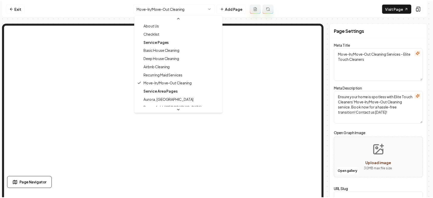
scroll to position [28, 0]
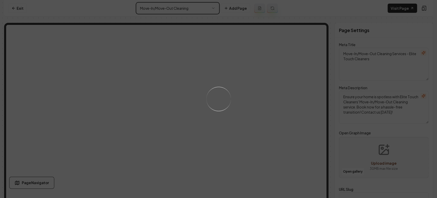
type textarea "Recurring Maid Services for a Spotless Home | Elite Touch Cleaners"
type textarea "Experience spotless living with Elite Touch Cleaners' Recurring Maid Services. …"
type input "recurring-maid-services"
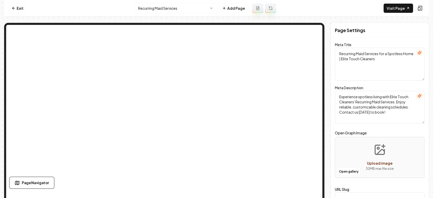
click at [170, 11] on html "Computer Required This feature is only available on a computer. Please switch t…" at bounding box center [216, 99] width 433 height 198
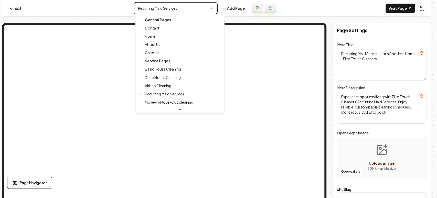
type textarea "About Elite Touch Cleaners | Trustworthy Home Cleaning Services"
type textarea "Discover Elite Touch Cleaners, where our top-rated services transform your home…"
type input "about-us"
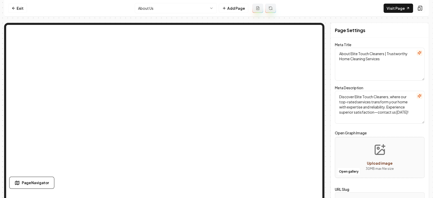
click at [176, 7] on html "Computer Required This feature is only available on a computer. Please switch t…" at bounding box center [216, 99] width 433 height 198
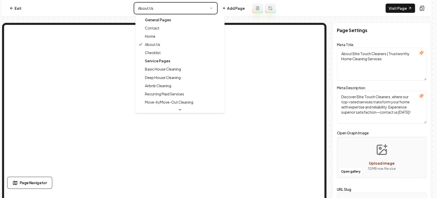
type textarea "Professional Home Cleaning Services | Elite Touch Cleaners"
type textarea "Transform your home with Elite Touch Cleaners' professional cleaning services. …"
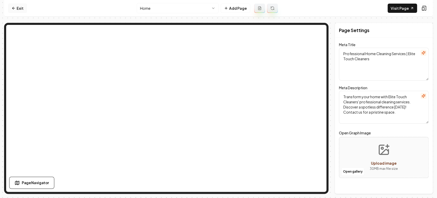
click at [15, 7] on icon at bounding box center [14, 8] width 4 height 4
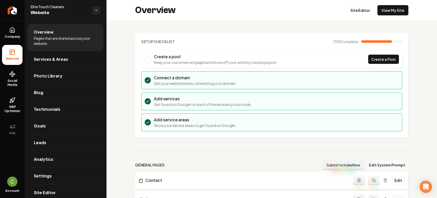
click at [372, 163] on button "Edit System Prompt" at bounding box center [387, 164] width 43 height 9
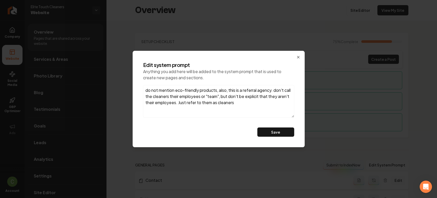
click at [250, 104] on textarea "do not mention eco-friendly products, also, this is a referral agency. don't ca…" at bounding box center [218, 101] width 151 height 33
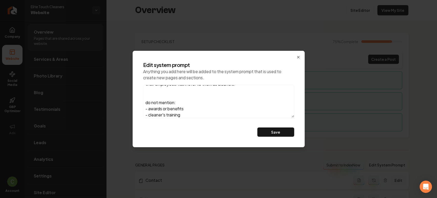
scroll to position [25, 0]
click at [163, 111] on textarea "do not mention eco-friendly products, also, this is a referral agency. don't ca…" at bounding box center [218, 101] width 151 height 33
click at [170, 112] on textarea "do not mention eco-friendly products, also, this is a referral agency. don't ca…" at bounding box center [218, 101] width 151 height 33
click at [194, 111] on textarea "do not mention eco-friendly products, also, this is a referral agency. don't ca…" at bounding box center [218, 101] width 151 height 33
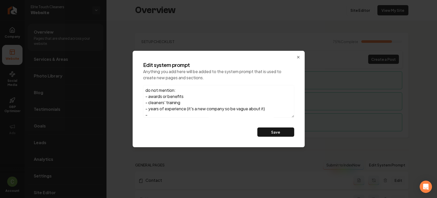
click at [199, 115] on textarea "do not mention eco-friendly products, also, this is a referral agency. don't ca…" at bounding box center [218, 101] width 151 height 33
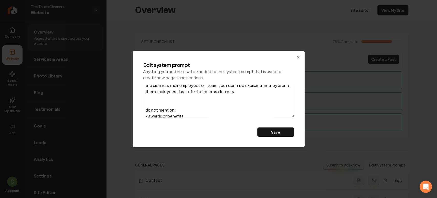
scroll to position [8, 0]
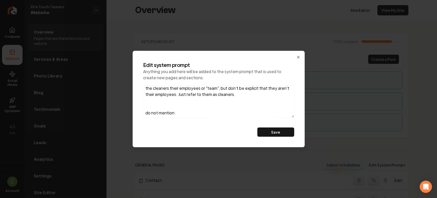
click at [155, 111] on textarea "do not mention eco-friendly products, also, this is a referral agency. don't ca…" at bounding box center [218, 101] width 151 height 33
click at [156, 111] on textarea "do not mention eco-friendly products, also, this is a referral agency. don't ca…" at bounding box center [218, 101] width 151 height 33
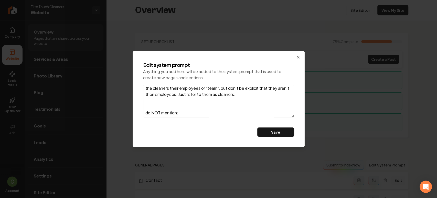
scroll to position [39, 0]
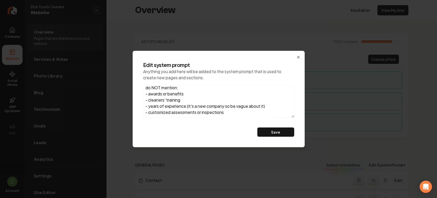
click at [180, 116] on textarea "do not mention eco-friendly products, also, this is a referral agency. don't ca…" at bounding box center [218, 101] width 151 height 33
type textarea "do not mention eco-friendly products, also, this is a referral agency. don't ca…"
click at [271, 131] on button "Save" at bounding box center [276, 131] width 37 height 9
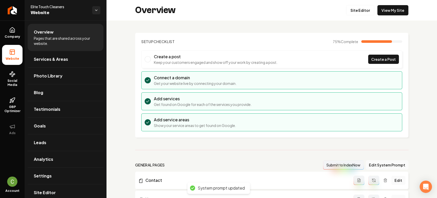
scroll to position [85, 0]
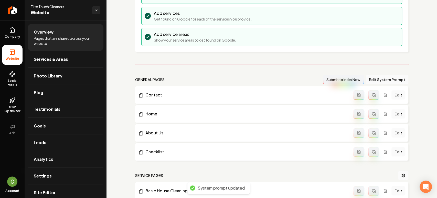
click at [369, 96] on button "Main content area" at bounding box center [374, 94] width 11 height 9
click at [373, 115] on button "Main content area" at bounding box center [374, 113] width 11 height 9
click at [375, 134] on icon "Main content area" at bounding box center [375, 133] width 1 height 1
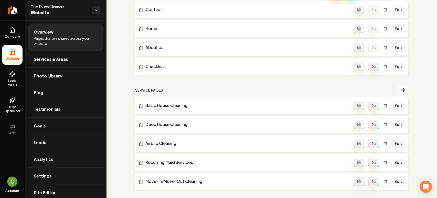
click at [371, 108] on button "Main content area" at bounding box center [374, 105] width 11 height 9
click at [371, 120] on button "Main content area" at bounding box center [374, 124] width 11 height 9
click at [370, 145] on button "Main content area" at bounding box center [374, 143] width 11 height 9
click at [373, 160] on button "Main content area" at bounding box center [374, 162] width 11 height 9
click at [372, 182] on icon "Main content area" at bounding box center [374, 181] width 4 height 4
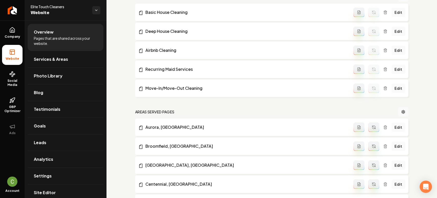
scroll to position [285, 0]
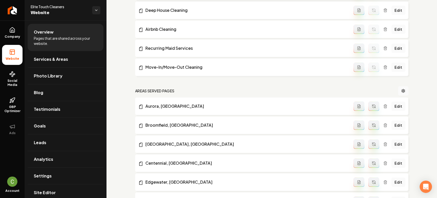
click at [373, 109] on button "Main content area" at bounding box center [374, 105] width 11 height 9
click at [372, 121] on button "Main content area" at bounding box center [374, 124] width 11 height 9
click at [369, 139] on li "Westminster, CO Edit" at bounding box center [271, 143] width 273 height 17
click at [371, 149] on button "Main content area" at bounding box center [374, 143] width 11 height 9
click at [373, 161] on icon "Main content area" at bounding box center [374, 162] width 3 height 2
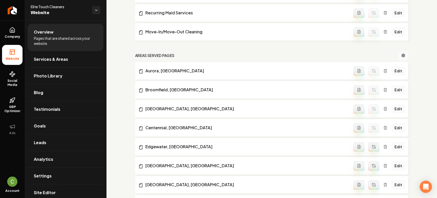
scroll to position [370, 0]
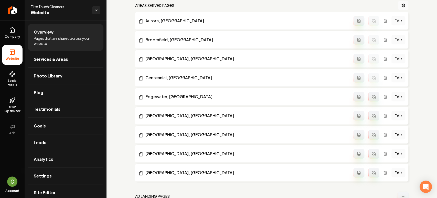
click at [372, 97] on icon "Main content area" at bounding box center [374, 97] width 4 height 4
click at [373, 116] on icon "Main content area" at bounding box center [374, 117] width 3 height 2
click at [373, 133] on icon "Main content area" at bounding box center [373, 133] width 1 height 1
click at [370, 151] on button "Main content area" at bounding box center [374, 153] width 11 height 9
click at [372, 172] on icon "Main content area" at bounding box center [374, 172] width 4 height 4
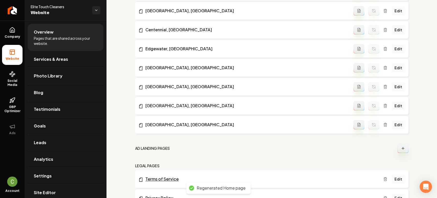
scroll to position [440, 0]
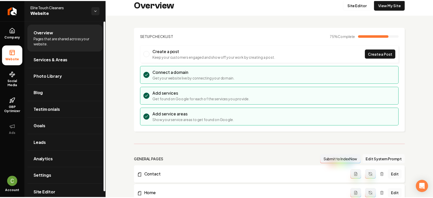
scroll to position [0, 0]
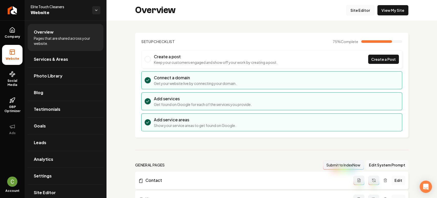
click at [362, 14] on link "Site Editor" at bounding box center [360, 10] width 28 height 10
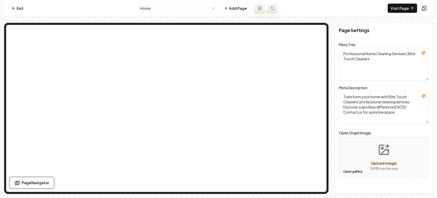
type textarea "Elite Cleaning Services for Your Home | Elite Touch Cleaners"
type textarea "Discover Elite Touch Cleaners for a sparkling home. Trusted, vetted cleaners de…"
click at [177, 10] on html "Computer Required This feature is only available on a computer. Please switch t…" at bounding box center [218, 99] width 437 height 198
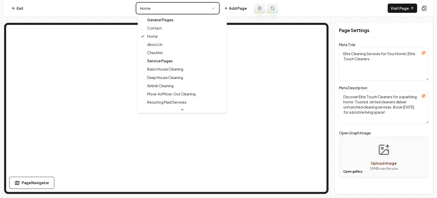
type textarea "Deep House Cleaning Services - Revitalize Your Home | Elite Touch Cleaners"
type textarea "Revitalize your home with Elite Touch Cleaners' Deep House Cleaning service. Ou…"
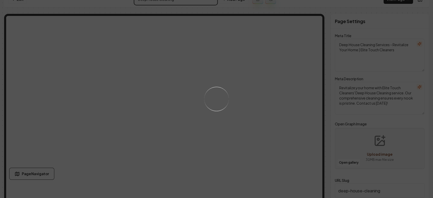
scroll to position [14, 0]
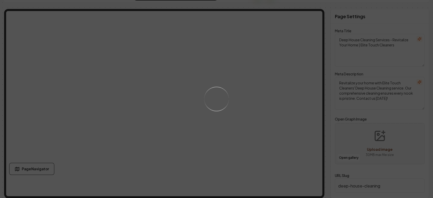
type textarea "Deep House Cleaning Services for a Spotless Home | Elite Touch Cleaners"
type textarea "Experience the ultimate deep house cleaning with Elite Touch Cleaners. Revitali…"
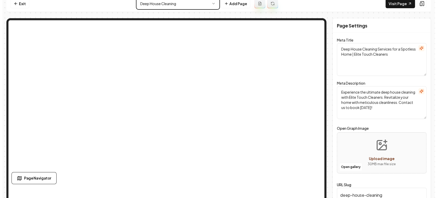
scroll to position [0, 0]
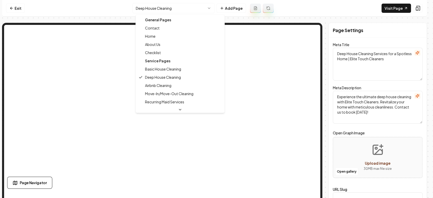
click at [174, 13] on html "Computer Required This feature is only available on a computer. Please switch t…" at bounding box center [216, 99] width 433 height 198
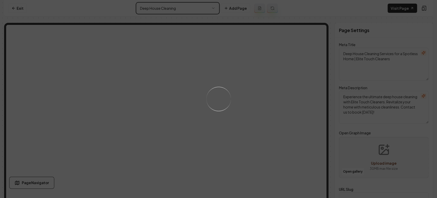
type textarea "Elite Cleaning Services for Your Home | Elite Touch Cleaners"
type textarea "Discover Elite Touch Cleaners for a sparkling home. Trusted, vetted cleaners de…"
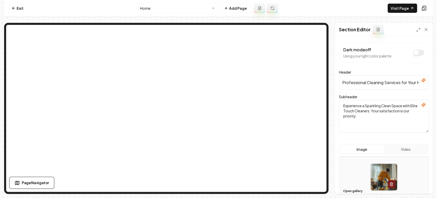
click at [353, 191] on button "Open gallery" at bounding box center [353, 191] width 23 height 8
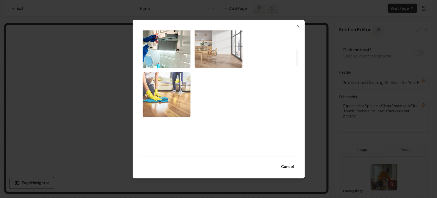
scroll to position [114, 0]
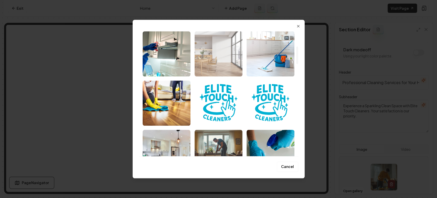
click at [207, 66] on img "Select image image_68adc39a5c7cd75eb8d4bb91.jpeg" at bounding box center [219, 53] width 48 height 45
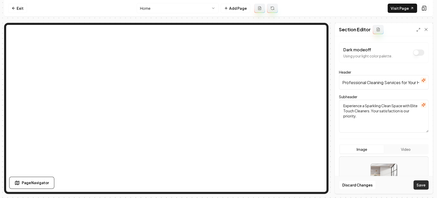
click at [416, 184] on button "Save" at bounding box center [421, 184] width 15 height 9
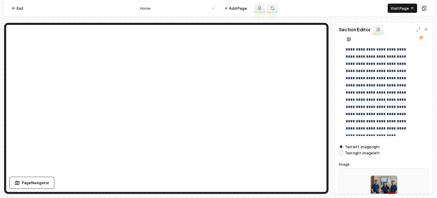
scroll to position [78, 0]
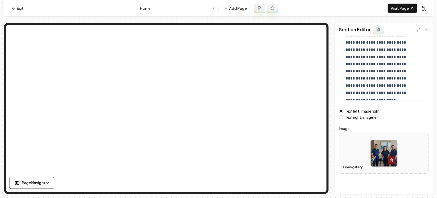
click at [346, 168] on button "Open gallery" at bounding box center [353, 167] width 23 height 8
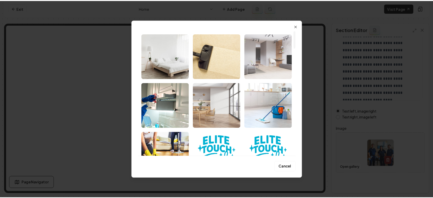
scroll to position [0, 0]
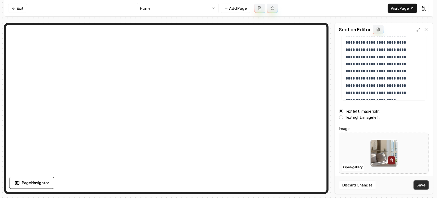
click at [420, 184] on button "Save" at bounding box center [421, 184] width 15 height 9
click at [343, 118] on div "Text right, image left" at bounding box center [384, 117] width 90 height 4
click at [342, 117] on button "Text right, image left" at bounding box center [341, 117] width 4 height 4
click at [419, 183] on button "Save" at bounding box center [421, 184] width 15 height 9
click at [13, 10] on link "Exit" at bounding box center [17, 8] width 19 height 9
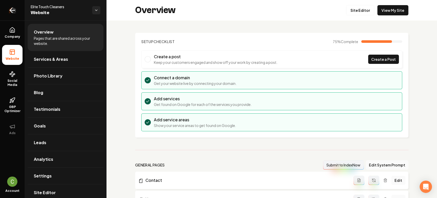
click at [17, 9] on link "Return to dashboard" at bounding box center [12, 10] width 25 height 20
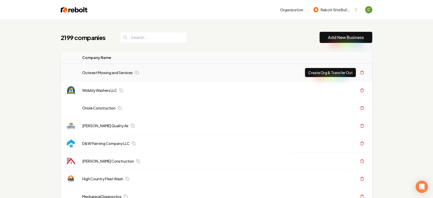
drag, startPoint x: 417, startPoint y: 129, endPoint x: 101, endPoint y: 75, distance: 320.4
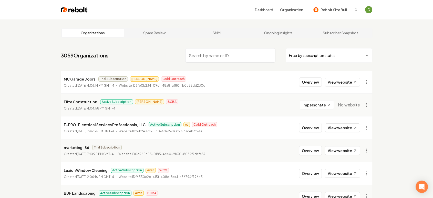
drag, startPoint x: 407, startPoint y: 100, endPoint x: 146, endPoint y: 2, distance: 279.2
click at [206, 56] on input "search" at bounding box center [230, 55] width 90 height 14
type input "tinley"
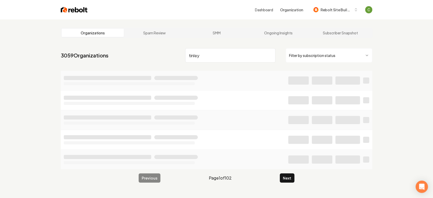
click at [223, 53] on input "tinley" at bounding box center [230, 55] width 90 height 14
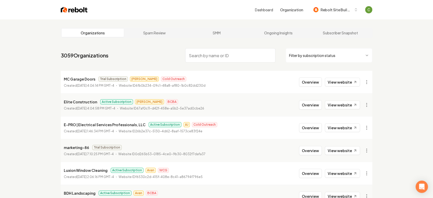
click at [196, 56] on input "search" at bounding box center [230, 55] width 90 height 14
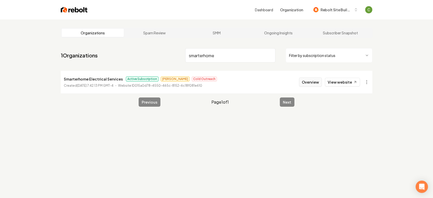
type input "smarterhome"
click at [318, 80] on button "Overview" at bounding box center [310, 81] width 23 height 9
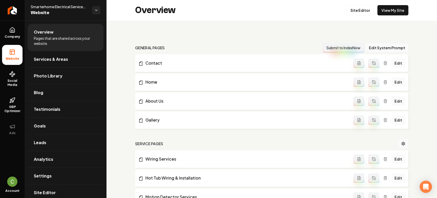
click at [353, 13] on link "Site Editor" at bounding box center [360, 10] width 28 height 10
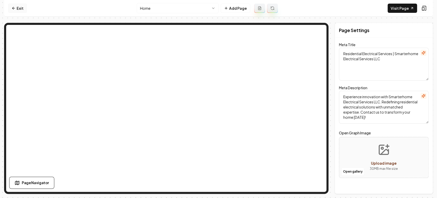
click at [17, 8] on link "Exit" at bounding box center [17, 8] width 19 height 9
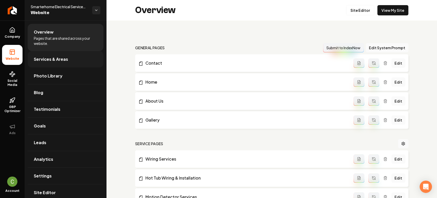
click at [39, 60] on span "Services & Areas" at bounding box center [51, 59] width 34 height 6
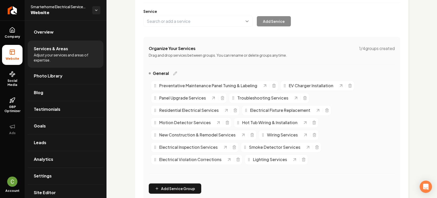
scroll to position [114, 0]
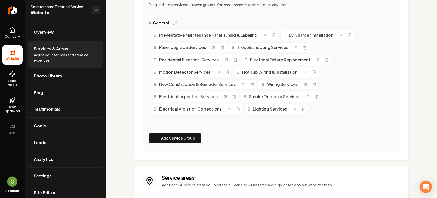
drag, startPoint x: 402, startPoint y: 150, endPoint x: 405, endPoint y: 147, distance: 4.0
click at [402, 149] on div "Services Provided Select from the recommended services or add your own and choo…" at bounding box center [271, 39] width 273 height 241
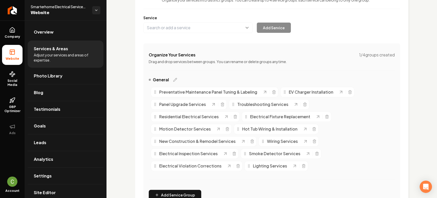
scroll to position [181, 0]
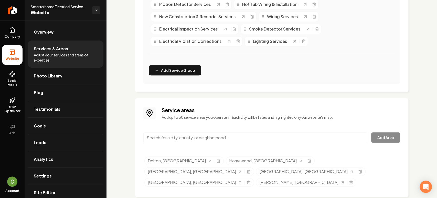
click at [183, 138] on input "Main content area" at bounding box center [255, 137] width 224 height 11
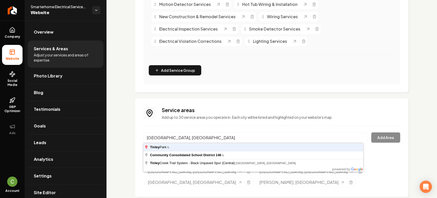
type input "[GEOGRAPHIC_DATA], [GEOGRAPHIC_DATA]"
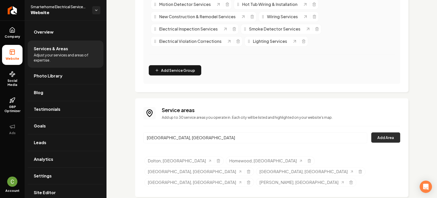
click at [373, 138] on button "Add Area" at bounding box center [386, 137] width 29 height 10
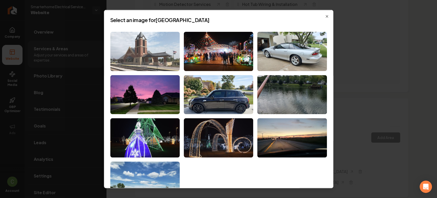
click at [150, 40] on img at bounding box center [144, 51] width 69 height 39
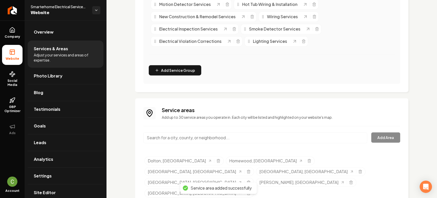
click at [194, 132] on input "Main content area" at bounding box center [255, 137] width 224 height 11
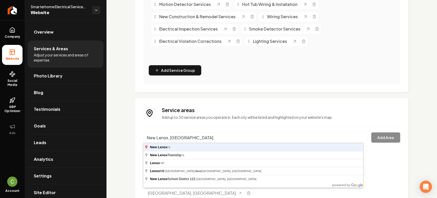
type input "New Lenox, [GEOGRAPHIC_DATA]"
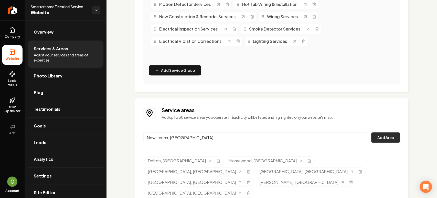
click at [389, 139] on button "Add Area" at bounding box center [386, 137] width 29 height 10
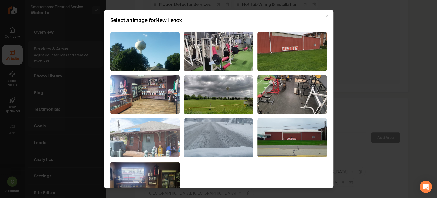
click at [146, 131] on img at bounding box center [144, 137] width 69 height 39
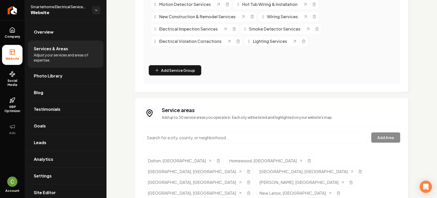
drag, startPoint x: 413, startPoint y: 133, endPoint x: 299, endPoint y: 122, distance: 114.8
click at [414, 133] on div "Services Provided Select from the recommended services or add your own and choo…" at bounding box center [272, 29] width 331 height 381
click at [416, 96] on div "Services Provided Select from the recommended services or add your own and choo…" at bounding box center [272, 29] width 331 height 381
click at [421, 84] on div "Services Provided Select from the recommended services or add your own and choo…" at bounding box center [272, 29] width 331 height 381
click at [194, 141] on input "Main content area" at bounding box center [255, 137] width 224 height 11
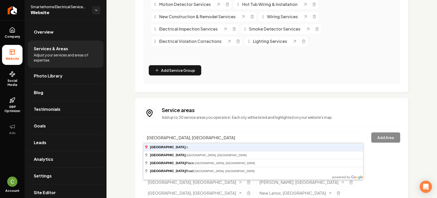
type input "[GEOGRAPHIC_DATA], [GEOGRAPHIC_DATA]"
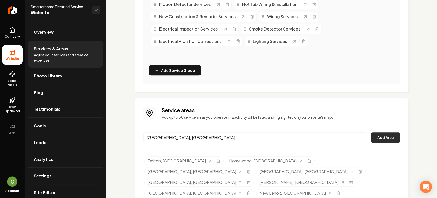
click at [384, 135] on button "Add Area" at bounding box center [386, 137] width 29 height 10
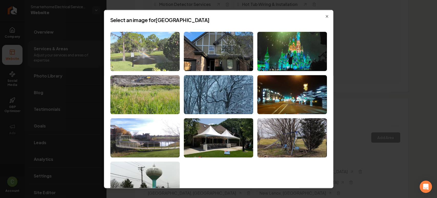
click at [149, 40] on img at bounding box center [144, 51] width 69 height 39
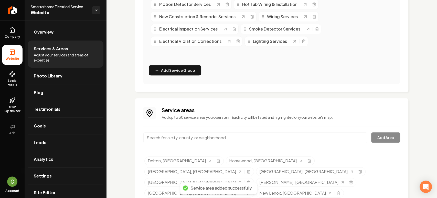
click at [185, 135] on input "Main content area" at bounding box center [255, 137] width 224 height 11
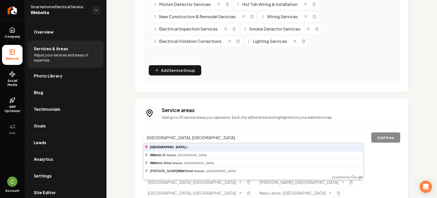
type input "[GEOGRAPHIC_DATA], [GEOGRAPHIC_DATA]"
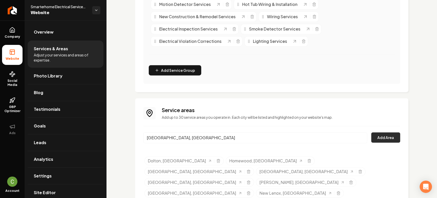
click at [372, 141] on button "Add Area" at bounding box center [386, 137] width 29 height 10
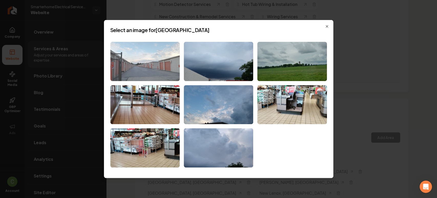
click at [141, 69] on img at bounding box center [144, 61] width 69 height 39
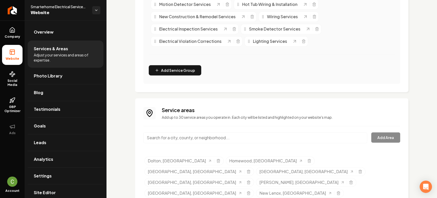
click at [268, 136] on input "Main content area" at bounding box center [255, 137] width 224 height 11
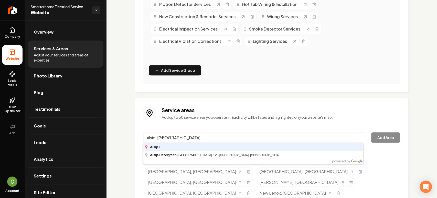
type input "Alsip, [GEOGRAPHIC_DATA]"
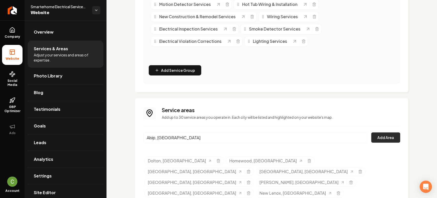
click at [379, 136] on button "Add Area" at bounding box center [386, 137] width 29 height 10
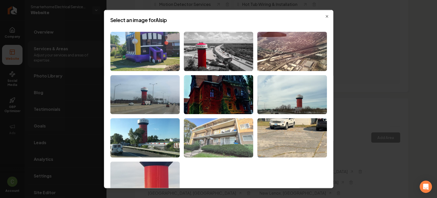
click at [215, 147] on img at bounding box center [218, 137] width 69 height 39
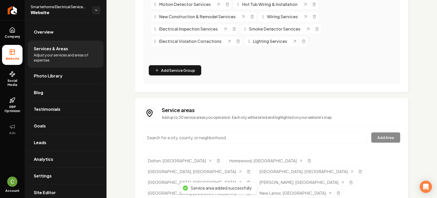
click at [164, 138] on input "Main content area" at bounding box center [255, 137] width 224 height 11
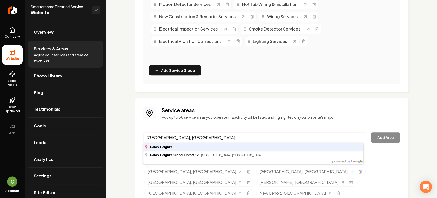
type input "[GEOGRAPHIC_DATA], [GEOGRAPHIC_DATA]"
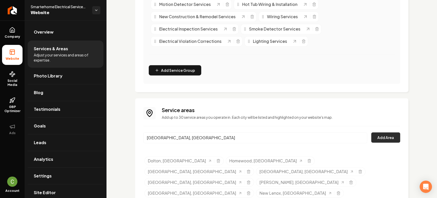
click at [385, 137] on button "Add Area" at bounding box center [386, 137] width 29 height 10
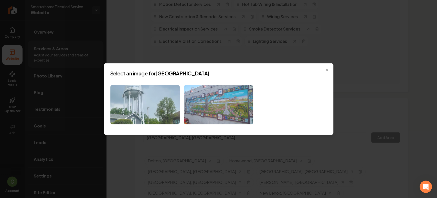
click at [161, 108] on img at bounding box center [144, 104] width 69 height 39
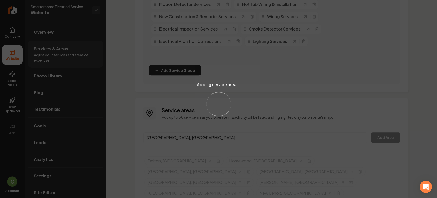
click at [159, 137] on div "Adding service area... Loading..." at bounding box center [218, 99] width 437 height 198
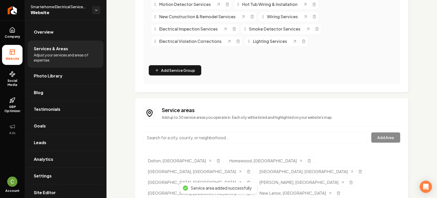
click at [159, 137] on input "Main content area" at bounding box center [255, 137] width 224 height 11
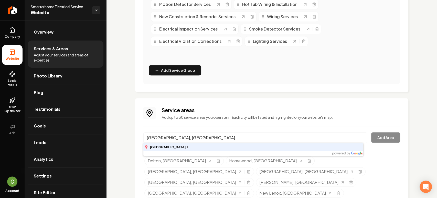
type input "[GEOGRAPHIC_DATA], [GEOGRAPHIC_DATA]"
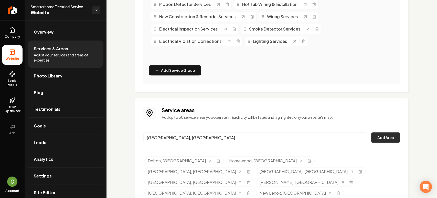
click at [372, 137] on button "Add Area" at bounding box center [386, 137] width 29 height 10
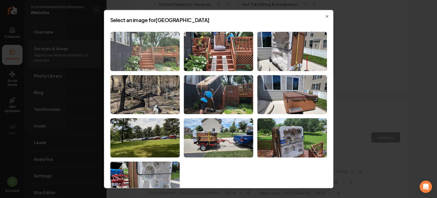
click at [164, 53] on img at bounding box center [144, 51] width 69 height 39
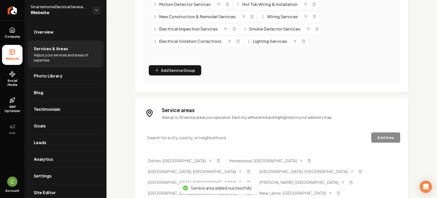
click at [187, 137] on input "Main content area" at bounding box center [255, 137] width 224 height 11
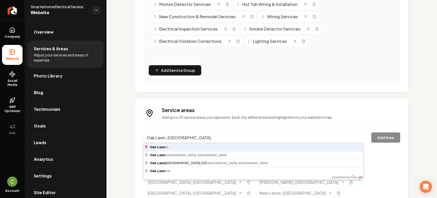
type input "Oak Lawn, [GEOGRAPHIC_DATA]"
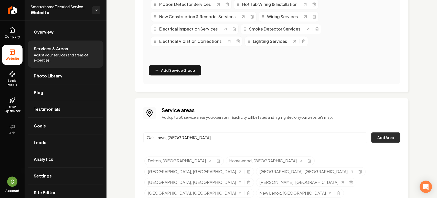
click at [374, 132] on button "Add Area" at bounding box center [386, 137] width 29 height 10
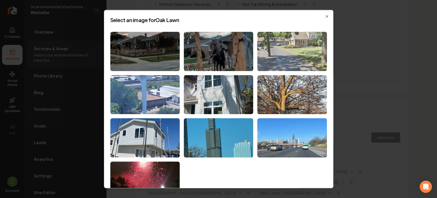
click at [297, 51] on img at bounding box center [292, 51] width 69 height 39
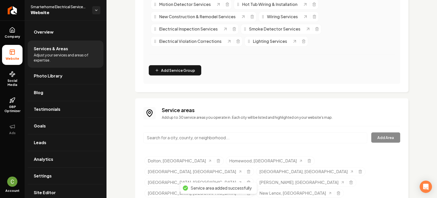
click at [185, 138] on input "Main content area" at bounding box center [255, 137] width 224 height 11
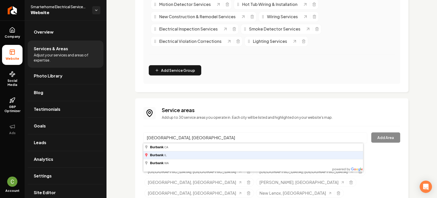
type input "[GEOGRAPHIC_DATA], [GEOGRAPHIC_DATA]"
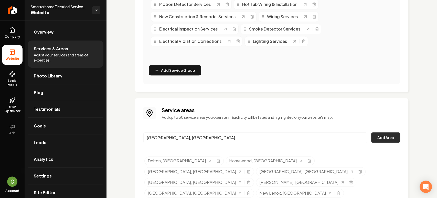
click at [384, 136] on button "Add Area" at bounding box center [386, 137] width 29 height 10
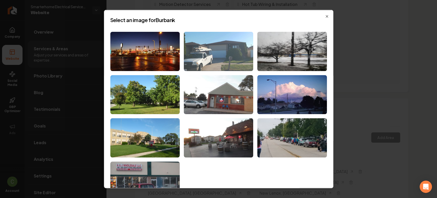
click at [212, 52] on img at bounding box center [218, 51] width 69 height 39
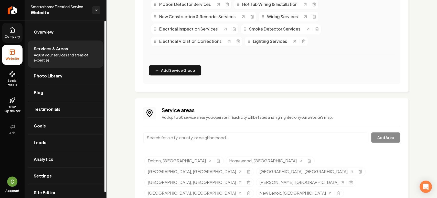
click at [8, 32] on link "Company" at bounding box center [12, 33] width 20 height 20
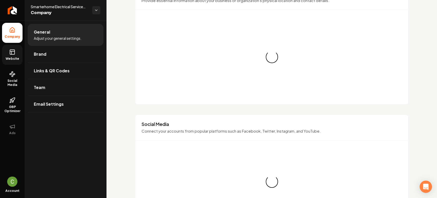
click at [9, 54] on icon at bounding box center [12, 52] width 6 height 6
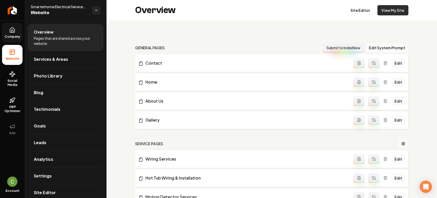
click at [387, 13] on link "View My Site" at bounding box center [393, 10] width 31 height 10
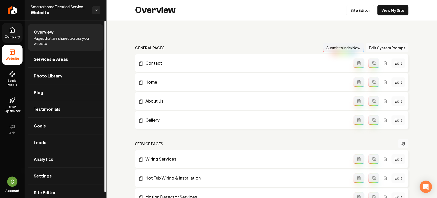
click at [3, 45] on ul "Company Website Social Media GBP Optimizer Ads" at bounding box center [12, 80] width 25 height 121
click at [9, 38] on link "Company" at bounding box center [12, 33] width 20 height 20
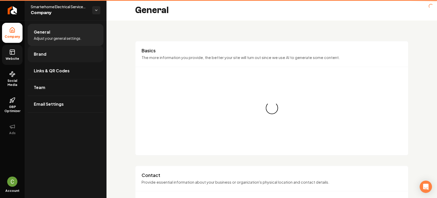
click at [52, 53] on link "Brand" at bounding box center [66, 54] width 76 height 16
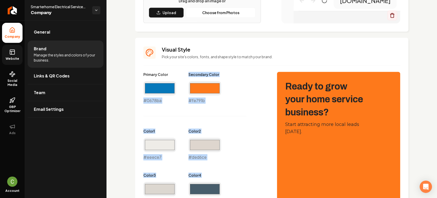
scroll to position [187, 0]
drag, startPoint x: 178, startPoint y: 147, endPoint x: 131, endPoint y: 65, distance: 94.5
click at [131, 65] on div "Logo & Icon Add your business logo and icon to personalize your website appeara…" at bounding box center [272, 141] width 331 height 616
copy div "Primary Color #0678ba Secondary Color #fe791b Color 1 #eeece7 Color 2 #ded6ce C…"
click at [11, 53] on icon at bounding box center [12, 52] width 6 height 6
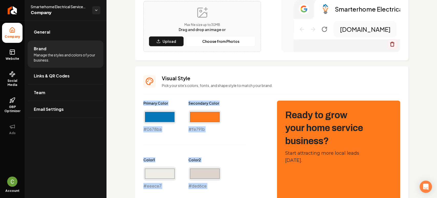
drag, startPoint x: 11, startPoint y: 50, endPoint x: 94, endPoint y: 52, distance: 82.8
click at [11, 50] on icon at bounding box center [12, 52] width 6 height 6
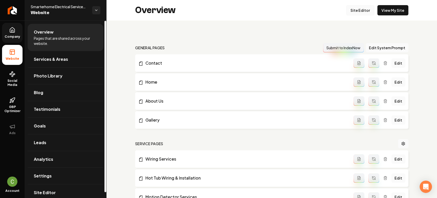
click at [359, 13] on link "Site Editor" at bounding box center [360, 10] width 28 height 10
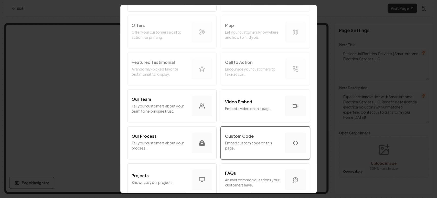
scroll to position [142, 0]
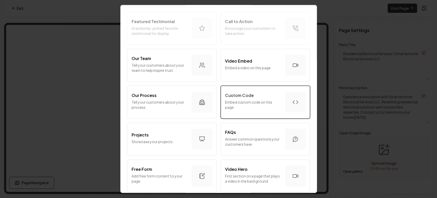
click at [253, 107] on p "Embed custom code on this page." at bounding box center [253, 104] width 56 height 10
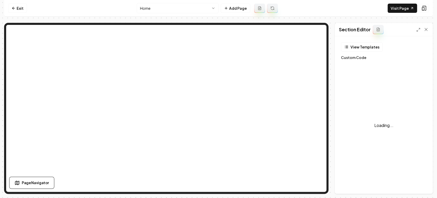
click at [400, 71] on div "Loading..." at bounding box center [384, 125] width 86 height 128
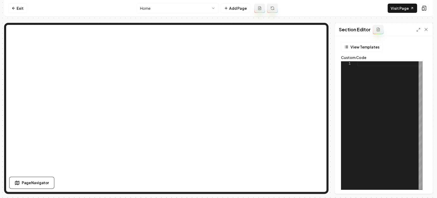
click at [354, 72] on div "1" at bounding box center [349, 125] width 16 height 128
click at [366, 65] on div at bounding box center [390, 125] width 65 height 128
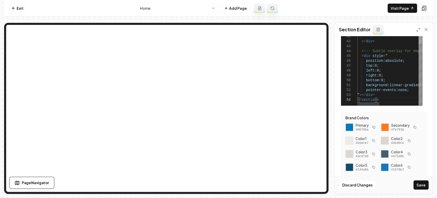
scroll to position [98, 0]
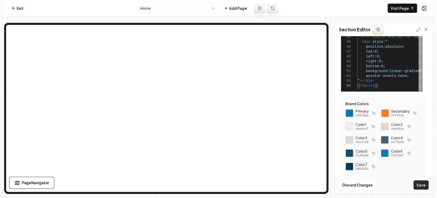
click at [419, 183] on button "Save" at bounding box center [421, 184] width 15 height 9
click at [426, 51] on div "View Templates Custom Code 29 30 31 32 33 34 35 36 37 38 39 40 41 42 43 44 45 4…" at bounding box center [384, 114] width 98 height 157
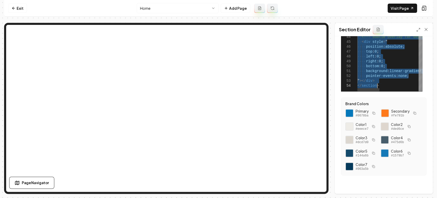
scroll to position [0, 19]
type textarea "**********"
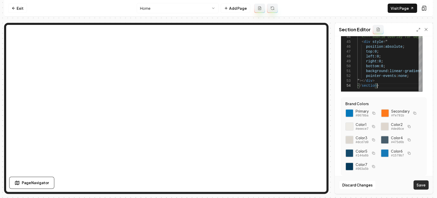
click at [421, 184] on button "Save" at bounding box center [421, 184] width 15 height 9
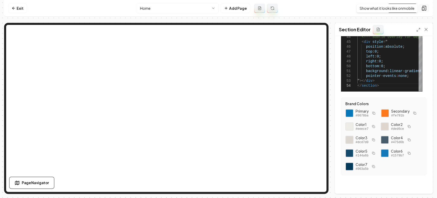
click at [426, 8] on icon at bounding box center [424, 8] width 3 height 4
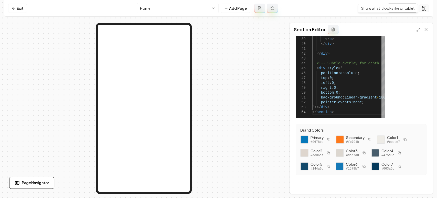
scroll to position [72, 0]
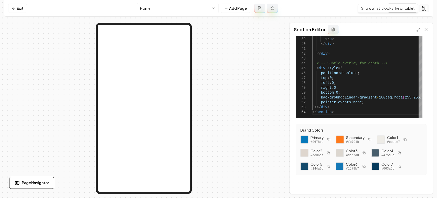
click at [426, 10] on icon at bounding box center [424, 8] width 3 height 4
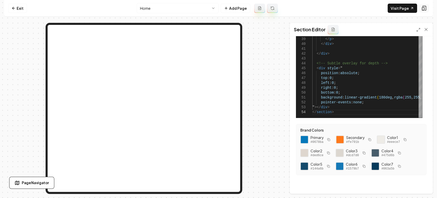
click at [426, 10] on icon at bounding box center [424, 8] width 5 height 5
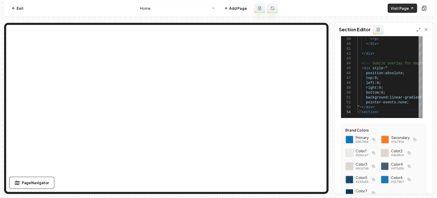
click at [398, 9] on link "Visit Page" at bounding box center [402, 8] width 29 height 9
click at [170, 12] on html "Computer Required This feature is only available on a computer. Please switch t…" at bounding box center [218, 99] width 437 height 198
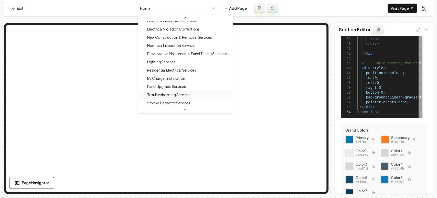
scroll to position [85, 0]
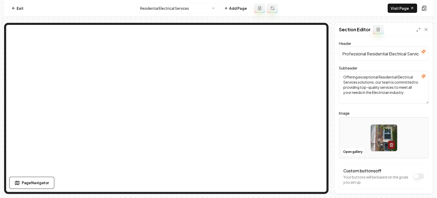
click at [260, 6] on icon at bounding box center [260, 7] width 3 height 3
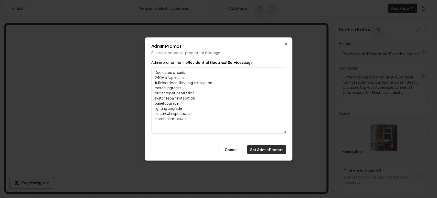
type textarea "Dedicated circuits 240V of appliances full electric and heating installation me…"
click at [263, 153] on button "Set Admin Prompt" at bounding box center [266, 149] width 39 height 9
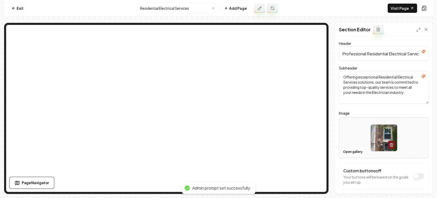
click at [258, 12] on button at bounding box center [259, 8] width 11 height 9
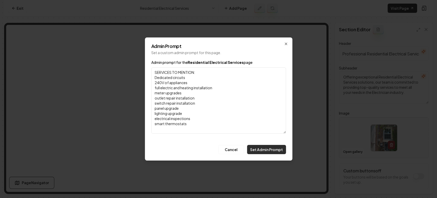
type textarea "SERVICES TO MENTION: Dedicated circuits 240V of appliances full electric and he…"
click at [273, 149] on button "Set Admin Prompt" at bounding box center [266, 149] width 39 height 9
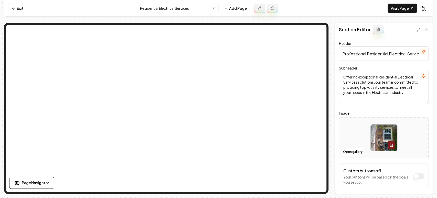
click at [271, 9] on icon at bounding box center [273, 8] width 4 height 4
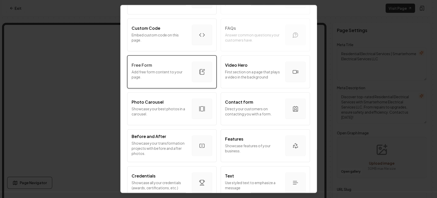
scroll to position [256, 0]
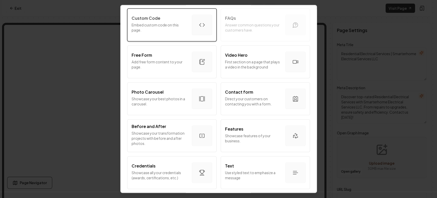
click at [157, 31] on p "Embed custom code on this page." at bounding box center [160, 27] width 56 height 10
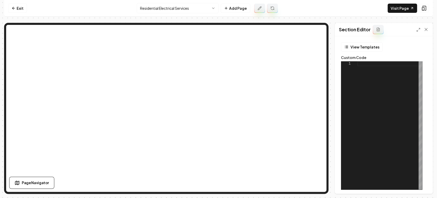
click at [361, 111] on div at bounding box center [390, 125] width 65 height 128
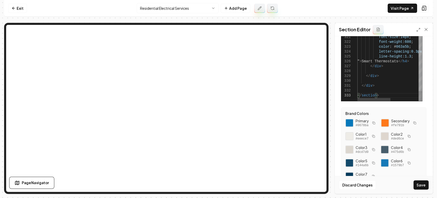
scroll to position [98, 0]
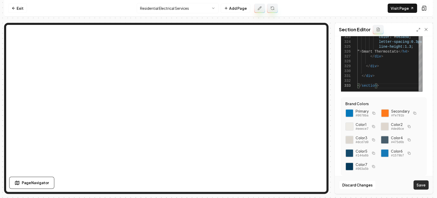
click at [425, 189] on button "Save" at bounding box center [421, 184] width 15 height 9
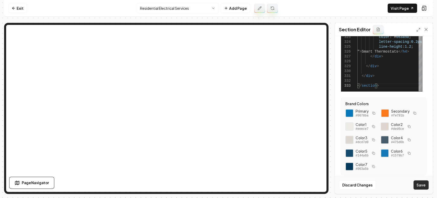
click at [418, 181] on button "Save" at bounding box center [421, 184] width 15 height 9
click at [419, 181] on button "Save" at bounding box center [421, 184] width 15 height 9
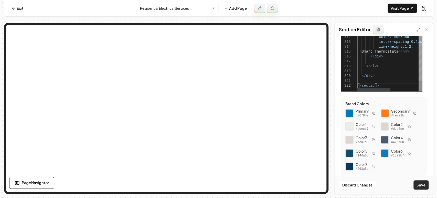
click at [422, 182] on button "Save" at bounding box center [421, 184] width 15 height 9
click at [418, 182] on button "Save" at bounding box center [421, 184] width 15 height 9
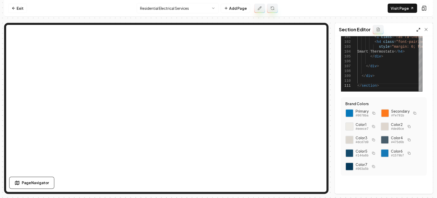
click at [419, 30] on icon at bounding box center [419, 30] width 4 height 4
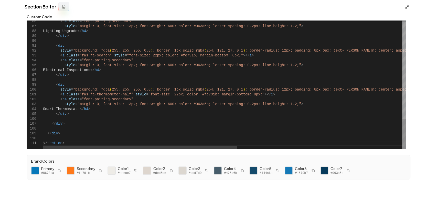
scroll to position [18, 0]
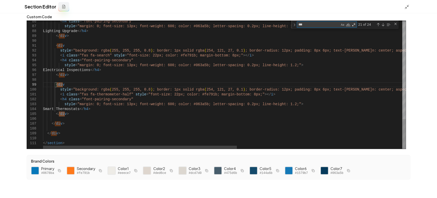
type textarea "**********"
type textarea "*"
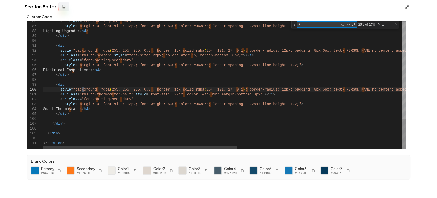
type textarea "**********"
type textarea "**"
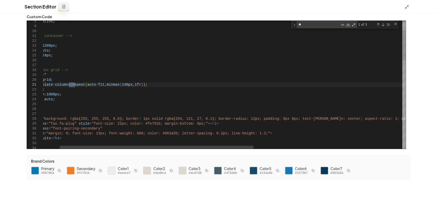
type textarea "**********"
type textarea "***"
type textarea "**********"
type textarea "****"
type textarea "**********"
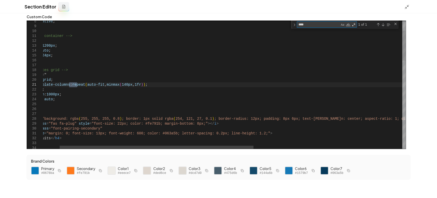
type textarea "*****"
type textarea "**********"
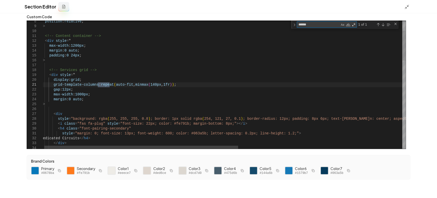
scroll to position [18, 0]
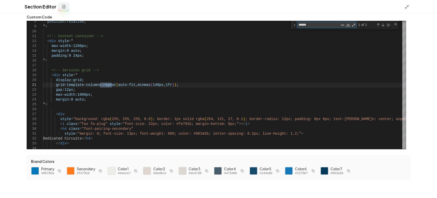
type textarea "******"
click at [407, 4] on div at bounding box center [409, 7] width 8 height 6
click at [408, 7] on icon at bounding box center [407, 6] width 5 height 5
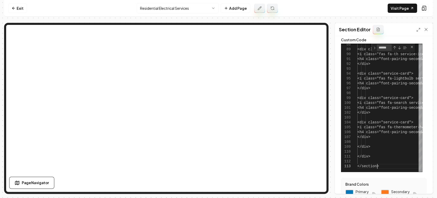
scroll to position [0, 19]
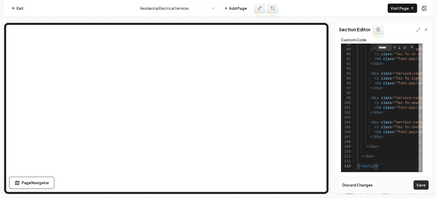
click at [417, 185] on button "Save" at bounding box center [421, 184] width 15 height 9
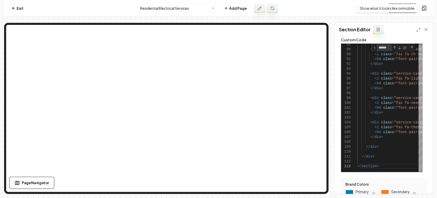
click at [427, 8] on button at bounding box center [424, 8] width 10 height 8
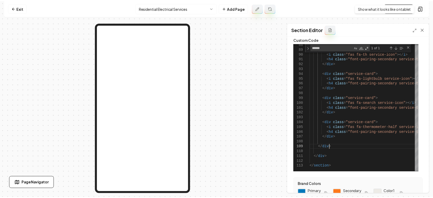
scroll to position [0, 0]
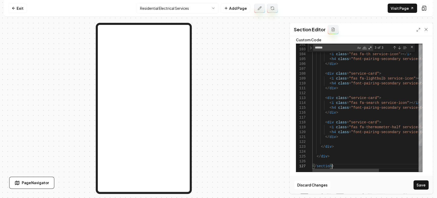
click at [423, 192] on div "Discard Changes Save" at bounding box center [361, 185] width 143 height 18
click at [425, 187] on button "Save" at bounding box center [421, 184] width 15 height 9
type textarea "**********"
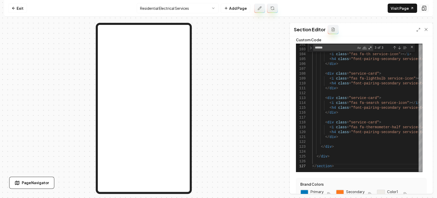
click at [420, 7] on button at bounding box center [424, 8] width 10 height 8
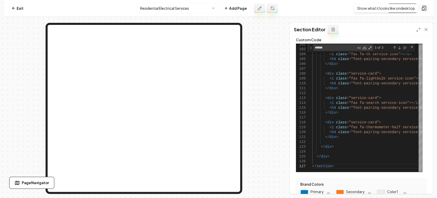
click at [428, 10] on button at bounding box center [424, 8] width 10 height 8
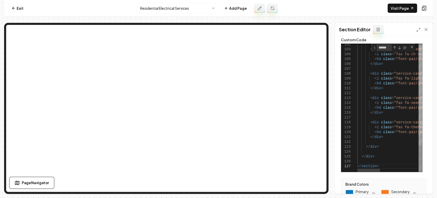
click at [427, 15] on nav "Exit Residential Electrical Services Add Page Visit Page" at bounding box center [218, 8] width 429 height 17
click at [428, 31] on icon at bounding box center [426, 29] width 5 height 5
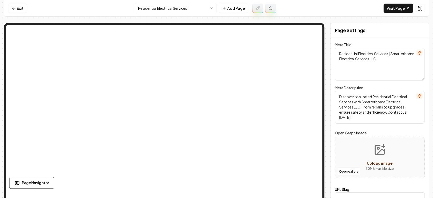
click at [395, 8] on link "Visit Page" at bounding box center [398, 8] width 29 height 9
